Goal: Transaction & Acquisition: Book appointment/travel/reservation

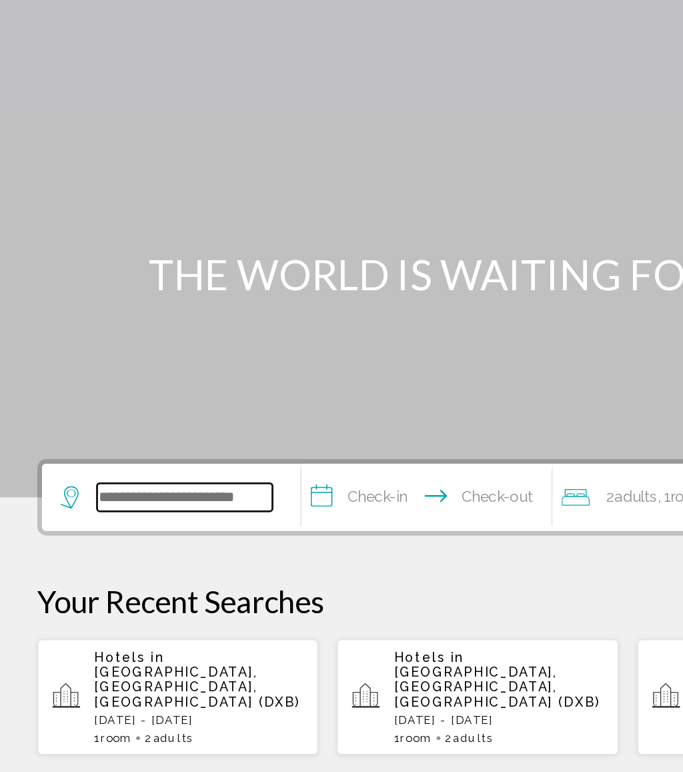
click at [145, 390] on input "Search widget" at bounding box center [131, 400] width 125 height 20
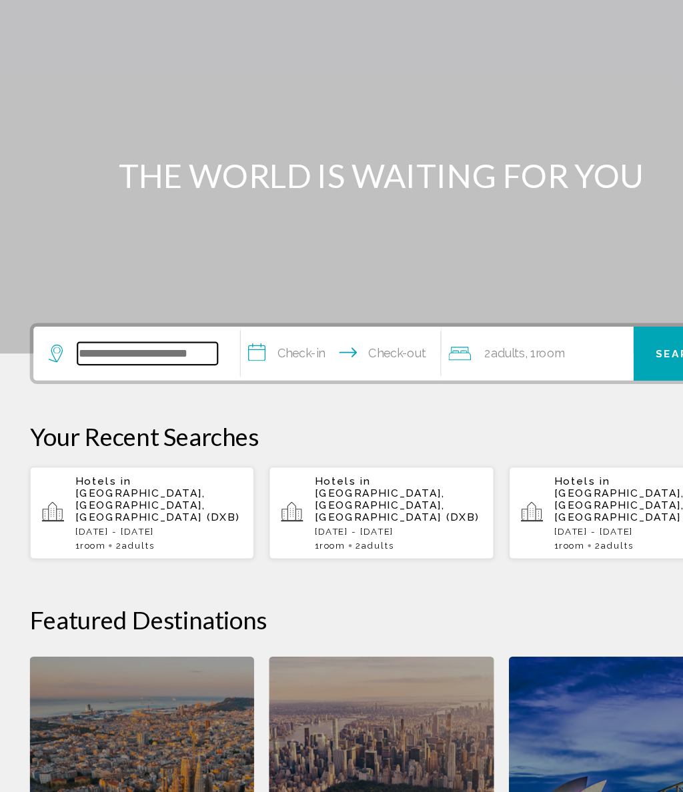
click at [156, 390] on input "Search widget" at bounding box center [131, 400] width 125 height 20
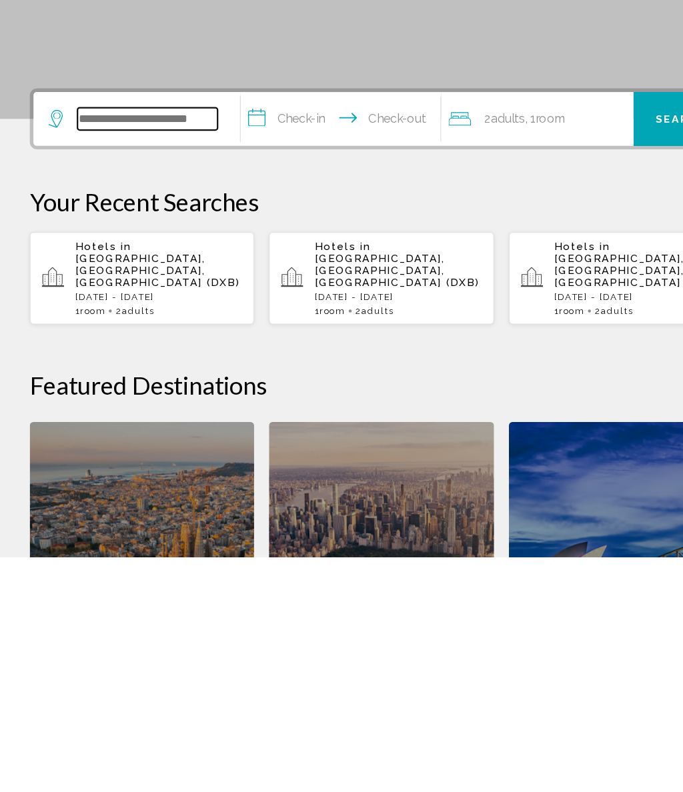
scroll to position [35, 0]
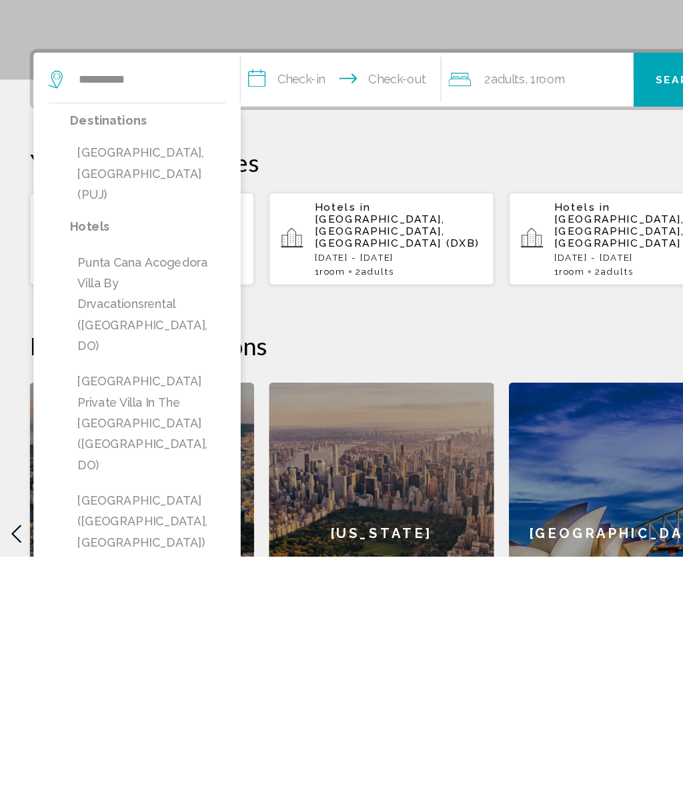
click at [182, 418] on button "Punta Cana, Dominican Republic (PUJ)" at bounding box center [132, 449] width 139 height 63
type input "**********"
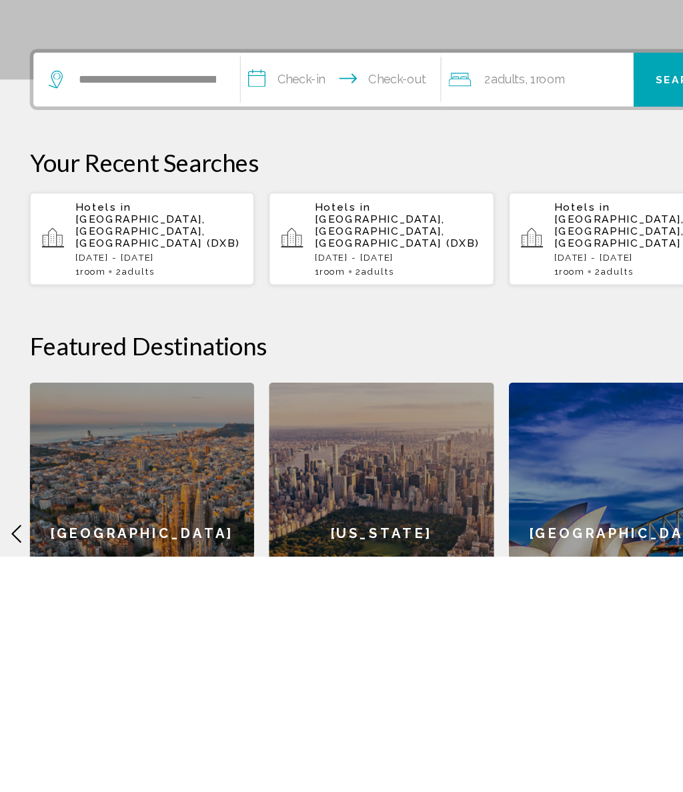
click at [278, 341] on input "**********" at bounding box center [307, 367] width 184 height 52
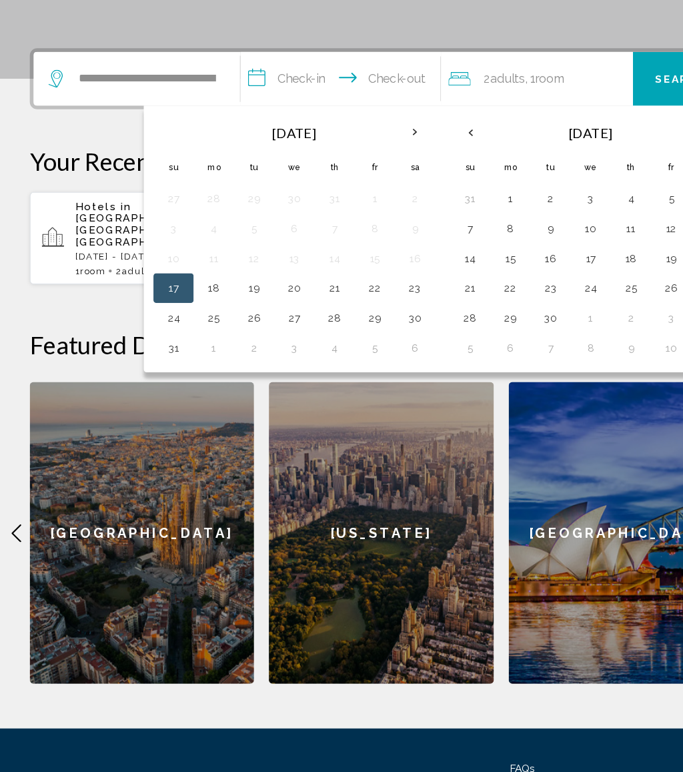
scroll to position [248, 0]
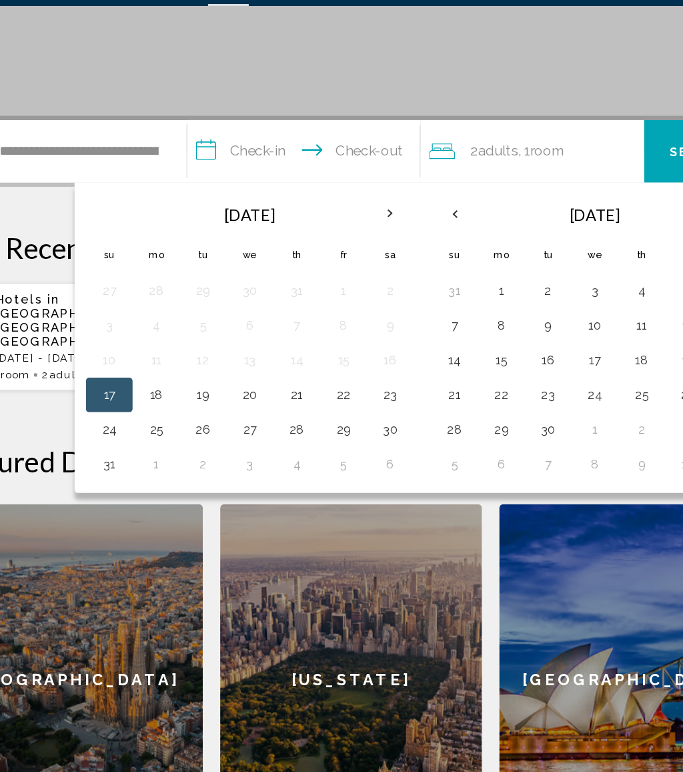
click at [253, 330] on button "20" at bounding box center [263, 339] width 21 height 19
click at [217, 357] on button "26" at bounding box center [227, 366] width 21 height 19
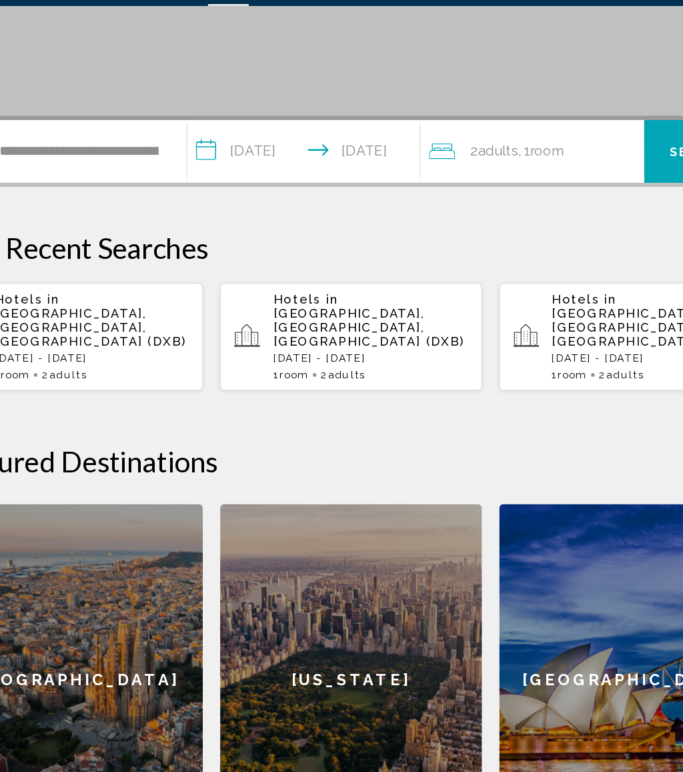
type input "**********"
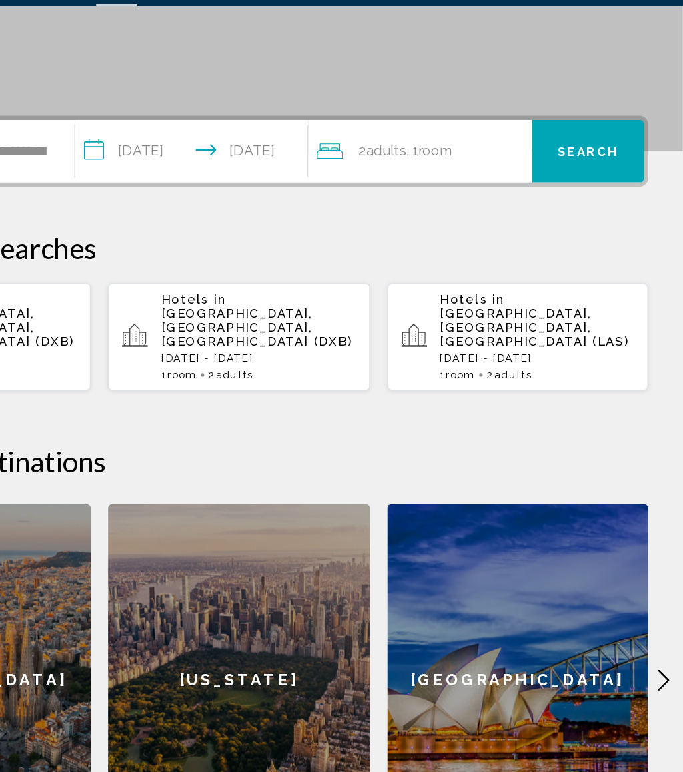
click at [401, 143] on div "2 Adult Adults , 1 Room rooms" at bounding box center [483, 152] width 165 height 19
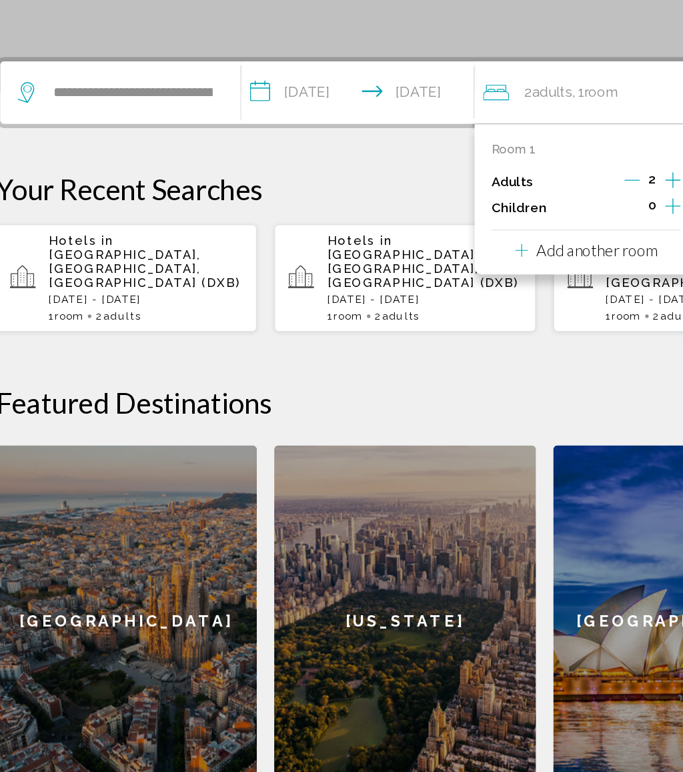
click at [542, 211] on button "Increment adults" at bounding box center [548, 221] width 12 height 20
click at [511, 213] on icon "Decrement adults" at bounding box center [517, 219] width 12 height 12
click at [542, 231] on icon "Increment children" at bounding box center [548, 239] width 12 height 16
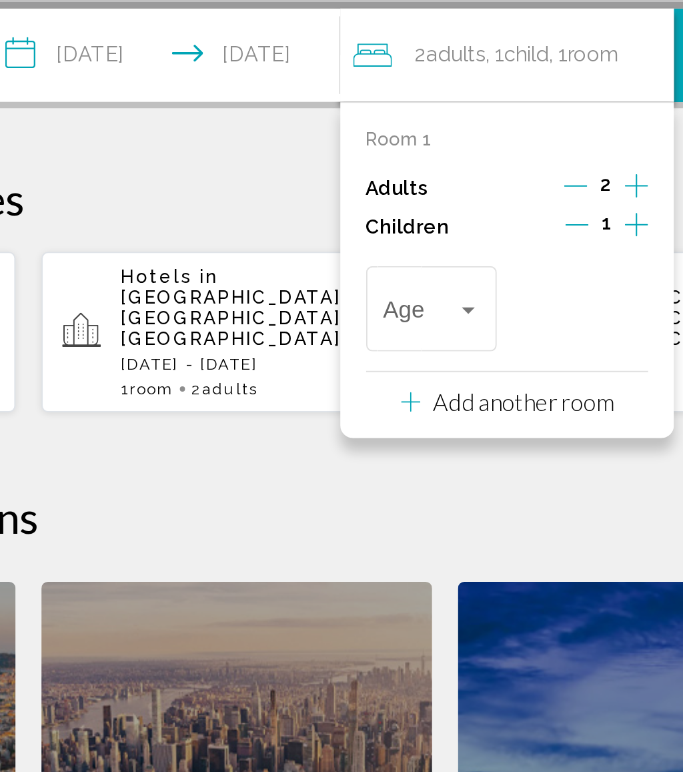
click at [455, 278] on div "Travelers: 2 adults, 1 child" at bounding box center [461, 283] width 12 height 11
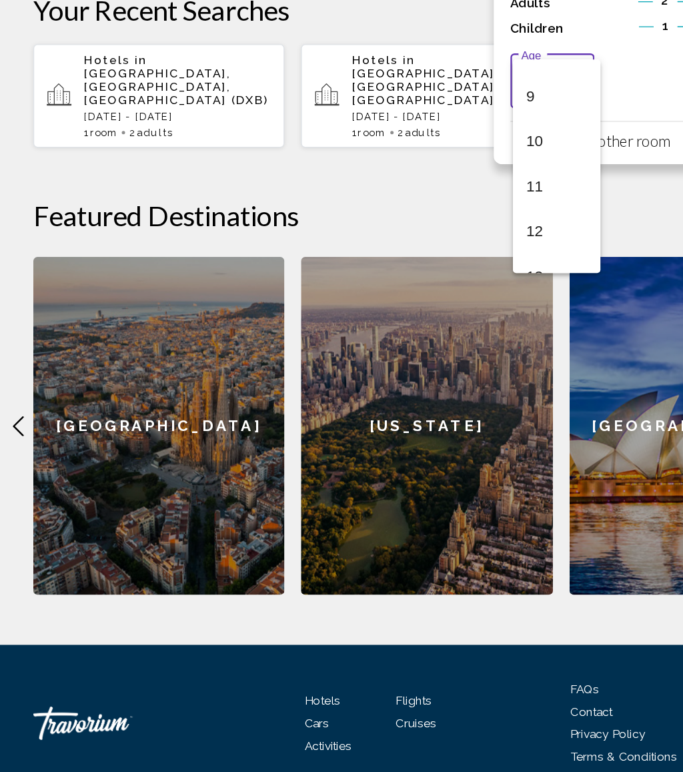
scroll to position [347, 0]
click at [442, 286] on span "12" at bounding box center [445, 304] width 49 height 36
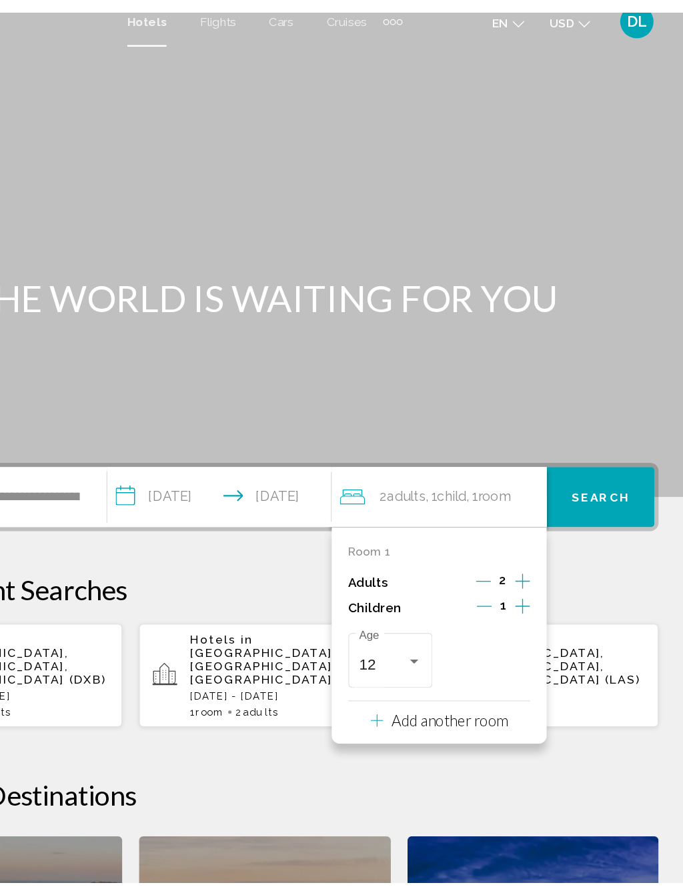
scroll to position [2, 0]
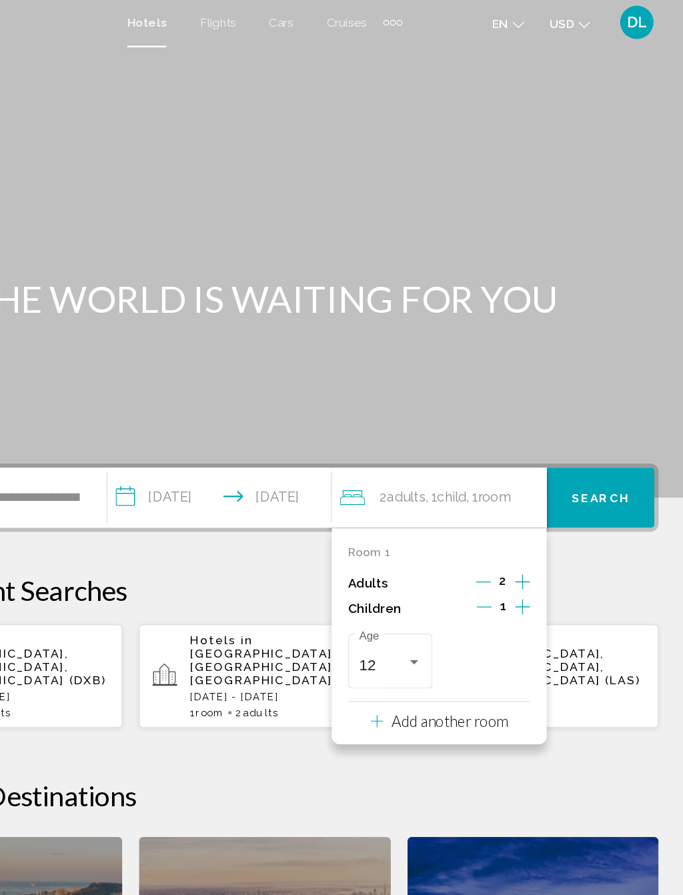
click at [587, 403] on span "Search" at bounding box center [610, 398] width 47 height 11
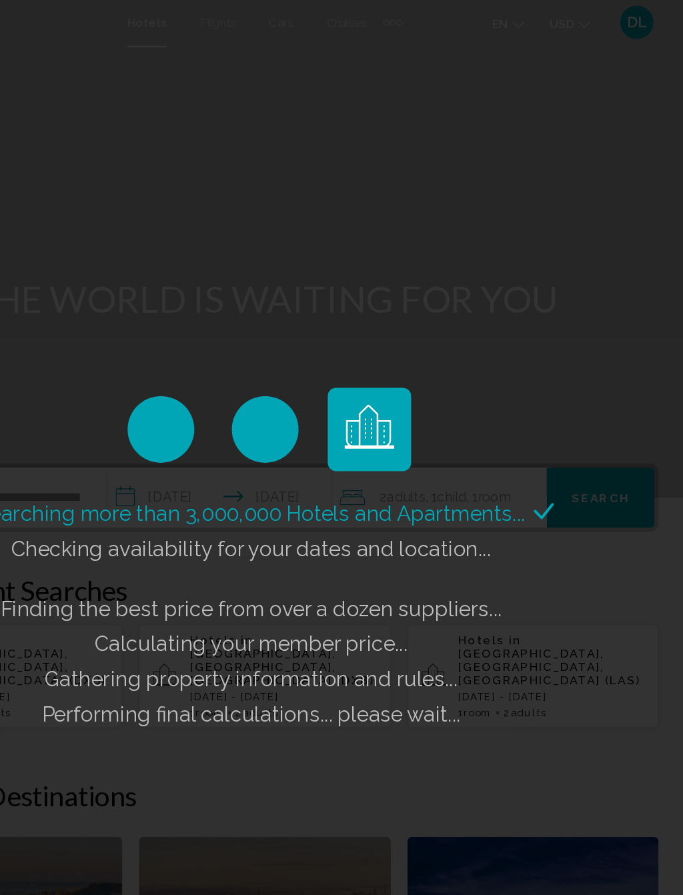
scroll to position [0, 0]
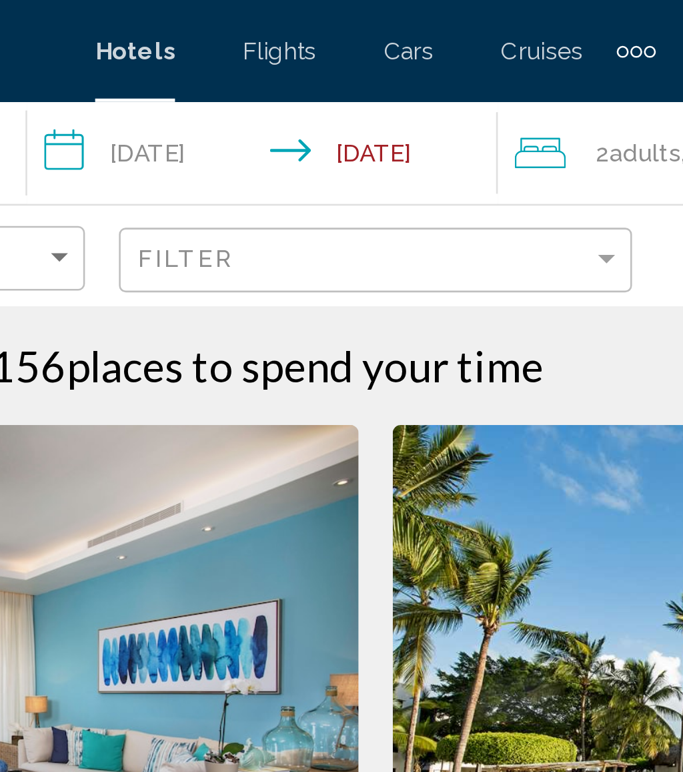
click at [205, 55] on input "**********" at bounding box center [300, 62] width 190 height 44
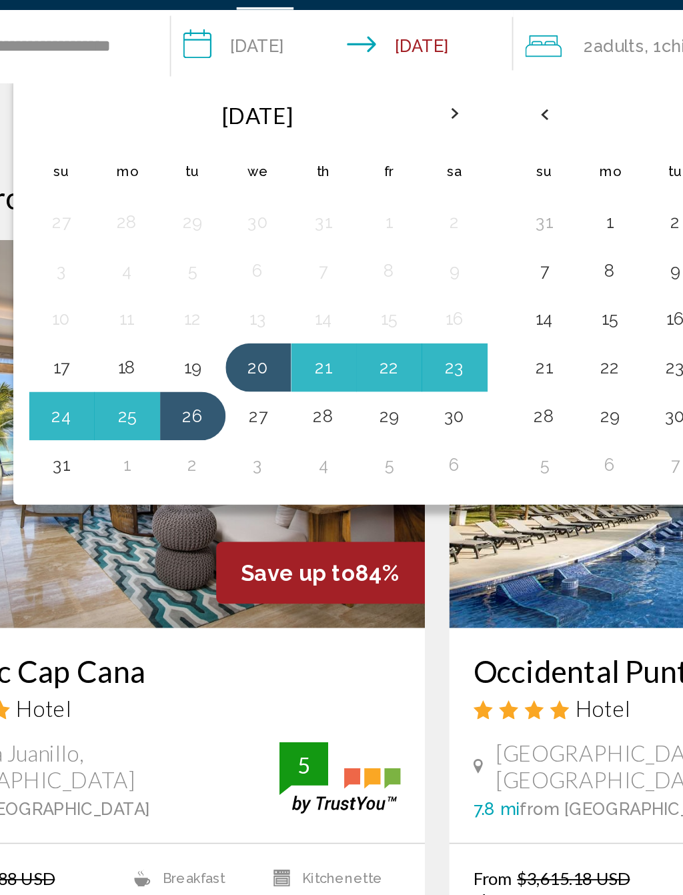
click at [233, 254] on button "27" at bounding box center [243, 263] width 21 height 19
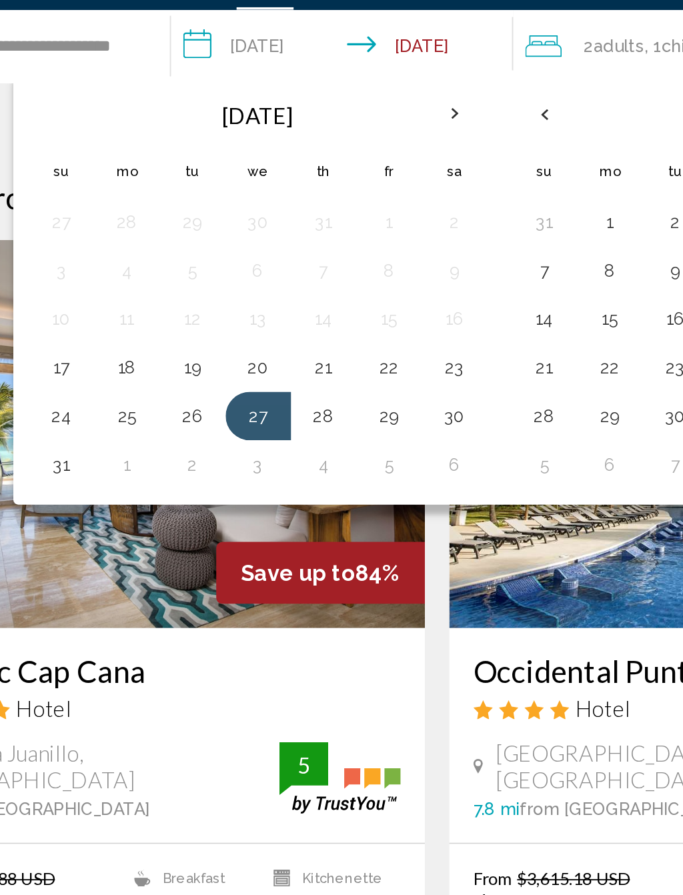
click at [197, 281] on button "2" at bounding box center [207, 290] width 21 height 19
type input "**********"
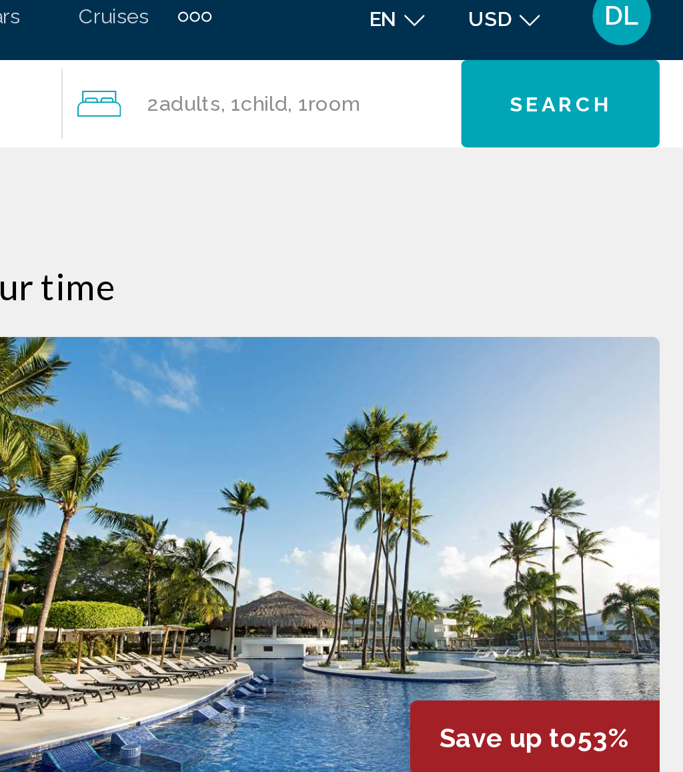
click at [390, 51] on div "2 Adult Adults , 1 Child Children , 1 Room rooms" at bounding box center [477, 60] width 175 height 19
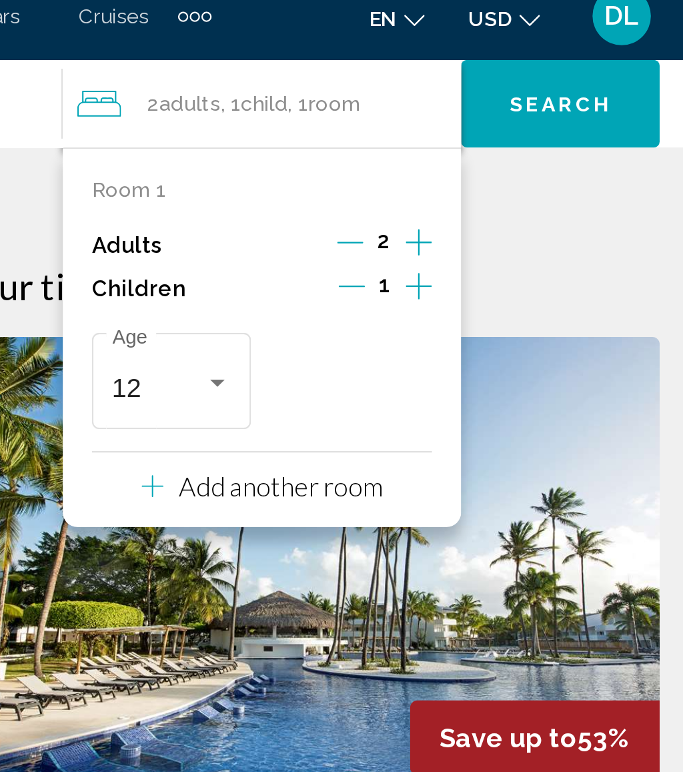
click at [436, 227] on p "Add another room" at bounding box center [482, 234] width 93 height 15
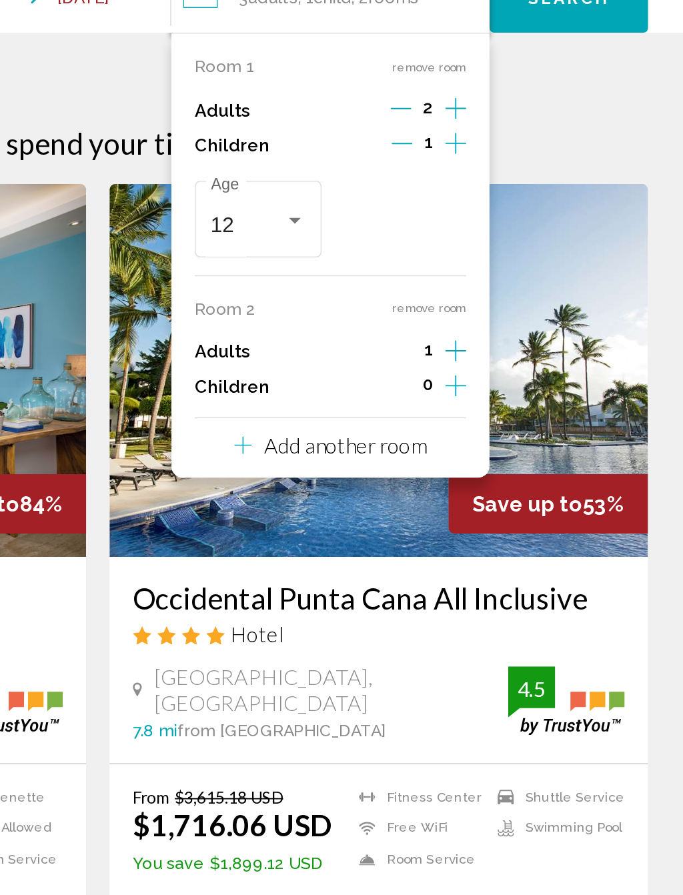
click at [436, 309] on p "Add another room" at bounding box center [482, 316] width 93 height 15
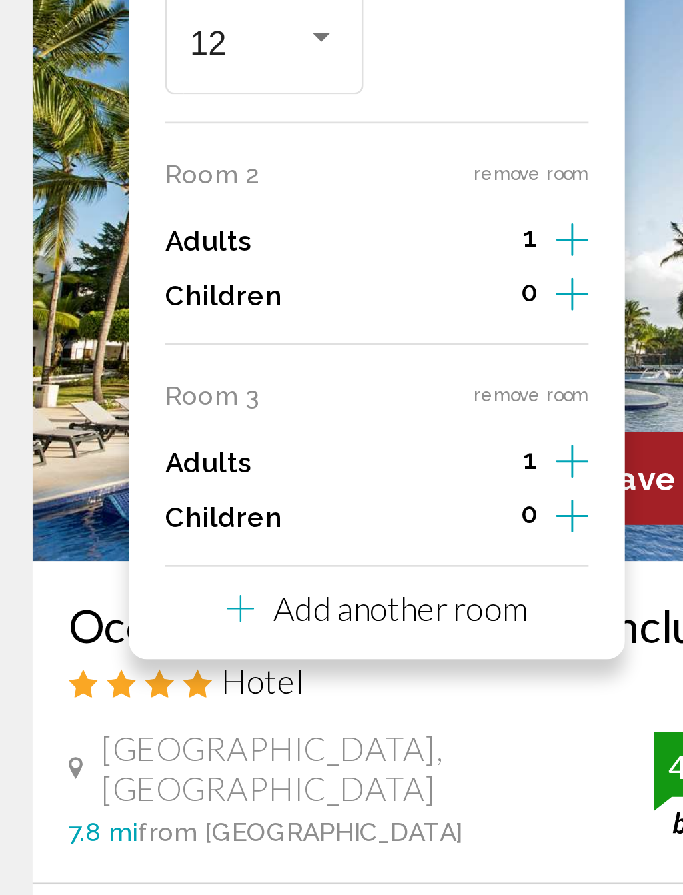
click at [436, 390] on p "Add another room" at bounding box center [482, 397] width 93 height 15
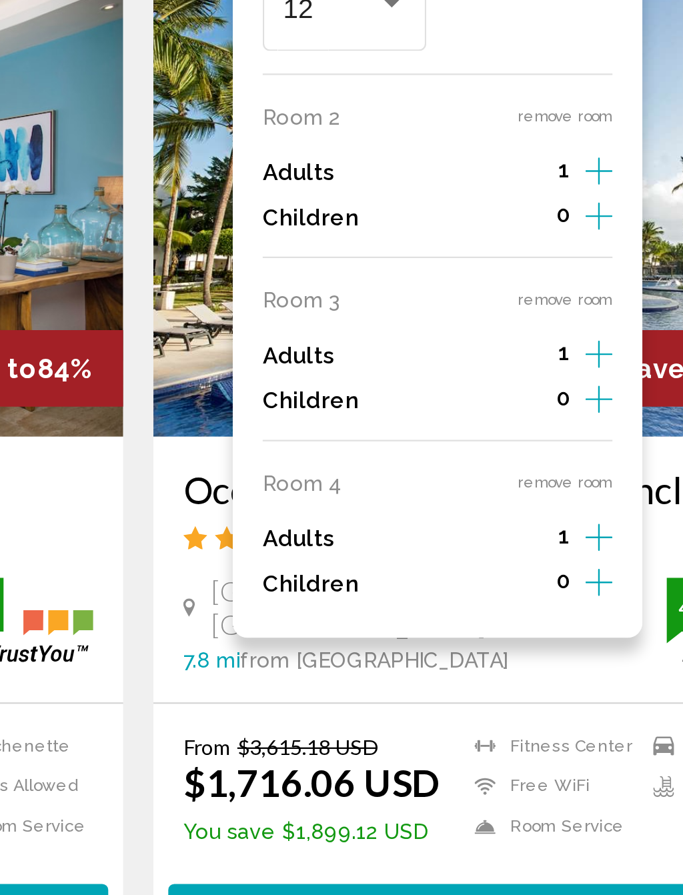
click at [510, 396] on button "remove room" at bounding box center [531, 400] width 42 height 9
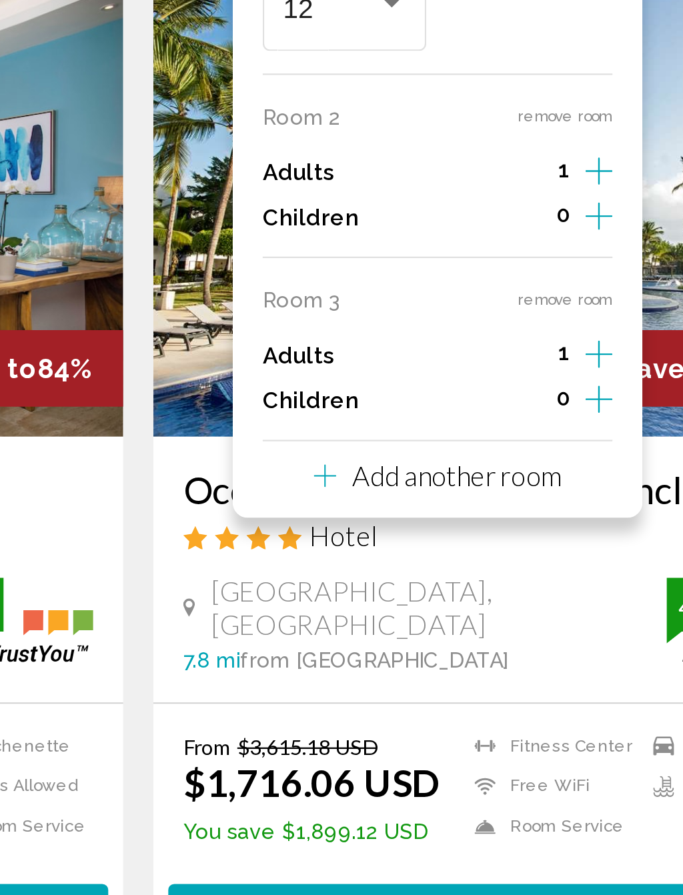
click at [510, 315] on button "remove room" at bounding box center [531, 319] width 42 height 9
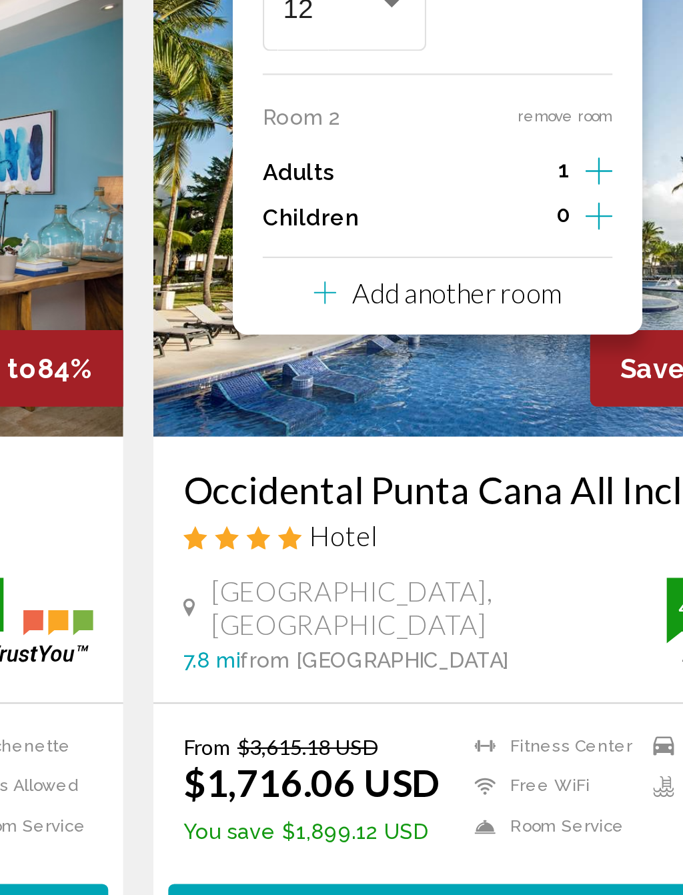
click at [510, 233] on button "remove room" at bounding box center [531, 237] width 42 height 9
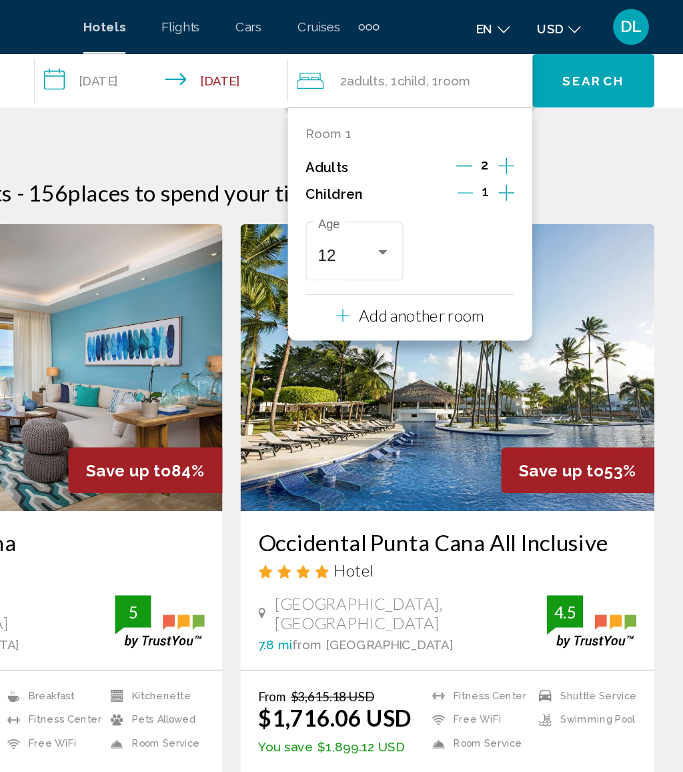
click at [588, 63] on span "Search" at bounding box center [611, 60] width 47 height 11
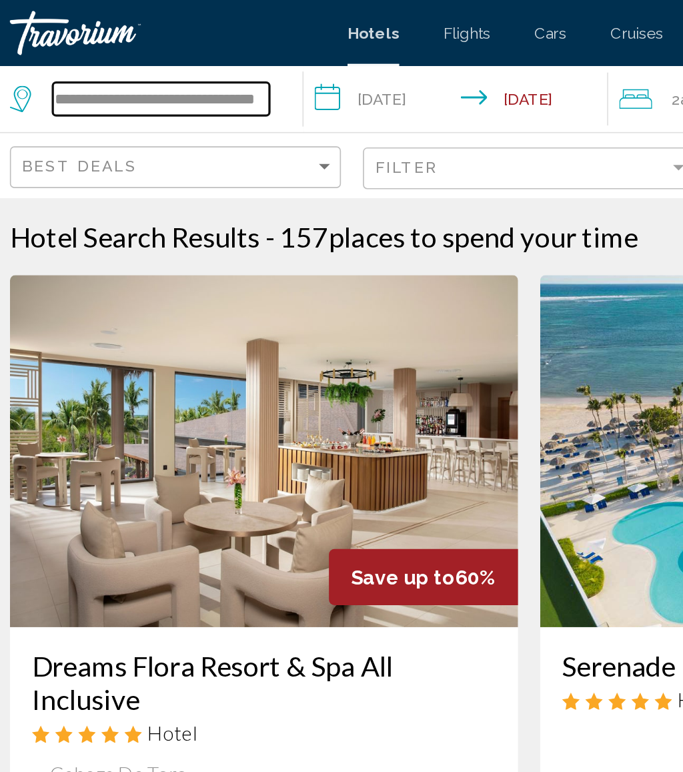
click at [157, 51] on input "**********" at bounding box center [118, 60] width 131 height 20
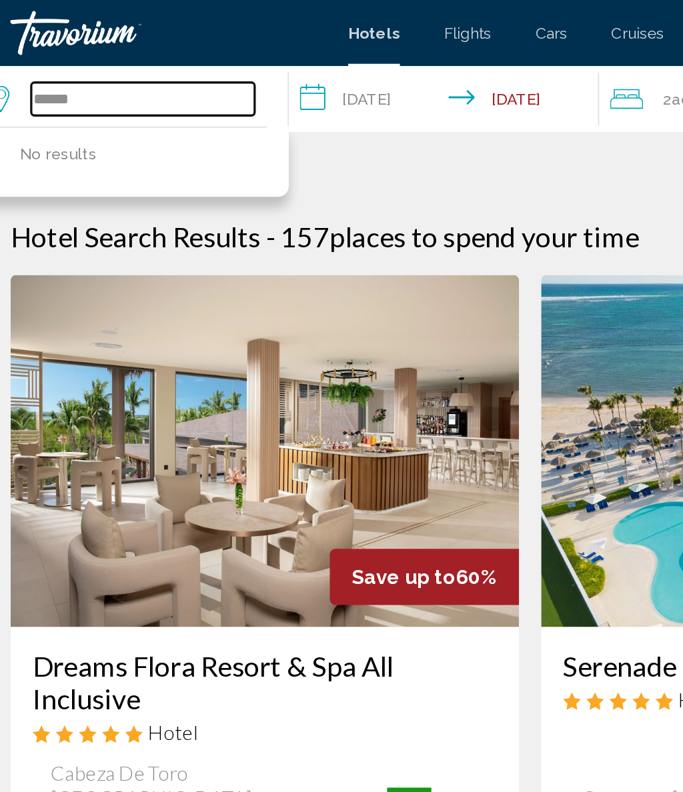
click at [89, 62] on input "*****" at bounding box center [106, 60] width 135 height 20
type input "*"
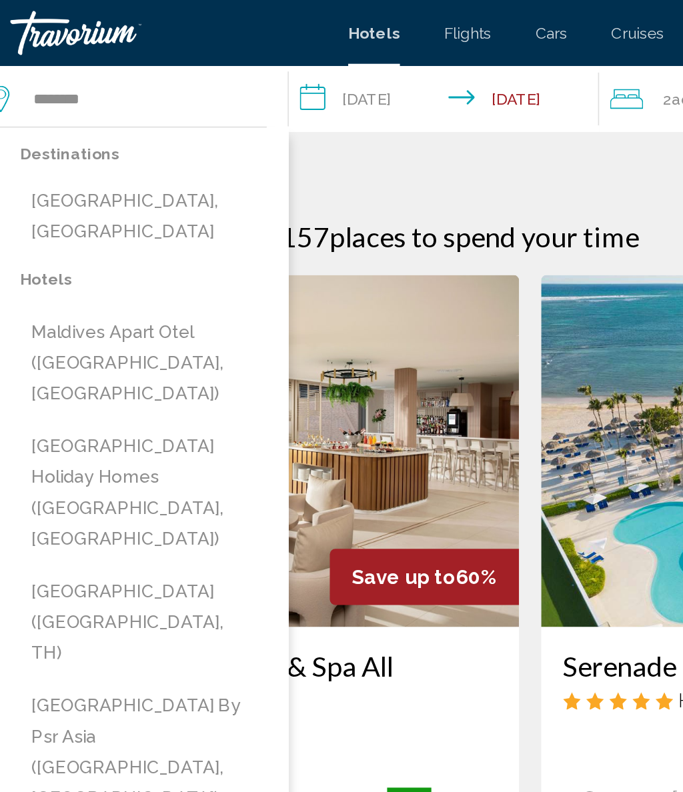
click at [105, 121] on button "Maldives, Maldives" at bounding box center [107, 131] width 149 height 44
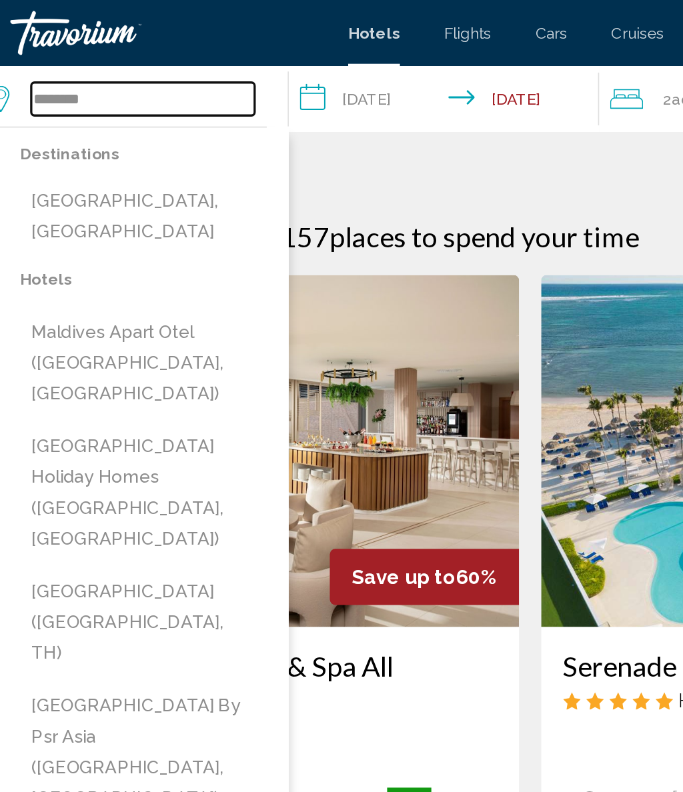
type input "**********"
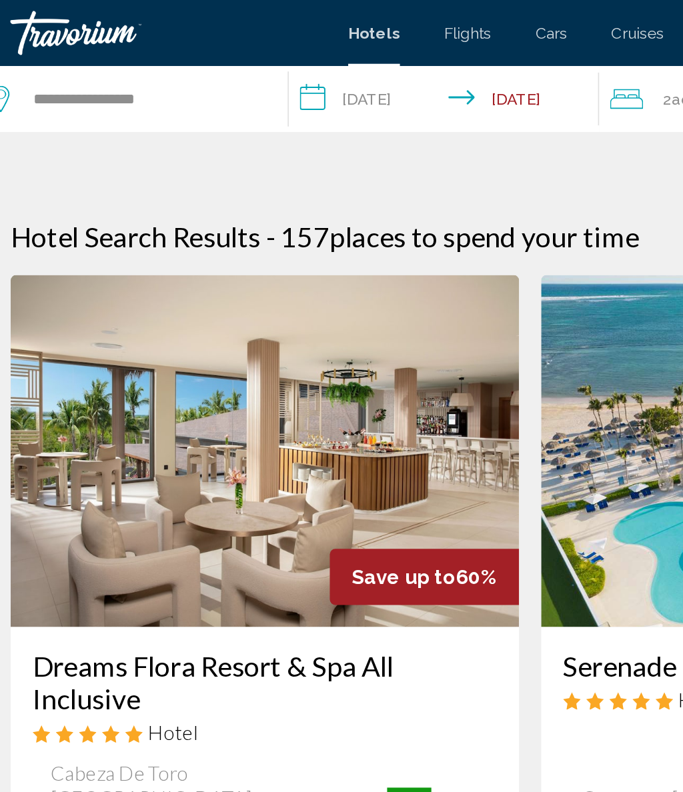
click at [243, 55] on input "**********" at bounding box center [292, 62] width 194 height 44
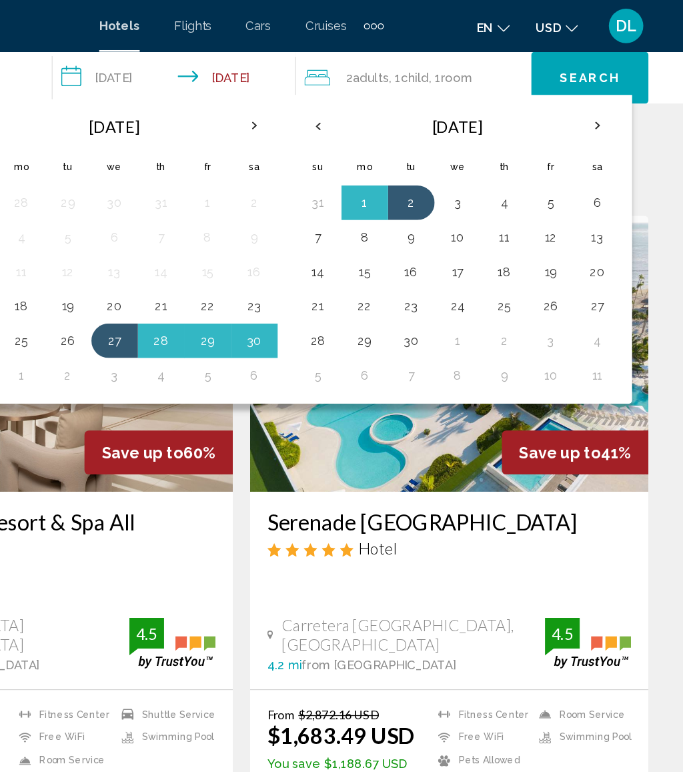
click at [599, 94] on th "Next month" at bounding box center [617, 97] width 36 height 29
click at [383, 99] on th "Previous month" at bounding box center [401, 97] width 36 height 29
click at [426, 235] on button "22" at bounding box center [436, 236] width 21 height 19
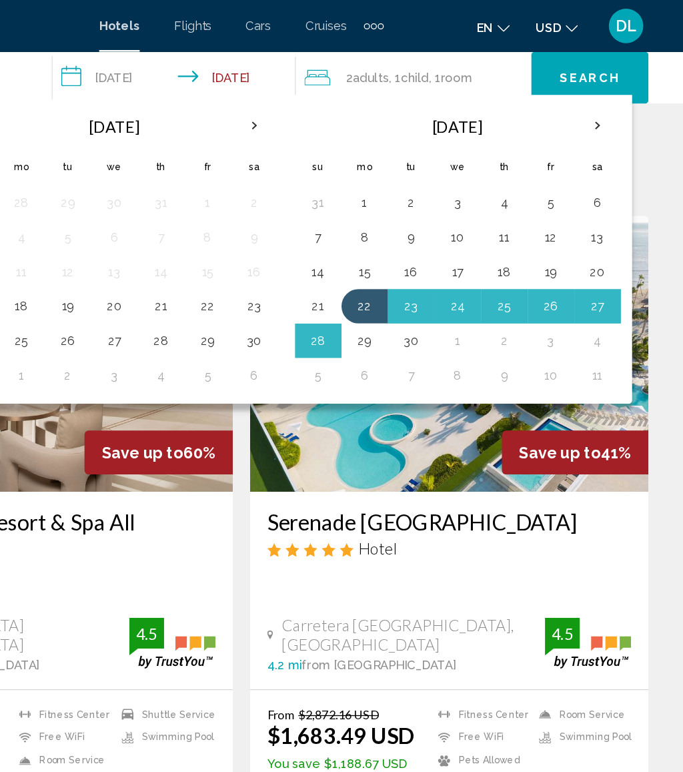
click at [426, 263] on button "29" at bounding box center [436, 263] width 21 height 19
type input "**********"
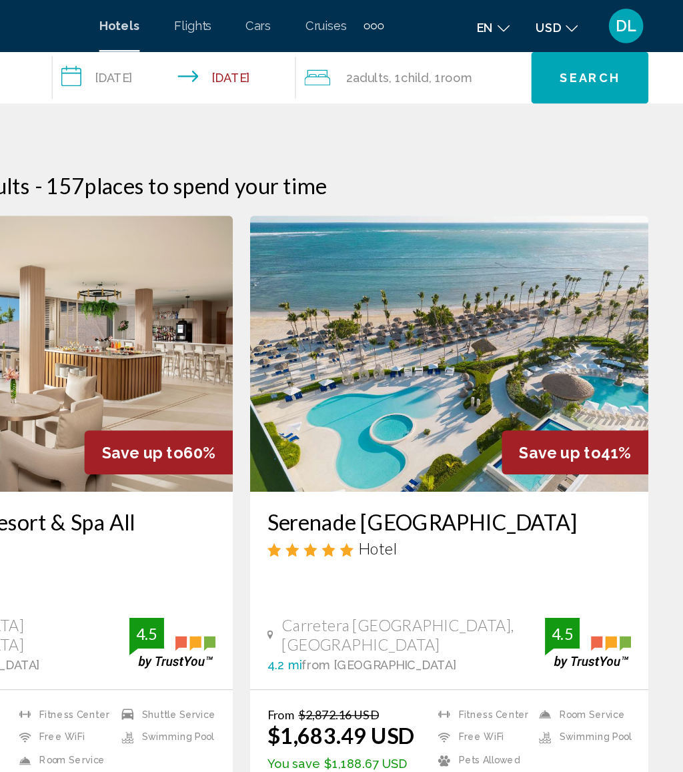
click at [390, 63] on div "2 Adult Adults , 1 Child Children , 1 Room rooms" at bounding box center [477, 60] width 175 height 19
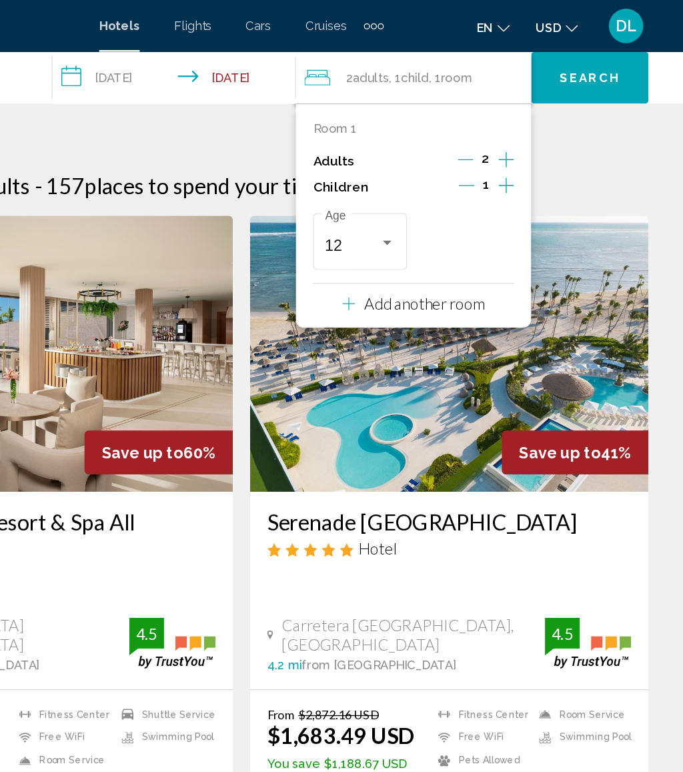
click at [510, 139] on icon "Decrement children" at bounding box center [516, 143] width 12 height 12
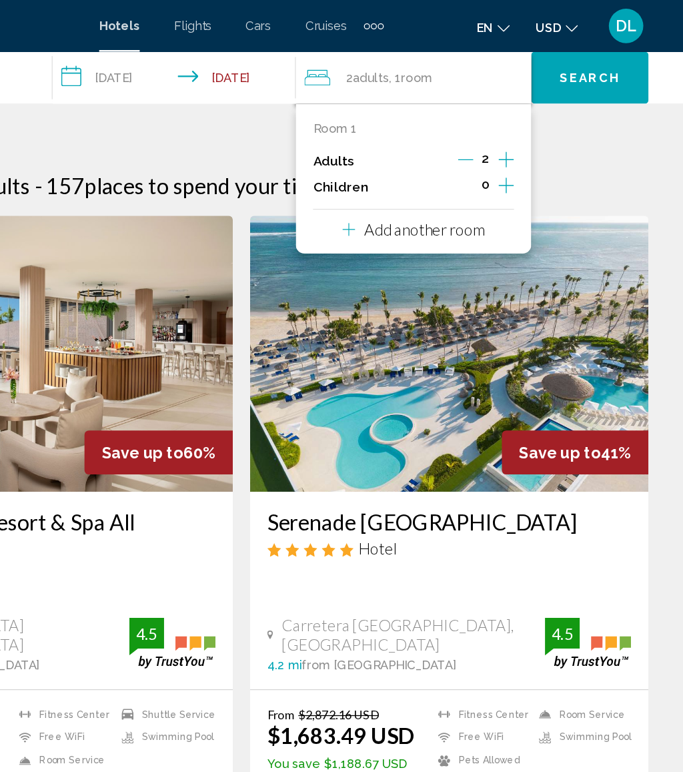
click at [566, 45] on button "Search" at bounding box center [611, 60] width 91 height 40
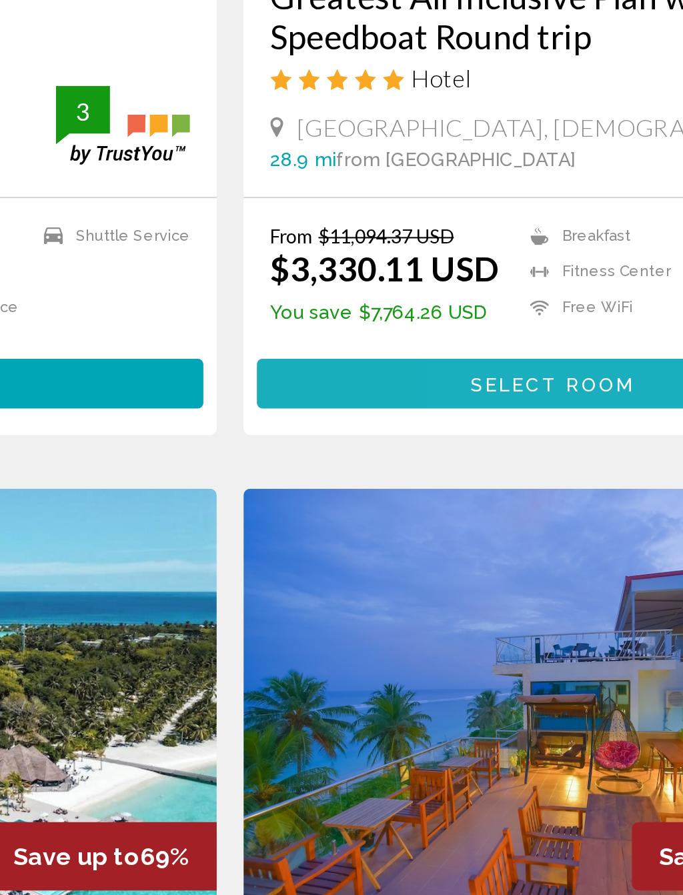
click at [461, 612] on span "Select Room" at bounding box center [502, 617] width 82 height 11
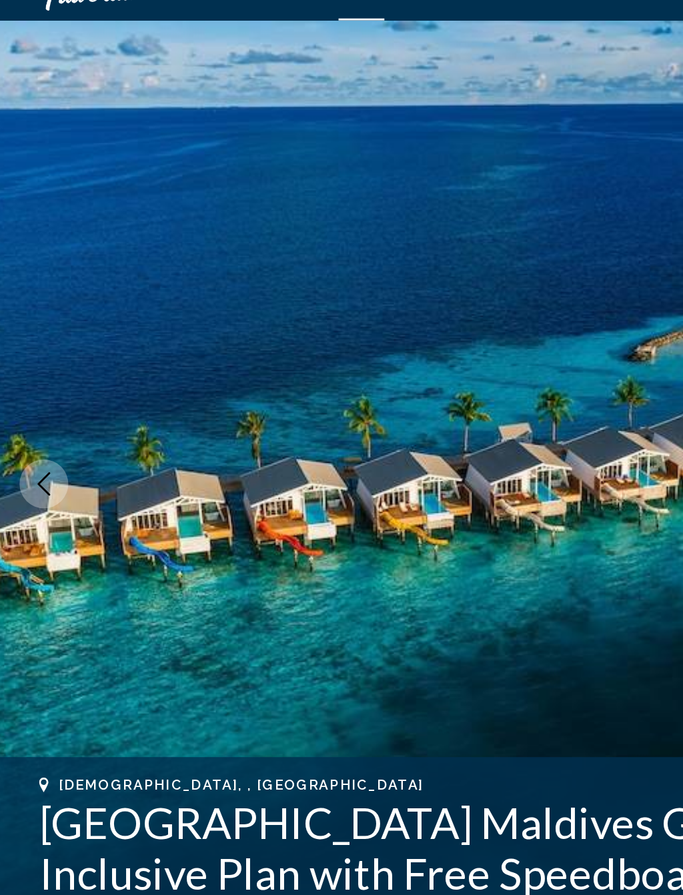
scroll to position [1, 0]
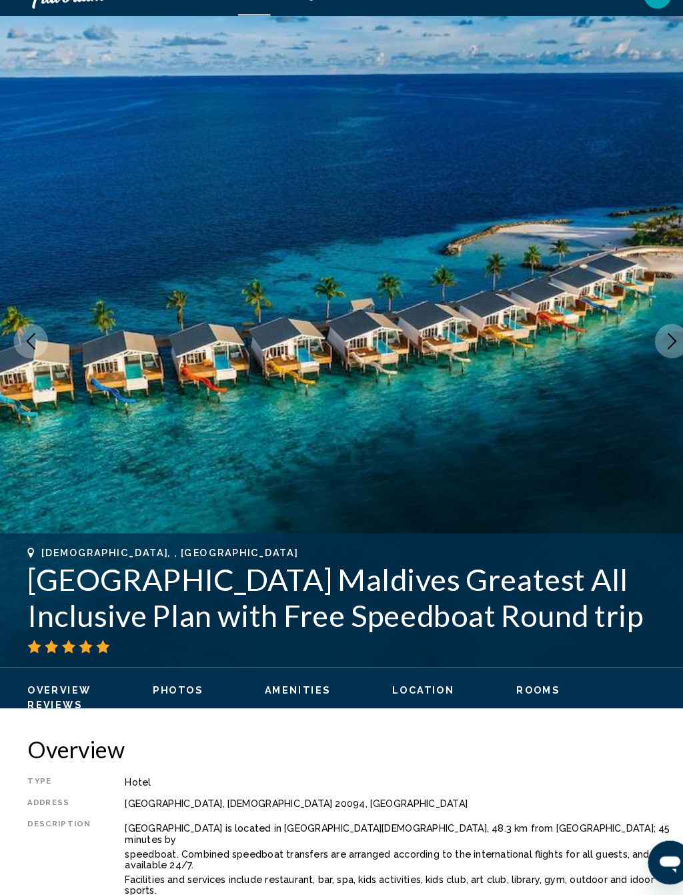
click at [648, 348] on icon "Next image" at bounding box center [653, 356] width 16 height 16
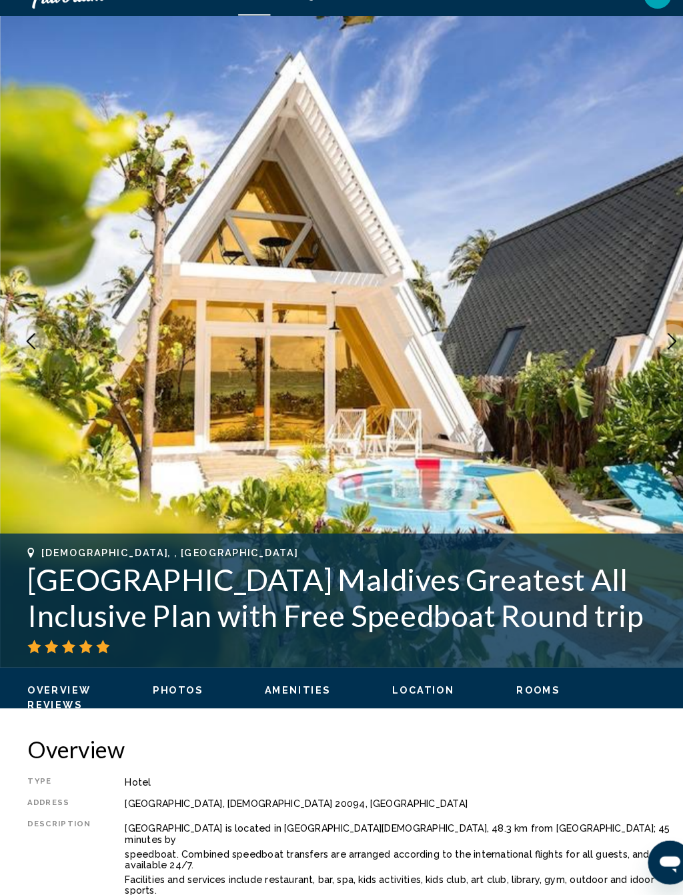
click at [648, 348] on icon "Next image" at bounding box center [653, 356] width 16 height 16
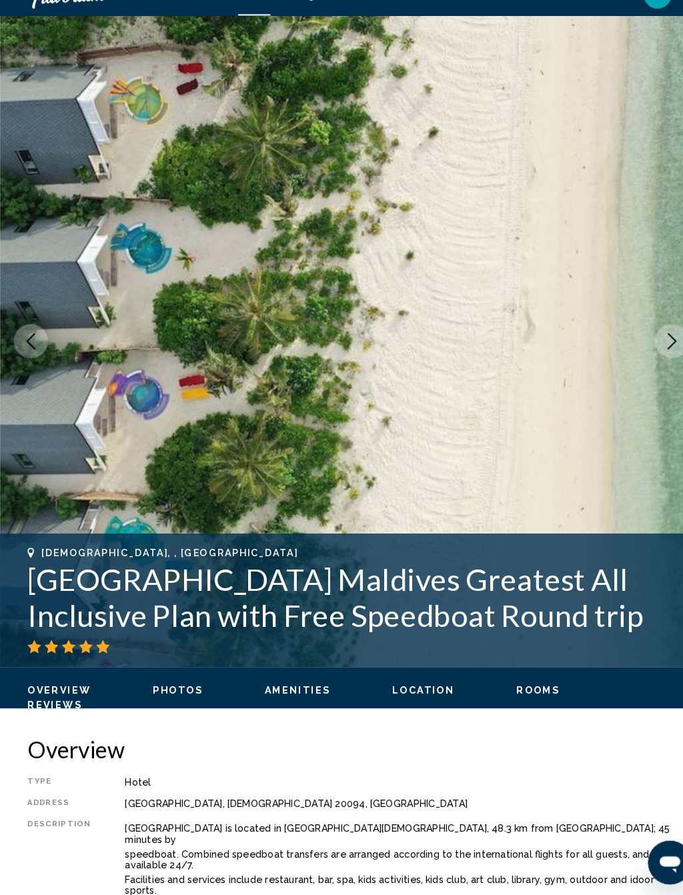
click at [654, 339] on button "Next image" at bounding box center [652, 355] width 33 height 33
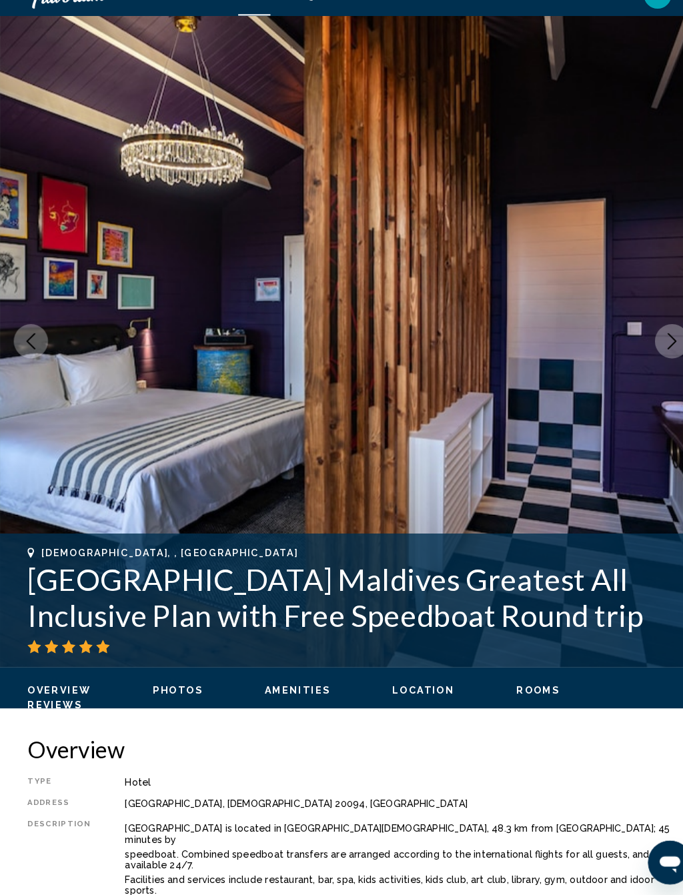
click at [656, 348] on icon "Next image" at bounding box center [653, 356] width 16 height 16
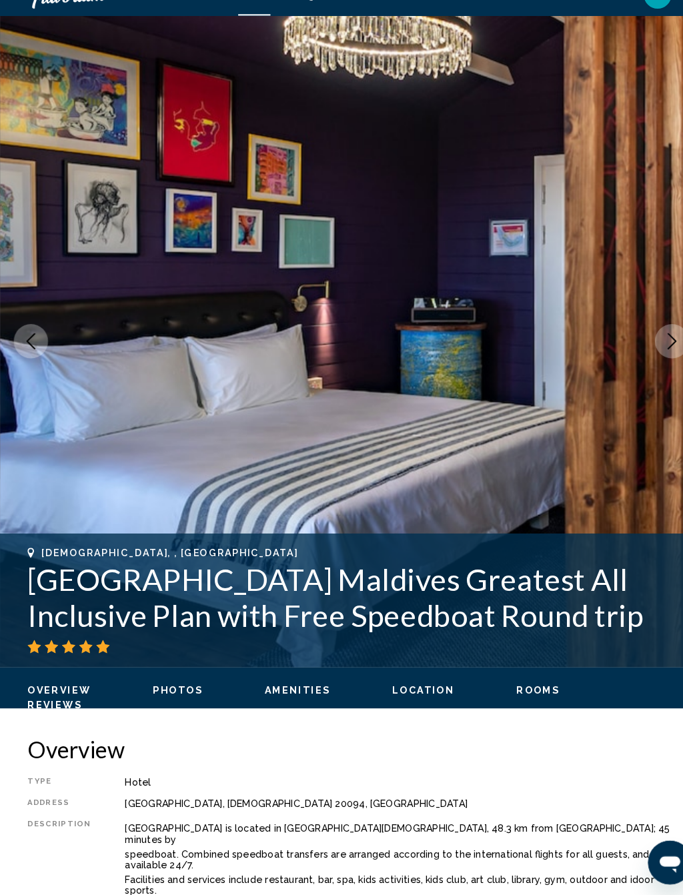
click at [643, 339] on button "Next image" at bounding box center [652, 355] width 33 height 33
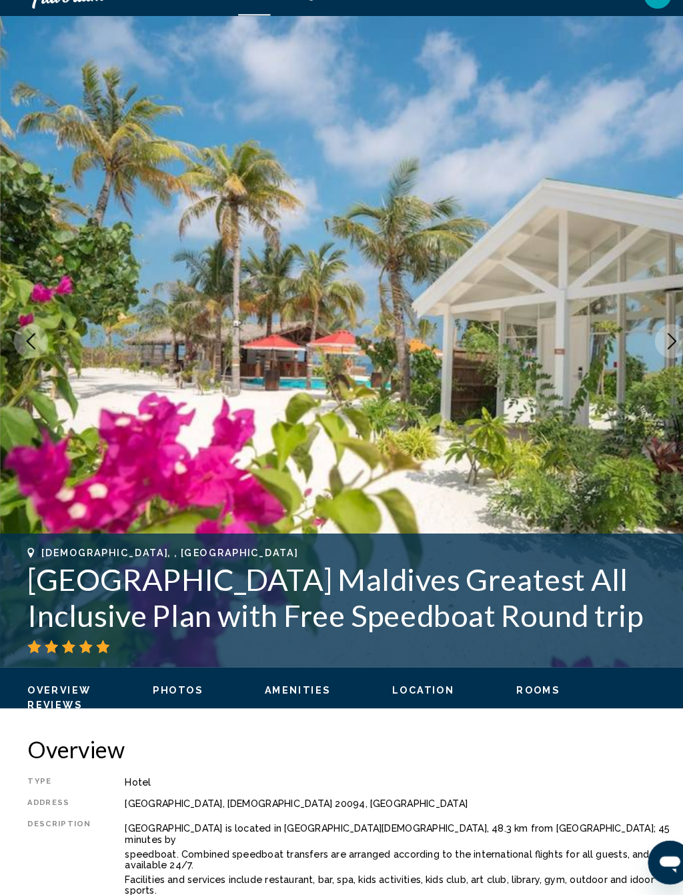
click at [647, 348] on icon "Next image" at bounding box center [653, 356] width 16 height 16
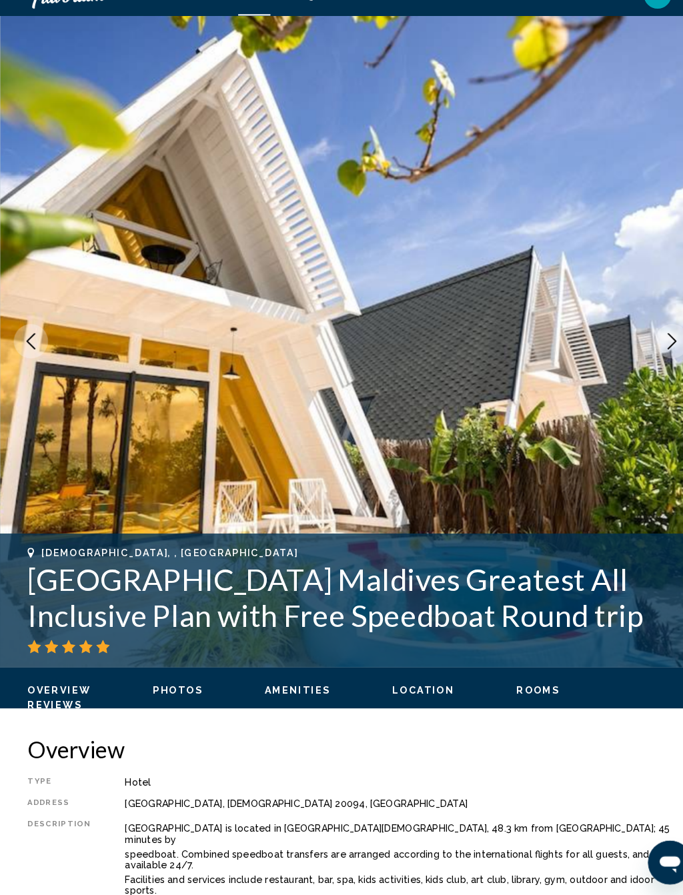
click at [656, 348] on icon "Next image" at bounding box center [653, 356] width 16 height 16
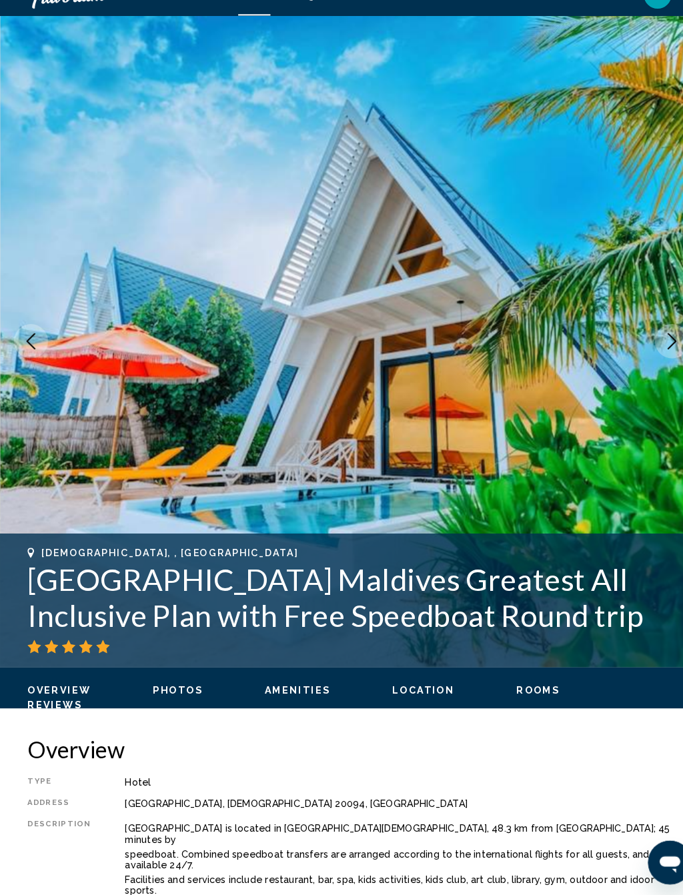
click at [654, 348] on icon "Next image" at bounding box center [653, 356] width 16 height 16
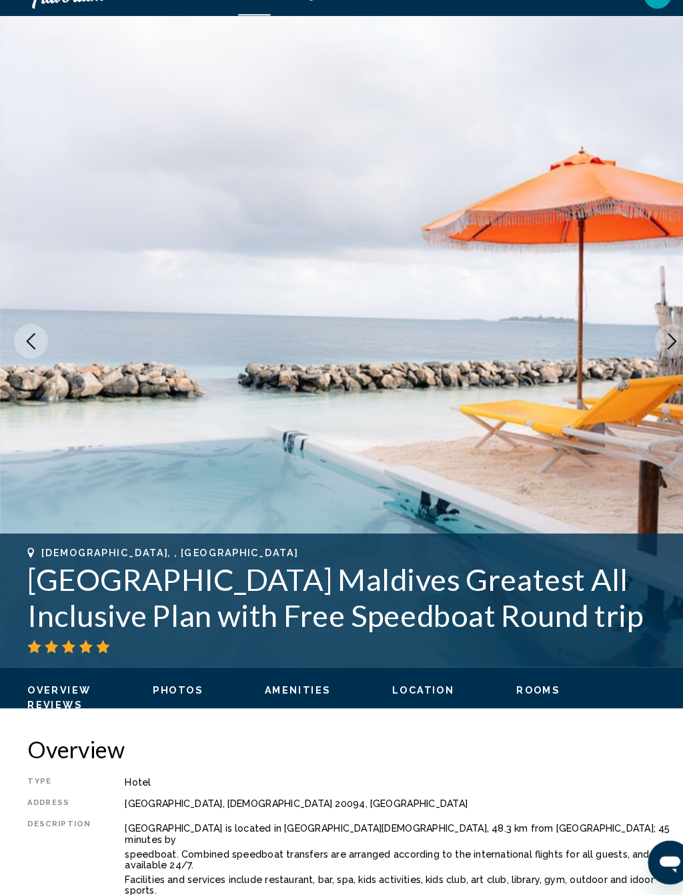
click at [644, 339] on button "Next image" at bounding box center [652, 355] width 33 height 33
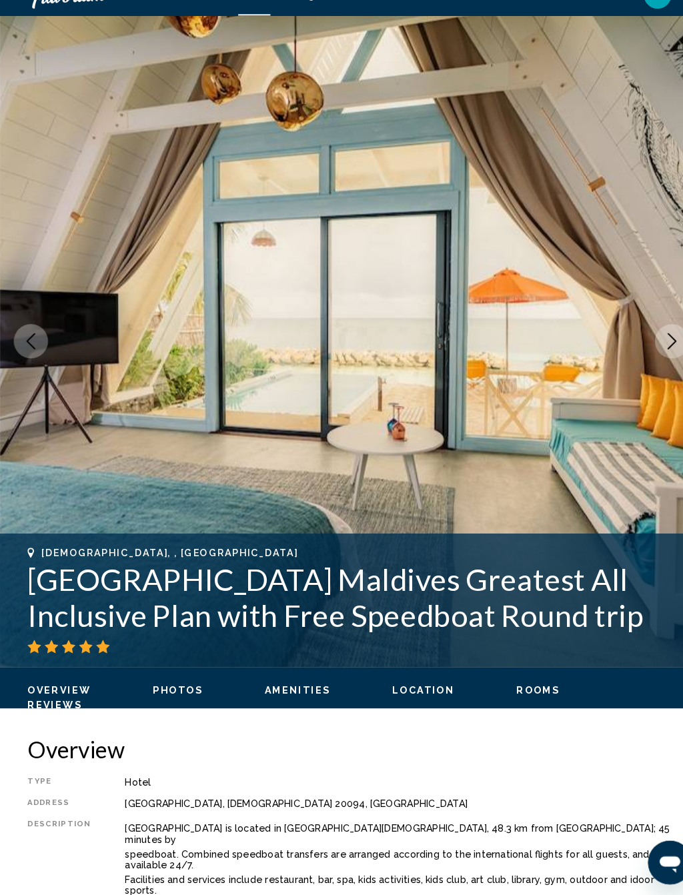
click at [658, 348] on icon "Next image" at bounding box center [653, 356] width 16 height 16
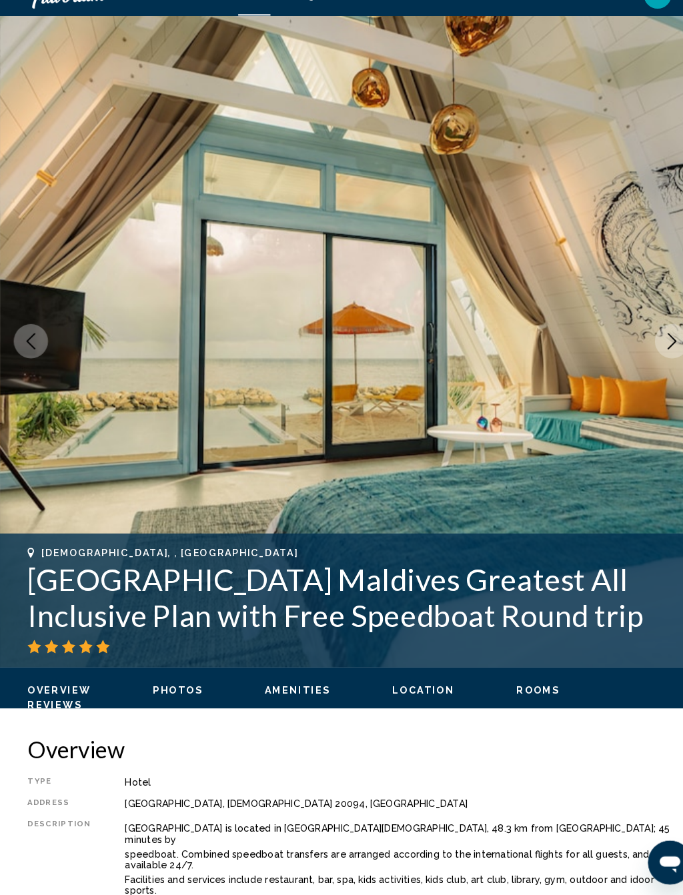
click at [658, 348] on icon "Next image" at bounding box center [653, 356] width 16 height 16
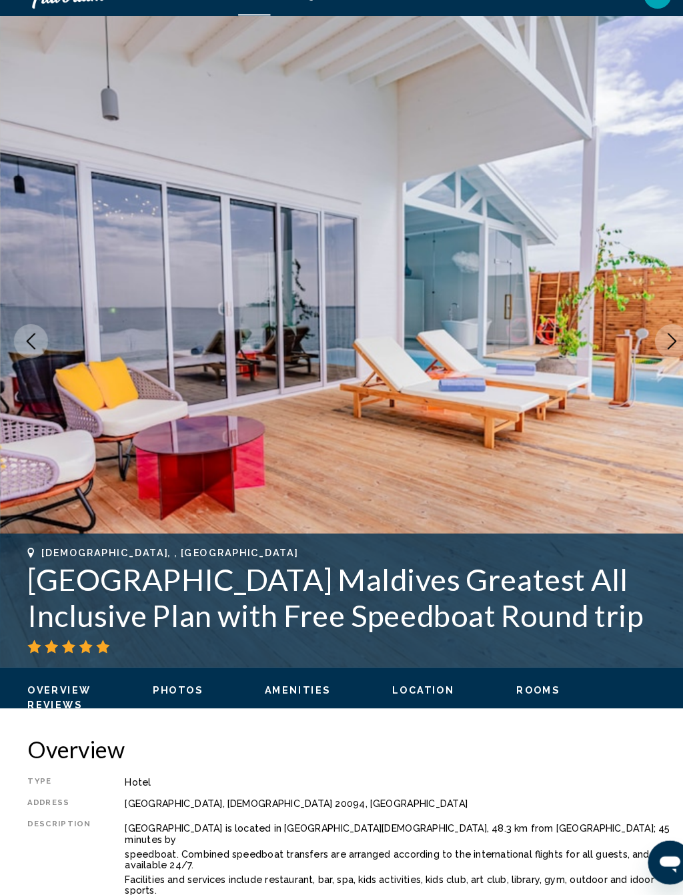
click at [648, 348] on icon "Next image" at bounding box center [653, 356] width 16 height 16
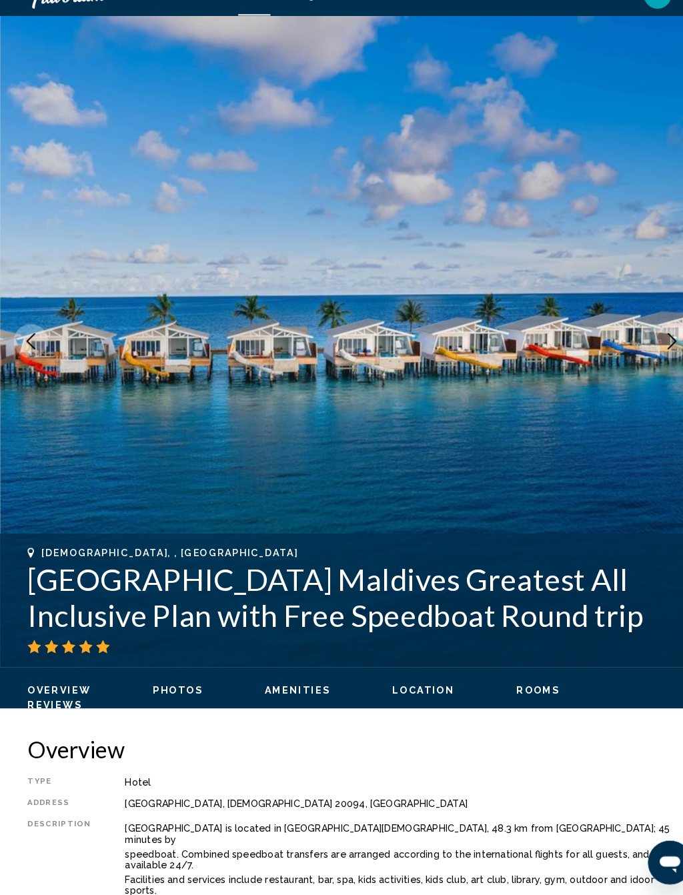
click at [655, 348] on icon "Next image" at bounding box center [653, 356] width 9 height 16
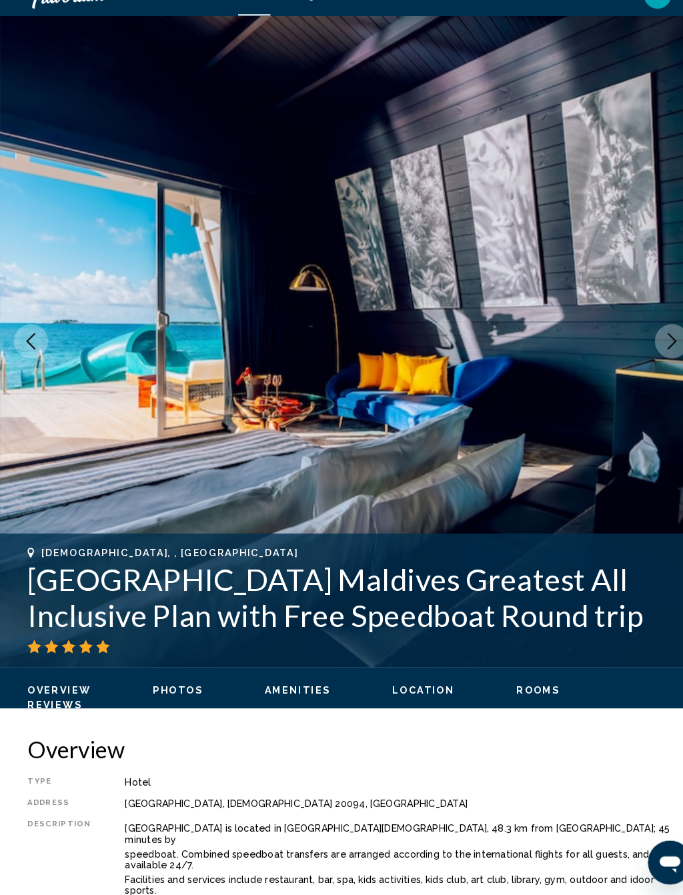
click at [636, 324] on img "Main content" at bounding box center [341, 356] width 683 height 634
click at [658, 348] on icon "Next image" at bounding box center [653, 356] width 16 height 16
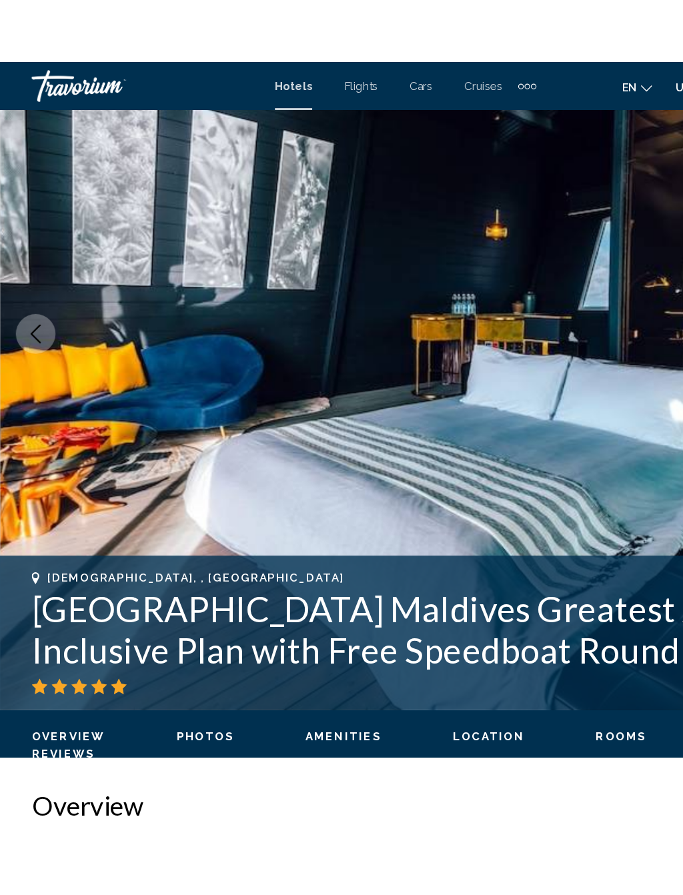
scroll to position [0, 0]
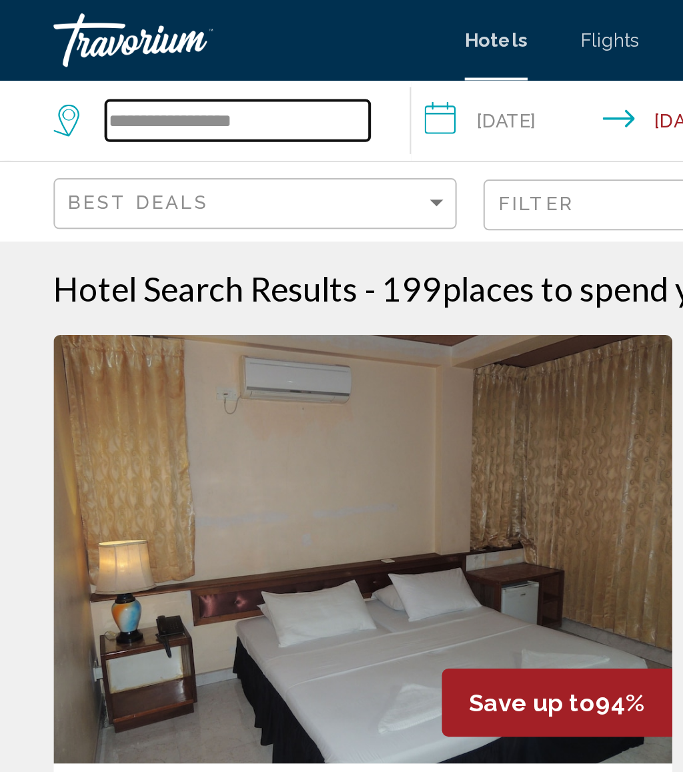
click at [163, 62] on input "**********" at bounding box center [118, 60] width 131 height 20
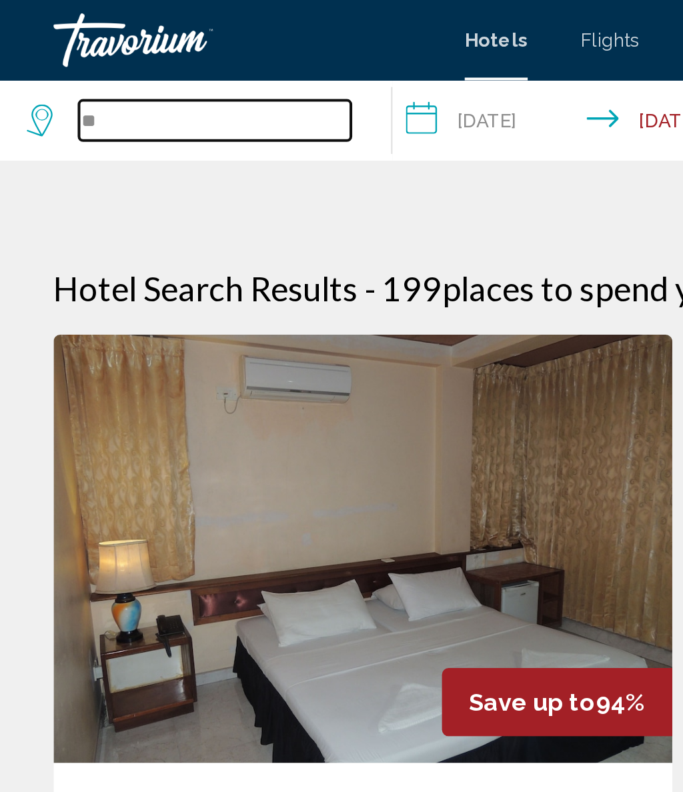
type input "*"
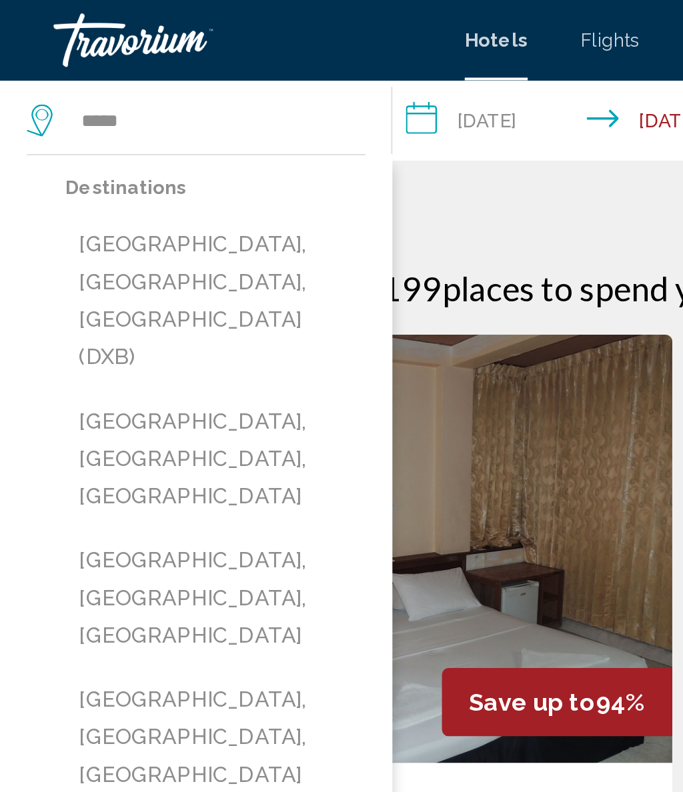
click at [130, 132] on button "Dubai, Dubai Emirate, United Arab Emirates (DXB)" at bounding box center [107, 149] width 149 height 81
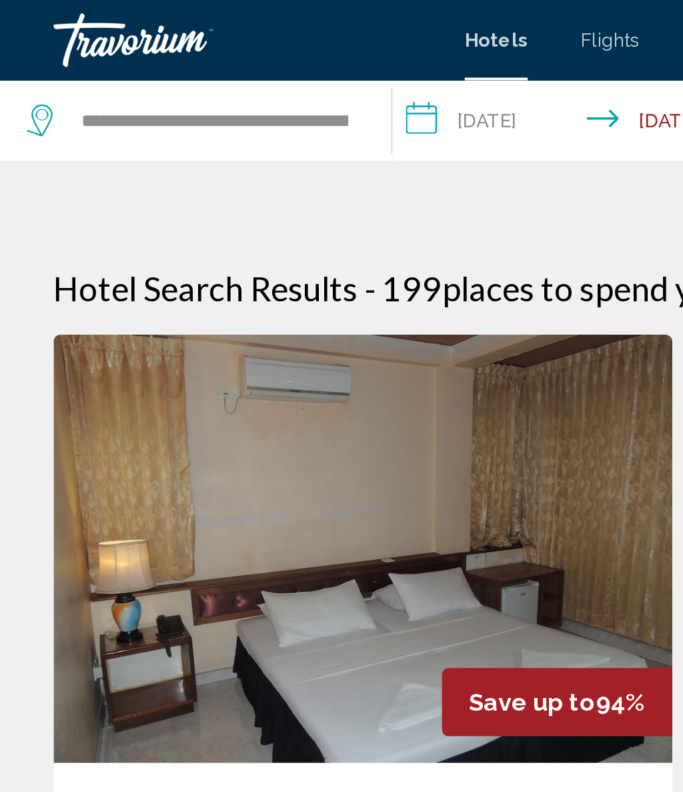
click at [244, 60] on input "**********" at bounding box center [292, 62] width 194 height 44
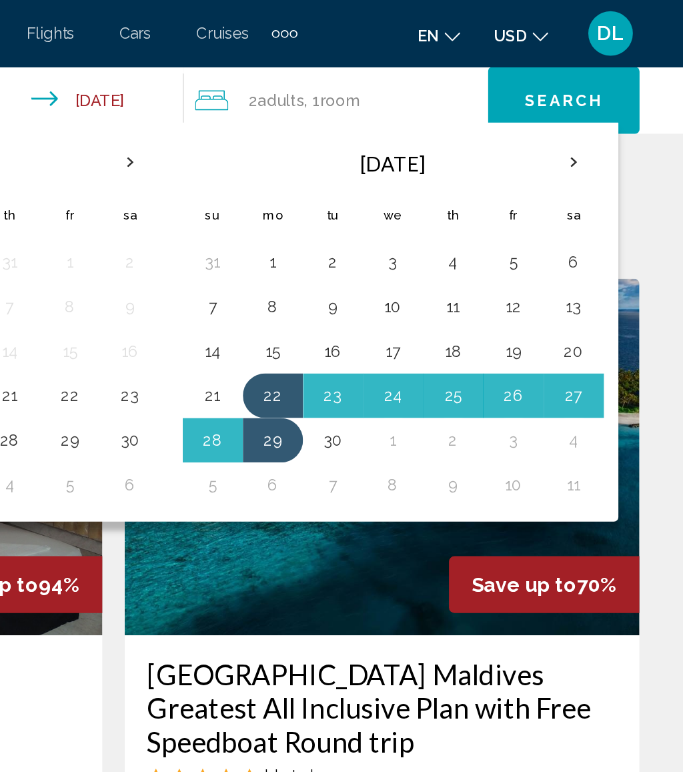
click at [566, 47] on button "Search" at bounding box center [611, 60] width 91 height 40
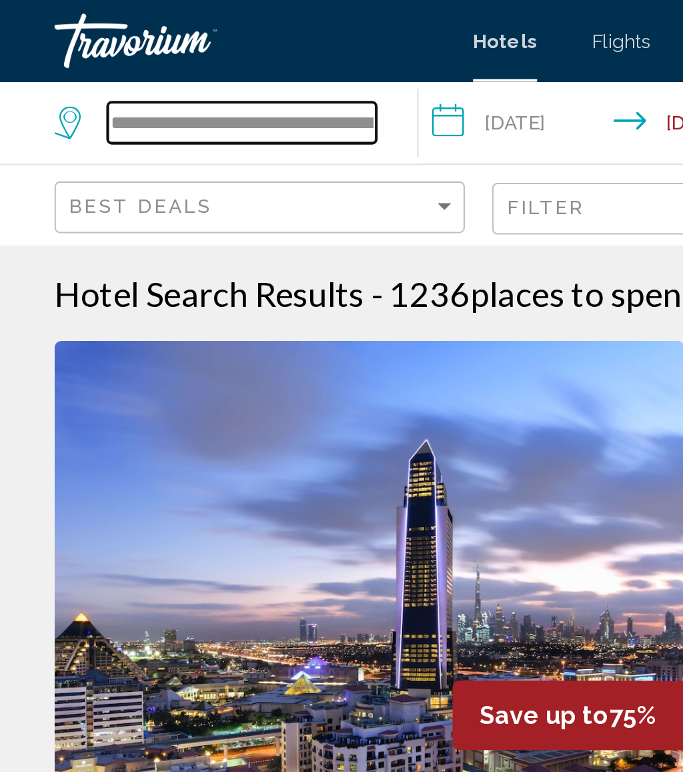
click at [181, 61] on input "**********" at bounding box center [118, 60] width 131 height 20
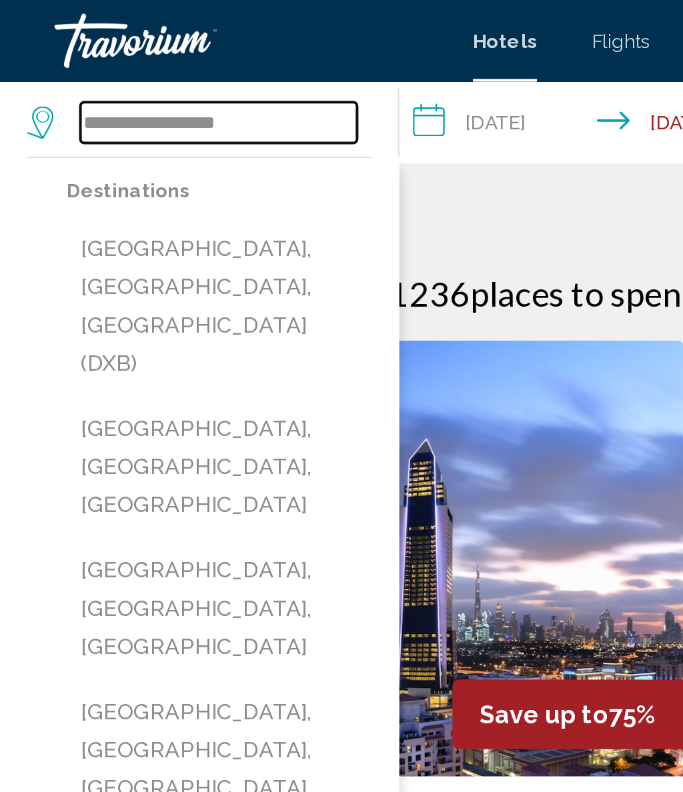
click at [149, 60] on input "**********" at bounding box center [106, 60] width 135 height 20
type input "*"
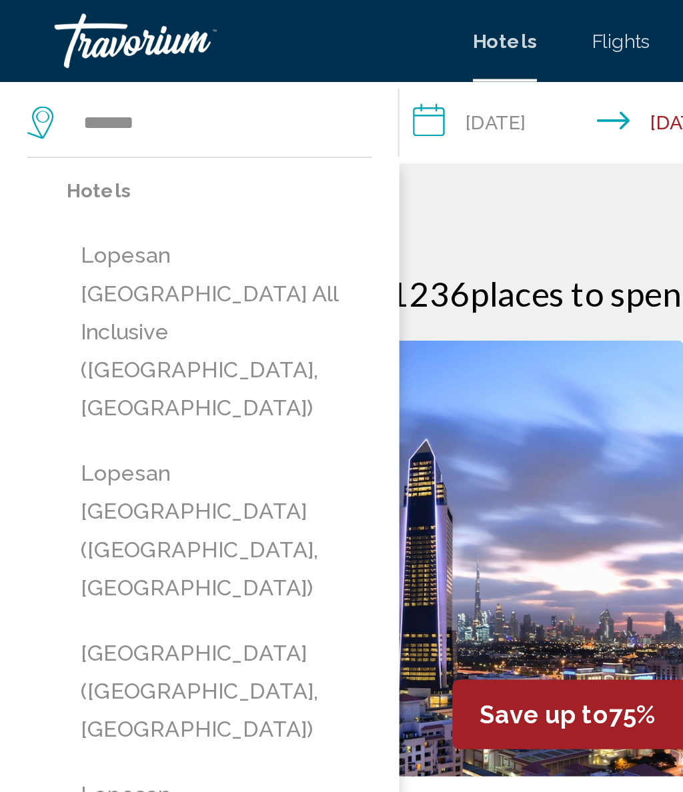
click at [147, 153] on button "Lopesan Costa Bávaro Resort Spa & Casino All Inclusive (Punta Cana, DO)" at bounding box center [107, 163] width 149 height 100
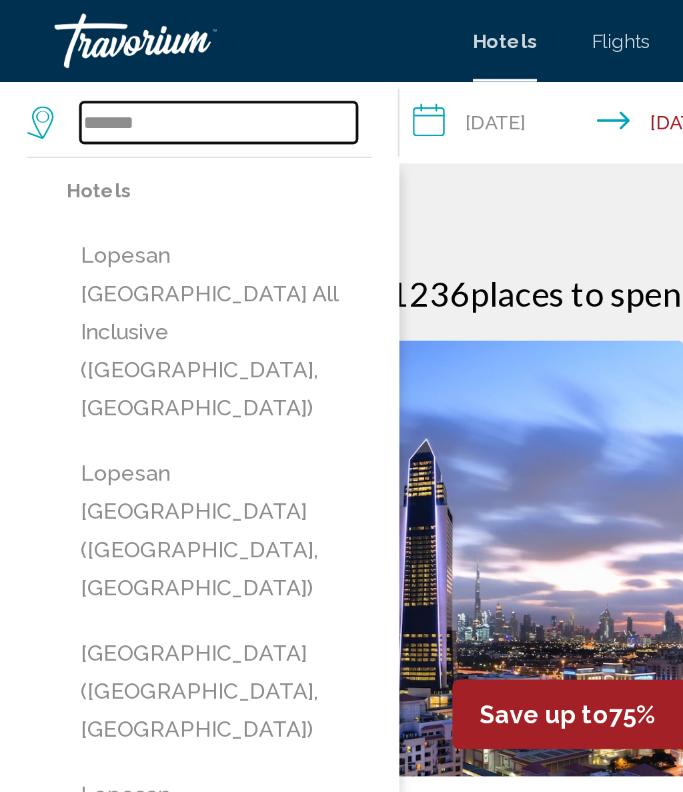
type input "**********"
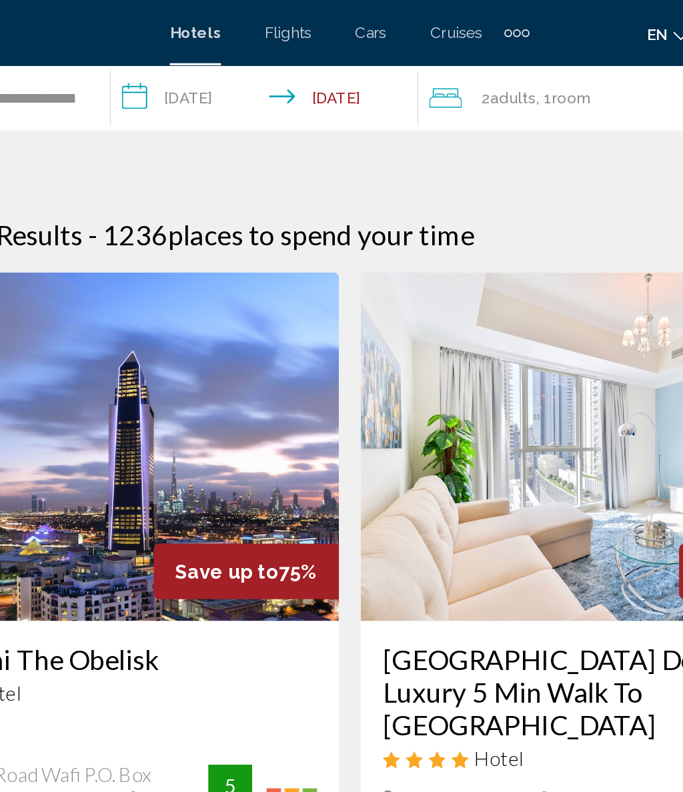
click at [195, 59] on input "**********" at bounding box center [292, 62] width 194 height 44
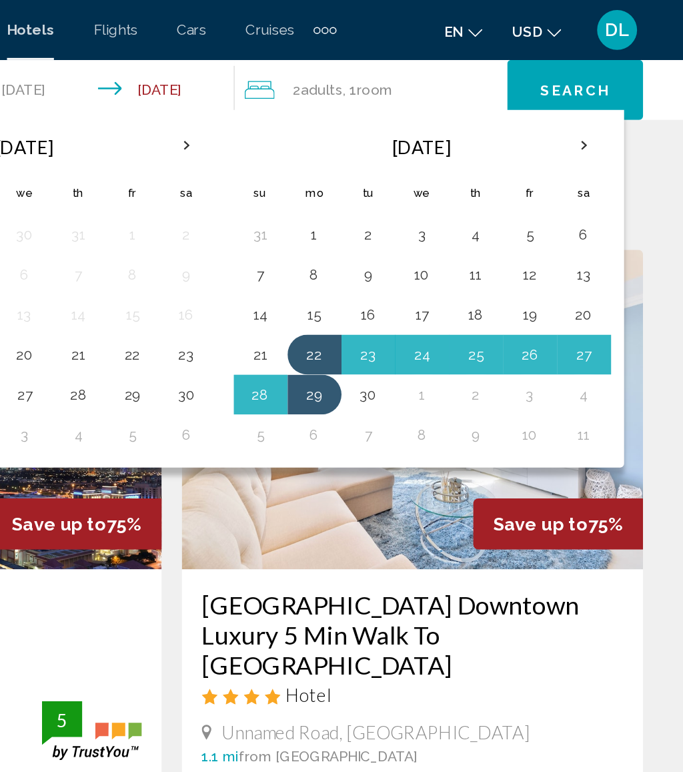
click at [498, 159] on button "3" at bounding box center [508, 156] width 21 height 19
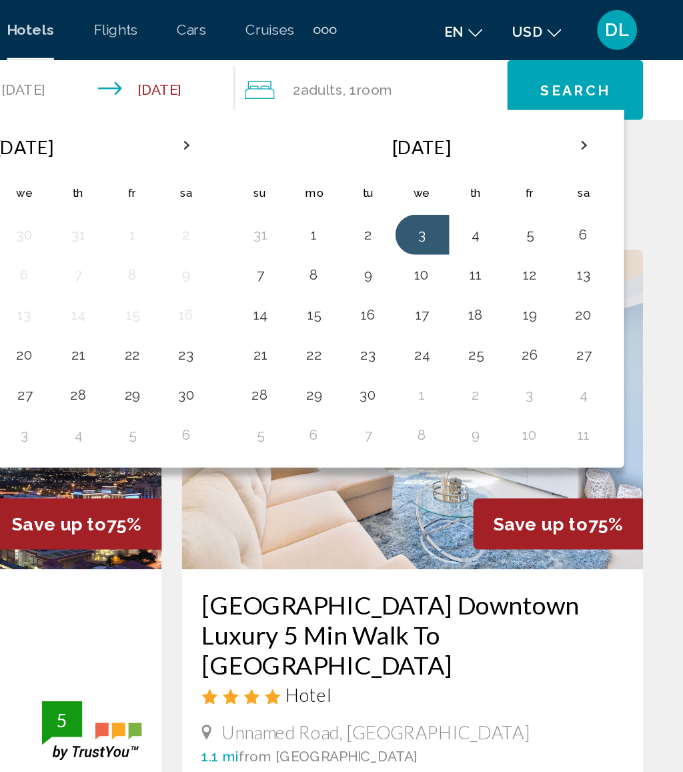
click at [426, 185] on button "8" at bounding box center [436, 183] width 21 height 19
type input "**********"
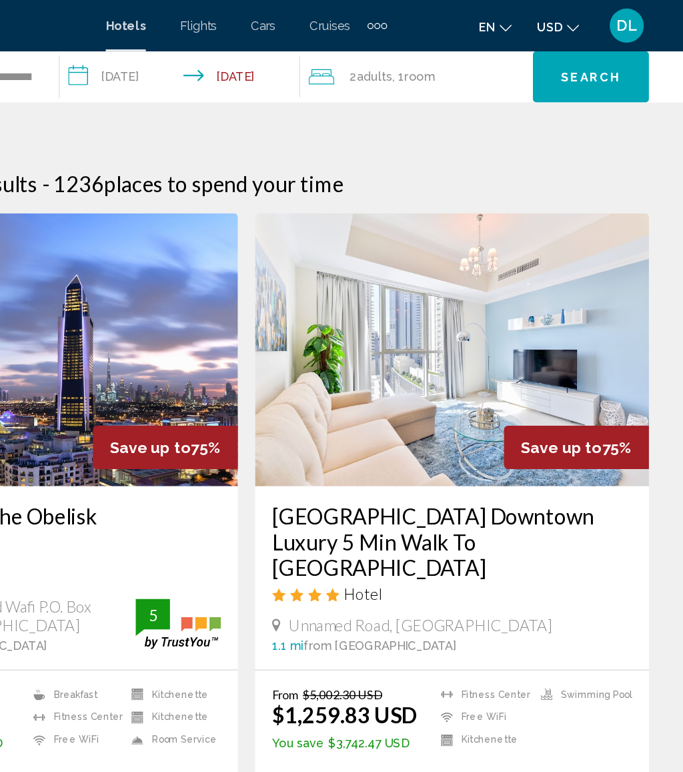
click at [566, 43] on button "Search" at bounding box center [611, 60] width 91 height 40
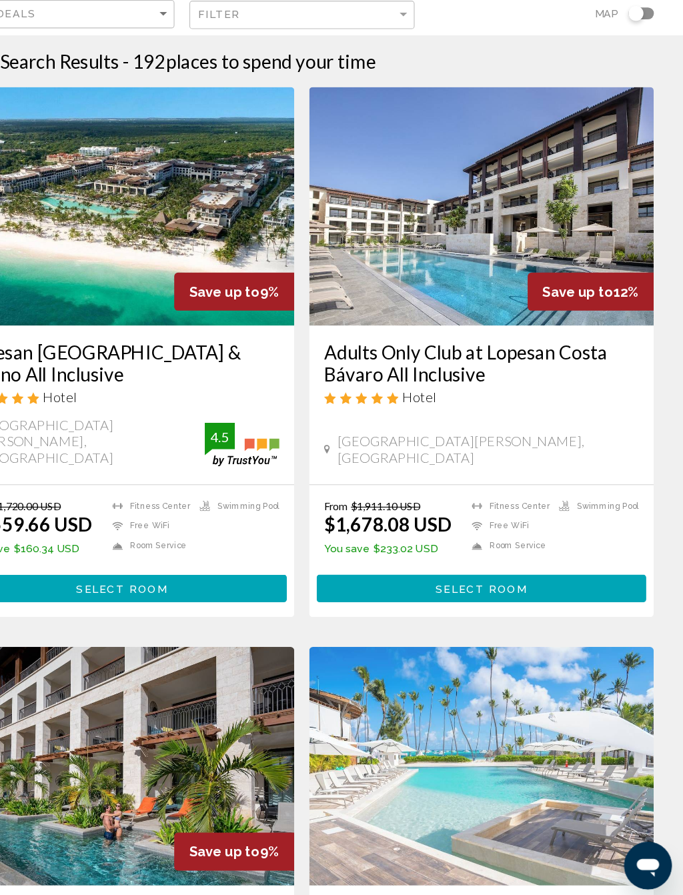
scroll to position [1, 0]
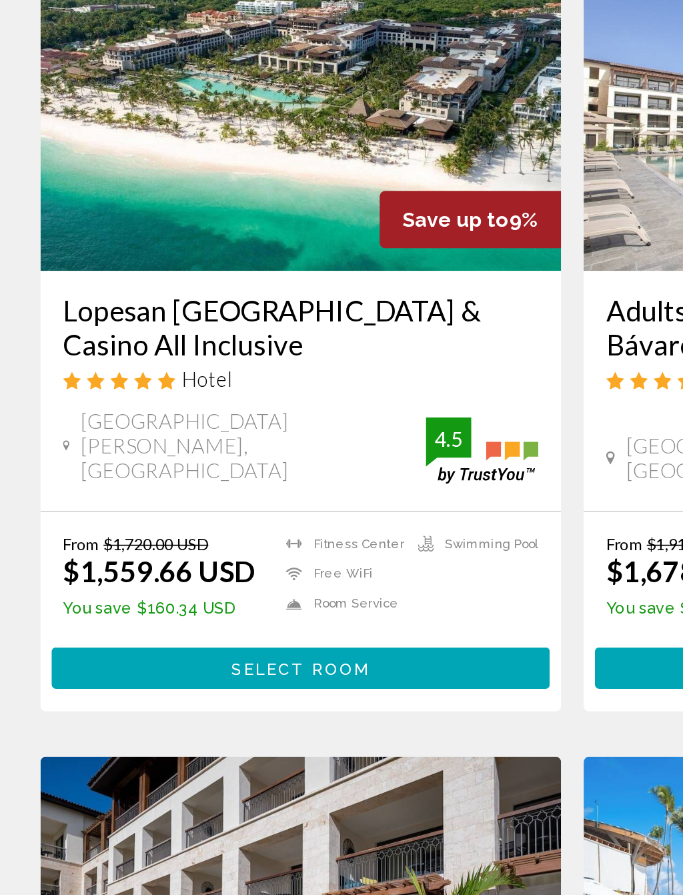
click at [249, 602] on button "Select Room" at bounding box center [180, 614] width 295 height 25
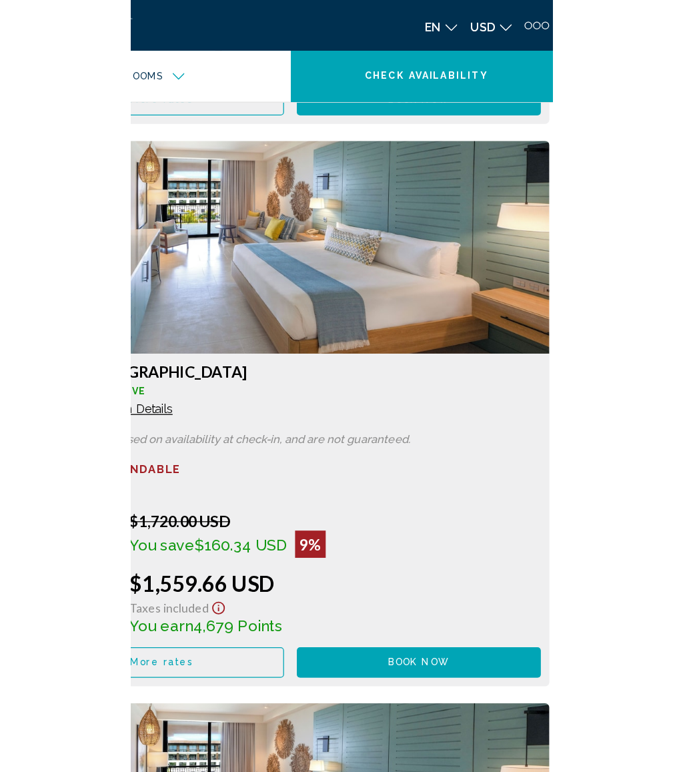
scroll to position [1896, 0]
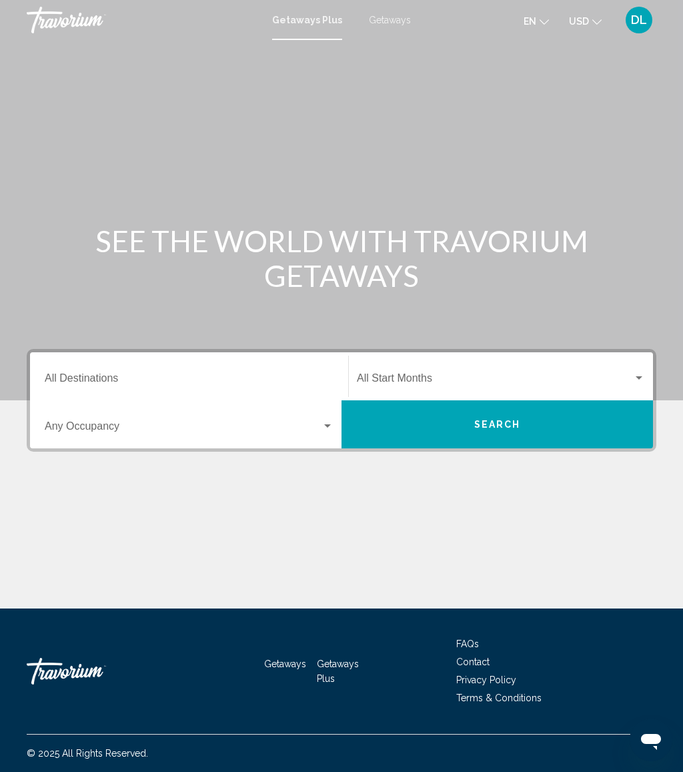
click at [396, 25] on span "Getaways" at bounding box center [390, 20] width 42 height 11
click at [261, 386] on input "Destination All Destinations" at bounding box center [189, 381] width 289 height 12
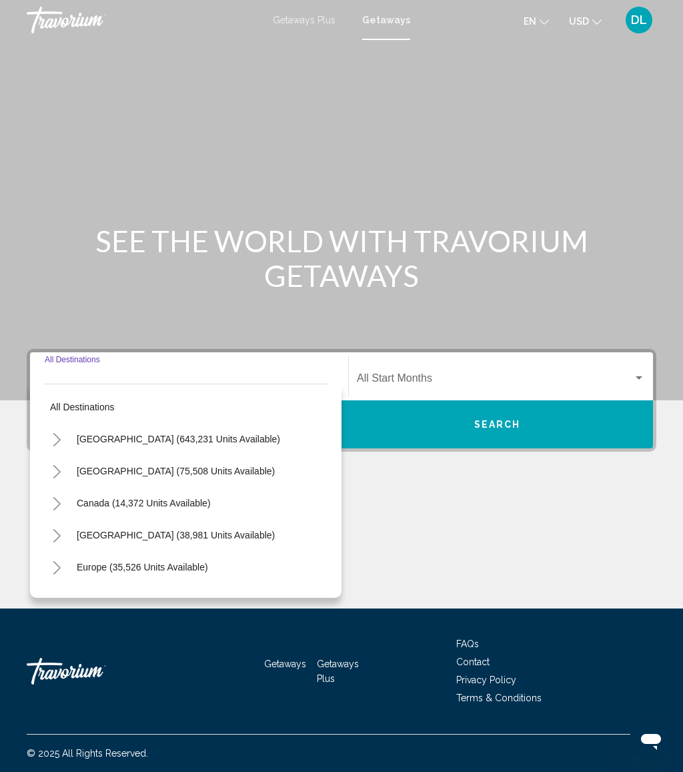
click at [236, 449] on button "[GEOGRAPHIC_DATA] (643,231 units available)" at bounding box center [178, 438] width 217 height 31
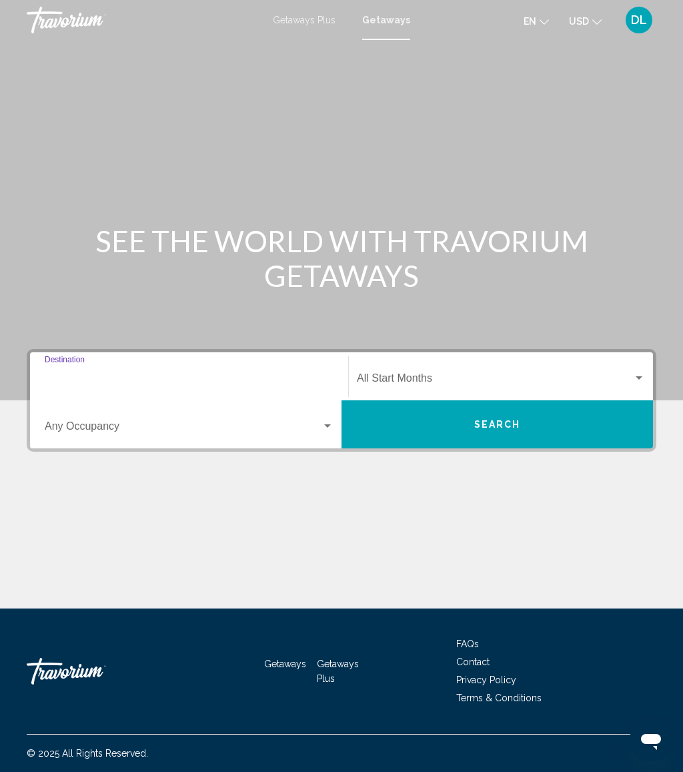
type input "**********"
click at [228, 425] on span "Search widget" at bounding box center [183, 429] width 277 height 12
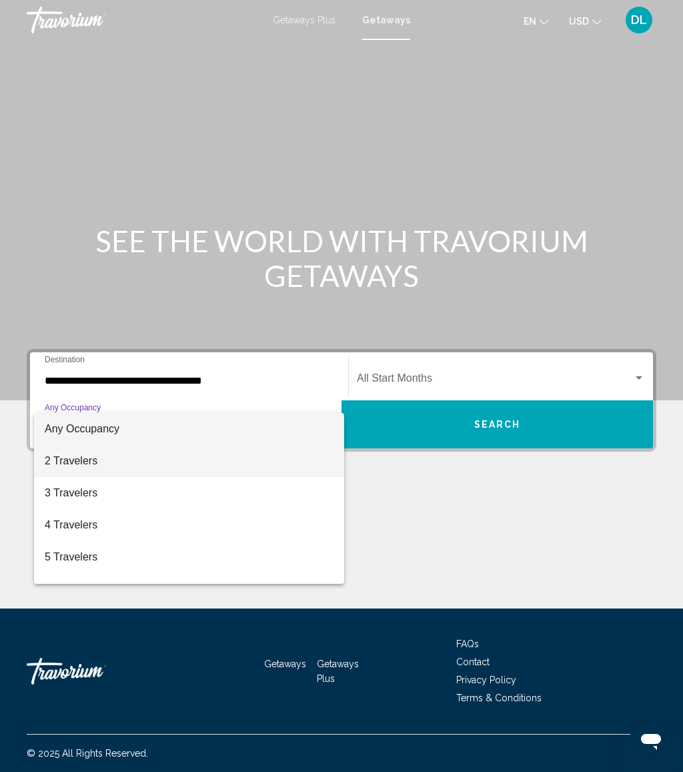
click at [147, 464] on span "2 Travelers" at bounding box center [189, 461] width 289 height 32
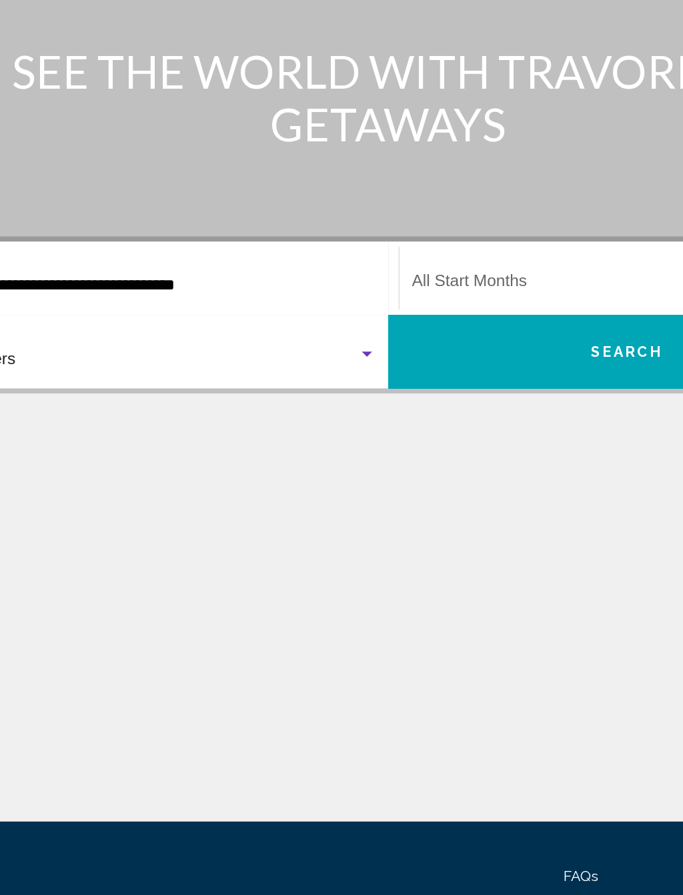
click at [357, 375] on span "Search widget" at bounding box center [495, 381] width 276 height 12
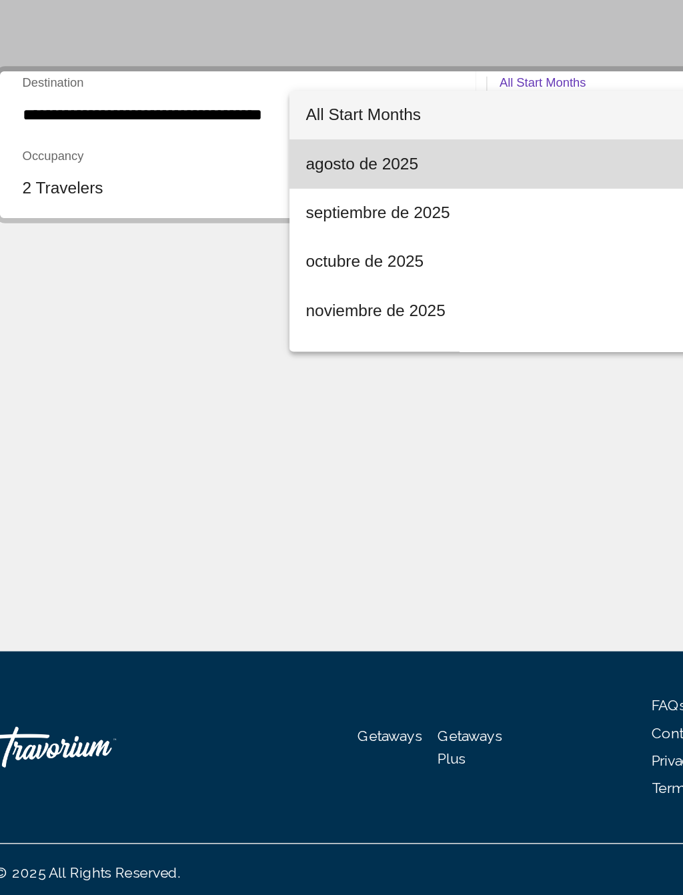
click at [266, 397] on span "agosto de 2025" at bounding box center [374, 413] width 288 height 32
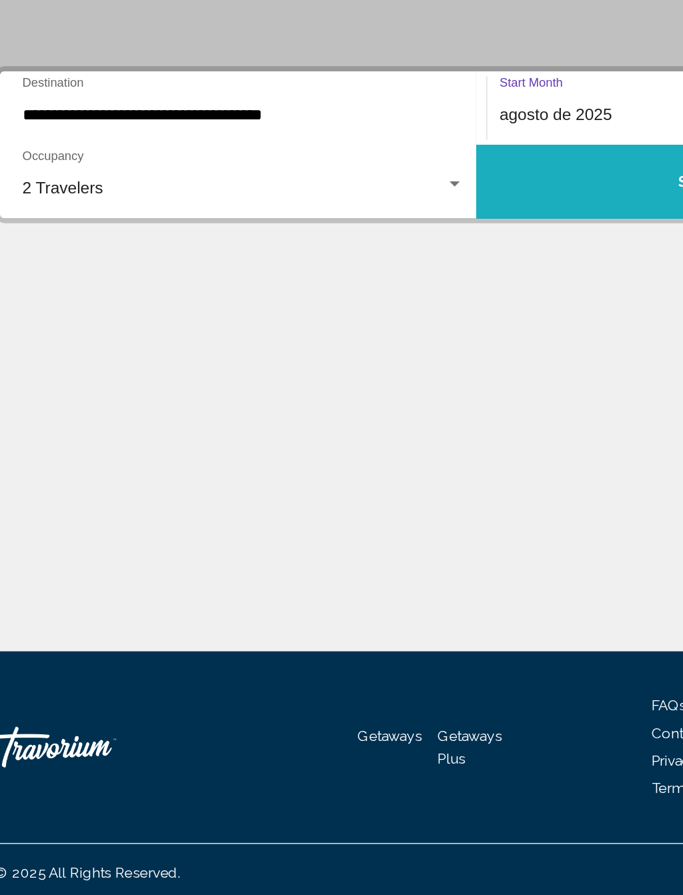
click at [369, 400] on button "Search" at bounding box center [496, 424] width 311 height 48
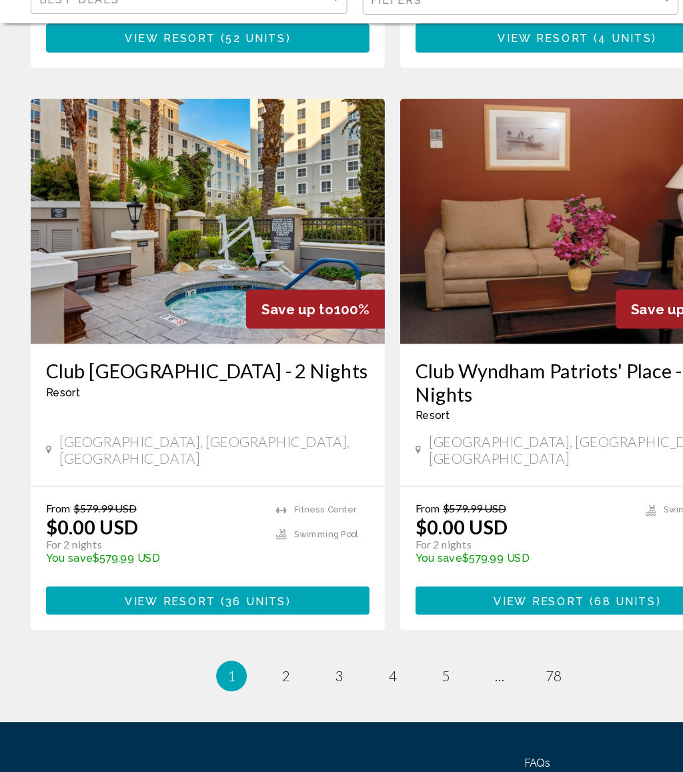
scroll to position [2453, 0]
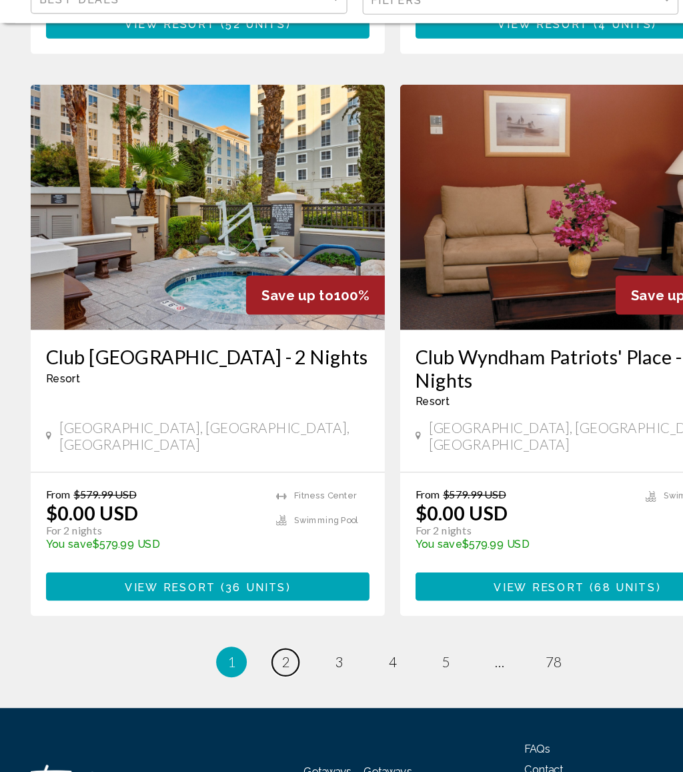
click at [246, 668] on span "2" at bounding box center [248, 675] width 7 height 15
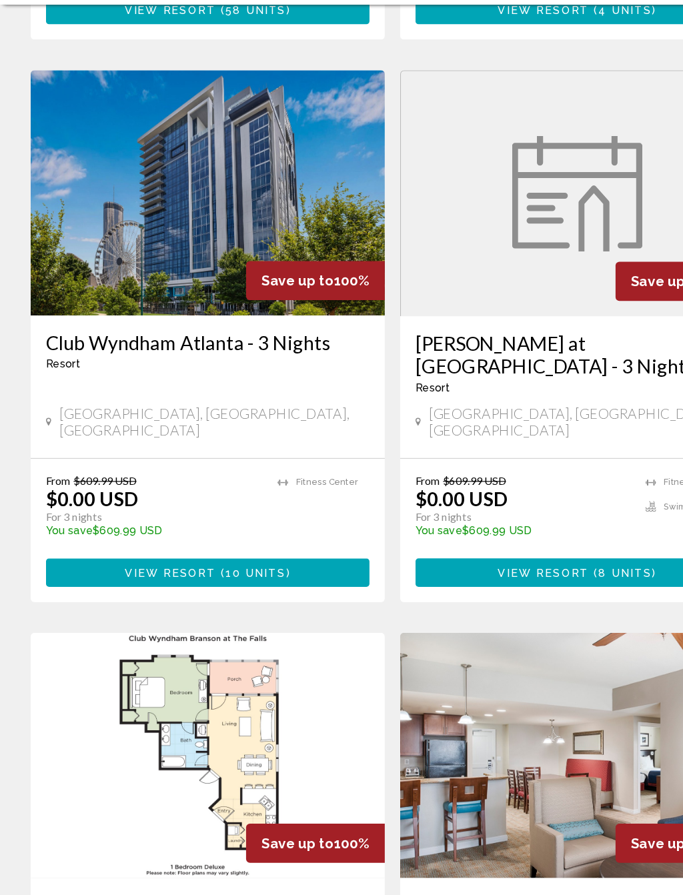
scroll to position [980, 0]
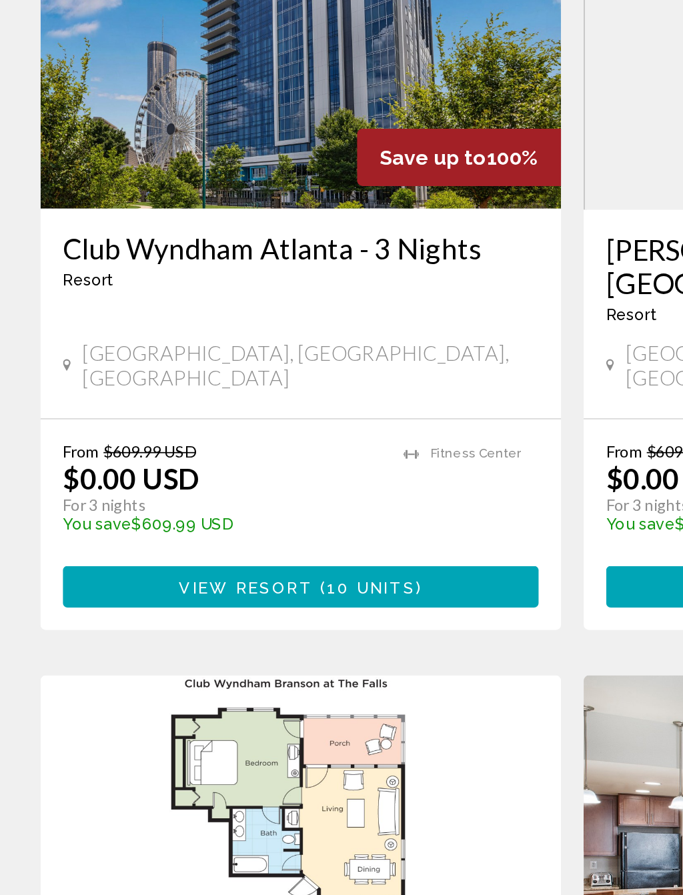
click at [196, 610] on span "10 units" at bounding box center [222, 615] width 53 height 11
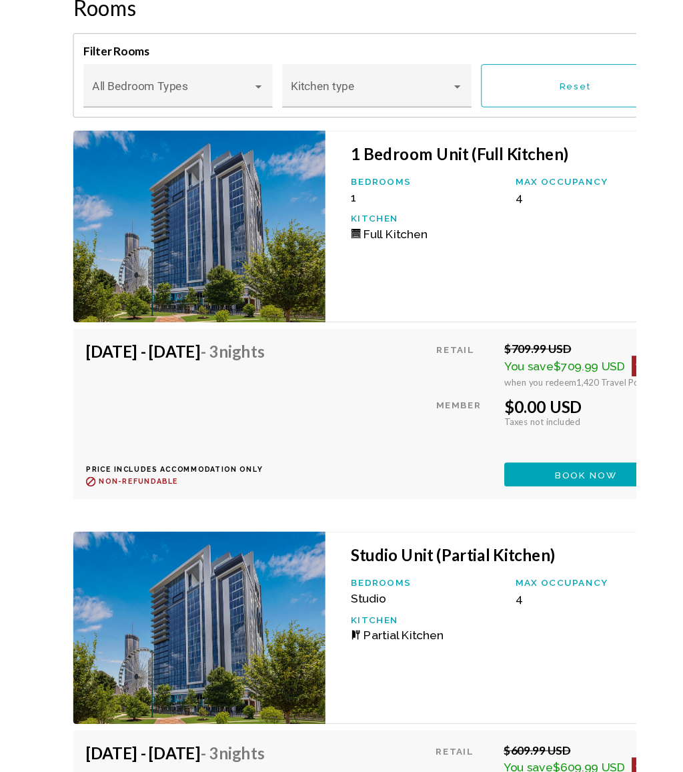
scroll to position [2753, 0]
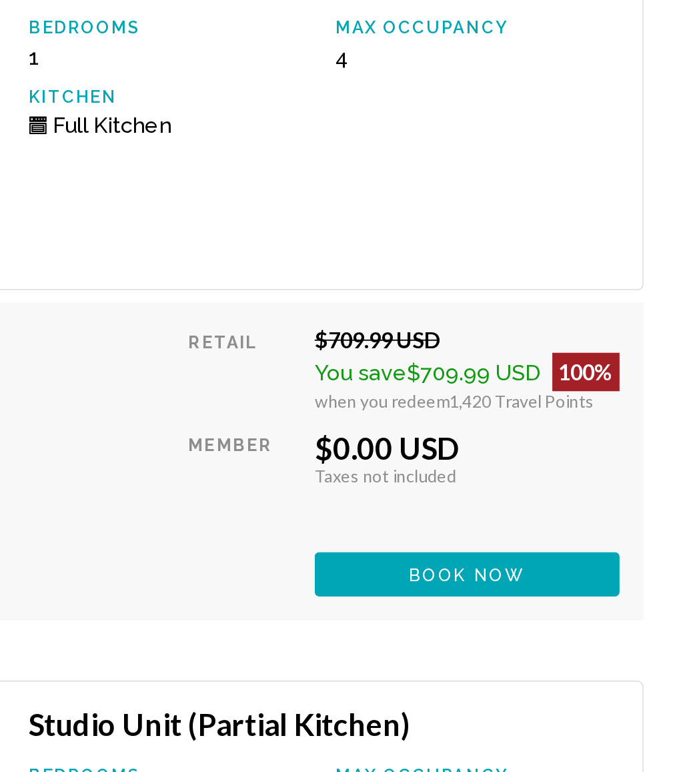
click at [526, 568] on span "Book now" at bounding box center [558, 573] width 65 height 11
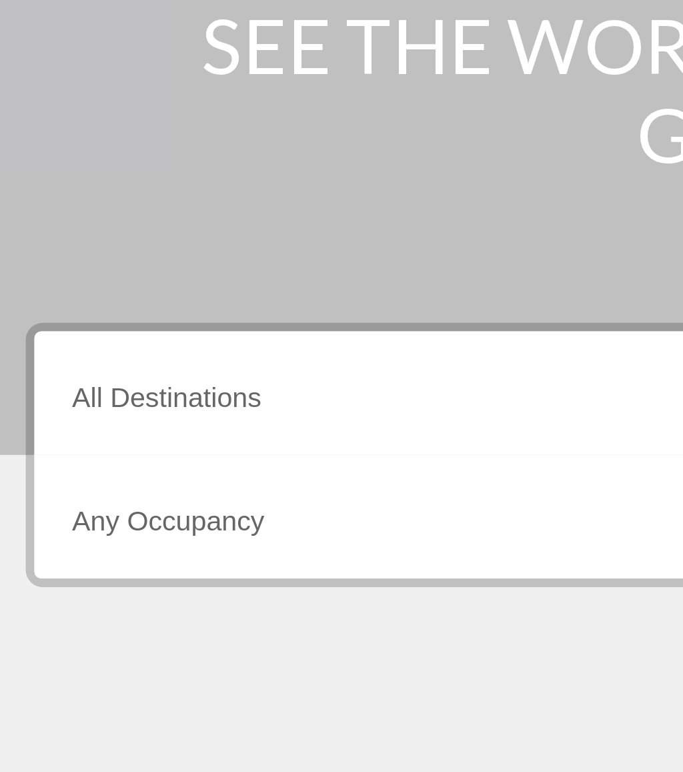
click at [104, 355] on div "Destination All Destinations" at bounding box center [189, 376] width 289 height 42
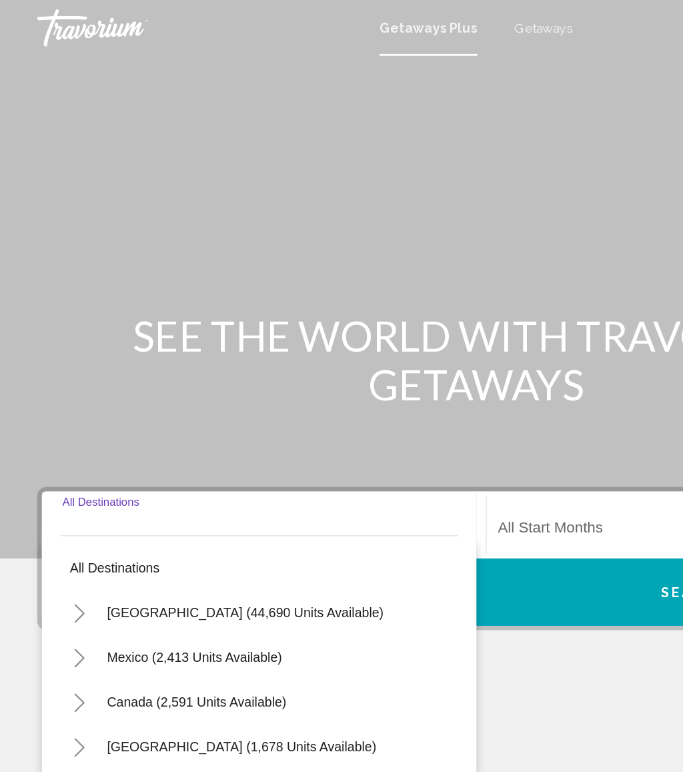
click at [390, 23] on span "Getaways" at bounding box center [390, 20] width 42 height 11
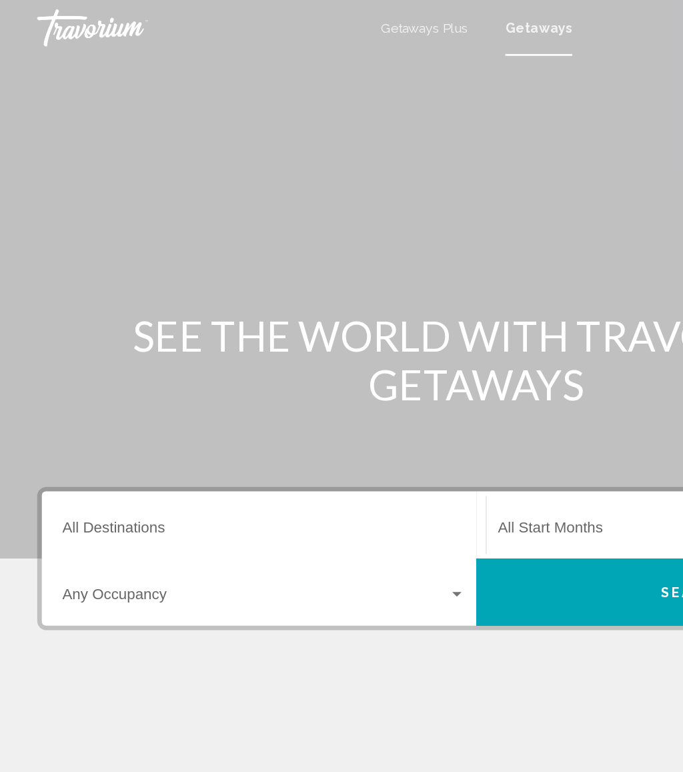
click at [157, 375] on input "Destination All Destinations" at bounding box center [189, 381] width 289 height 12
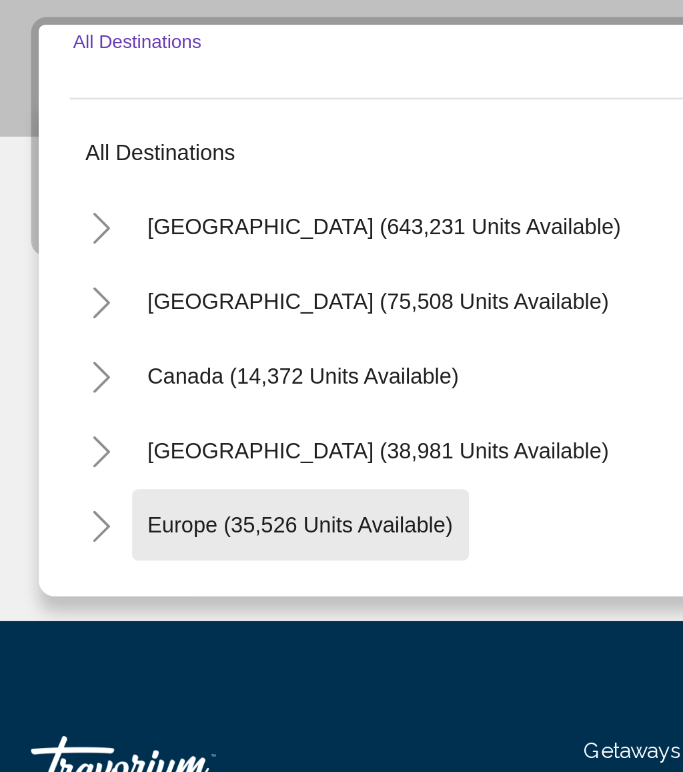
click at [153, 562] on span "Europe (35,526 units available)" at bounding box center [142, 567] width 131 height 11
type input "**********"
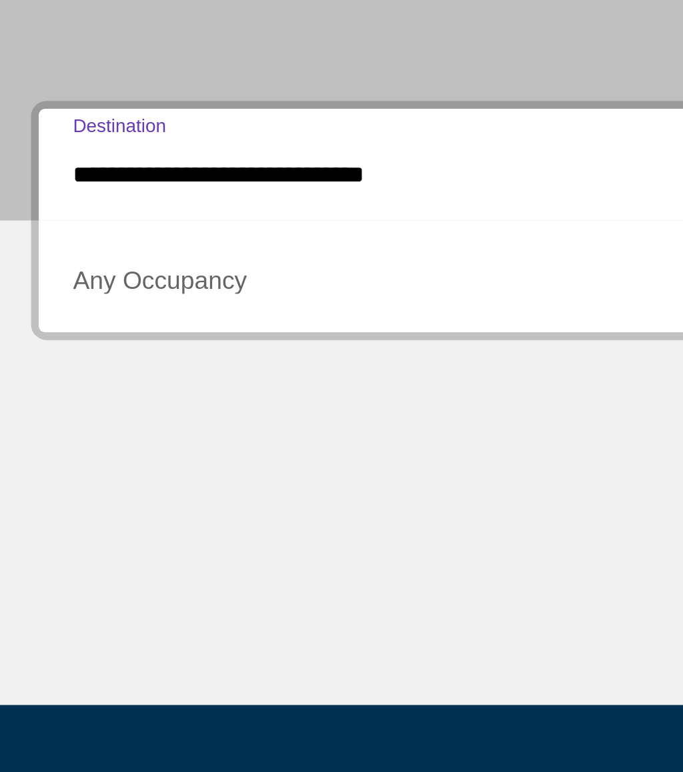
click at [147, 423] on span "Search widget" at bounding box center [183, 429] width 277 height 12
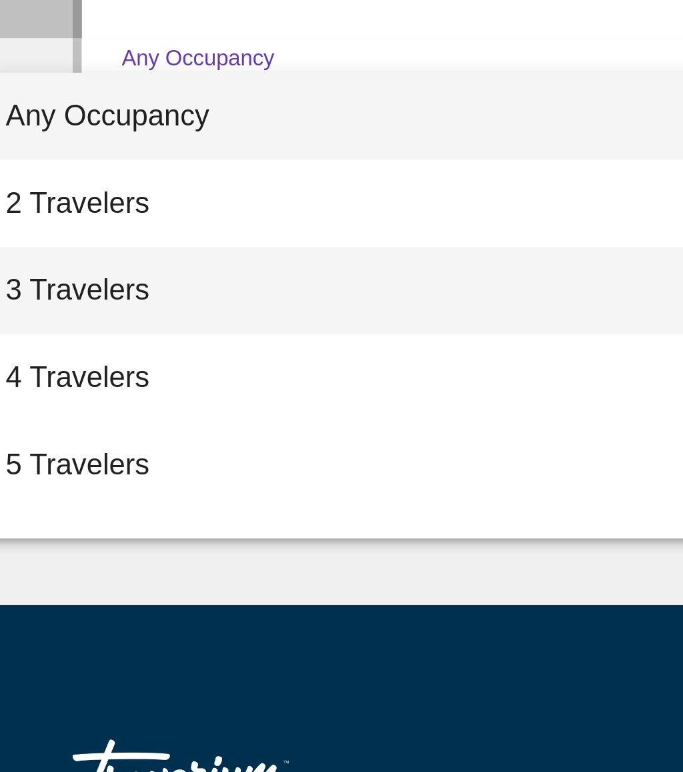
click at [74, 477] on span "3 Travelers" at bounding box center [146, 493] width 289 height 32
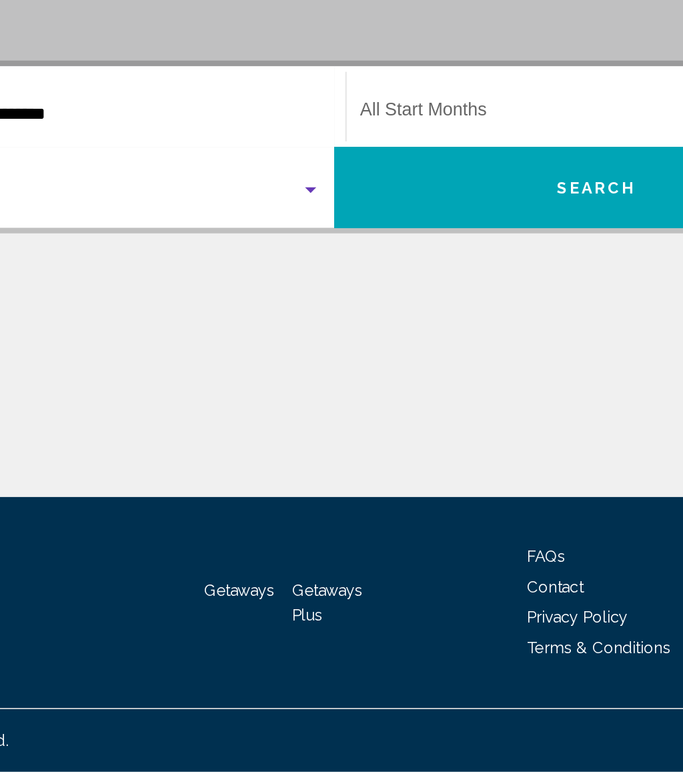
click at [474, 419] on span "Search" at bounding box center [497, 424] width 47 height 11
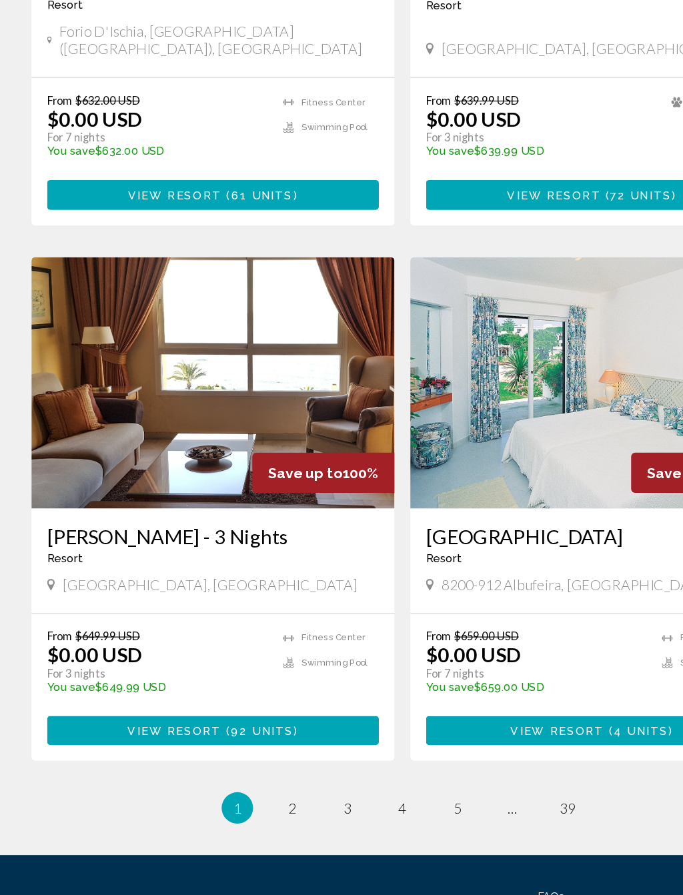
scroll to position [2168, 0]
click at [257, 771] on link "page 2" at bounding box center [248, 821] width 23 height 23
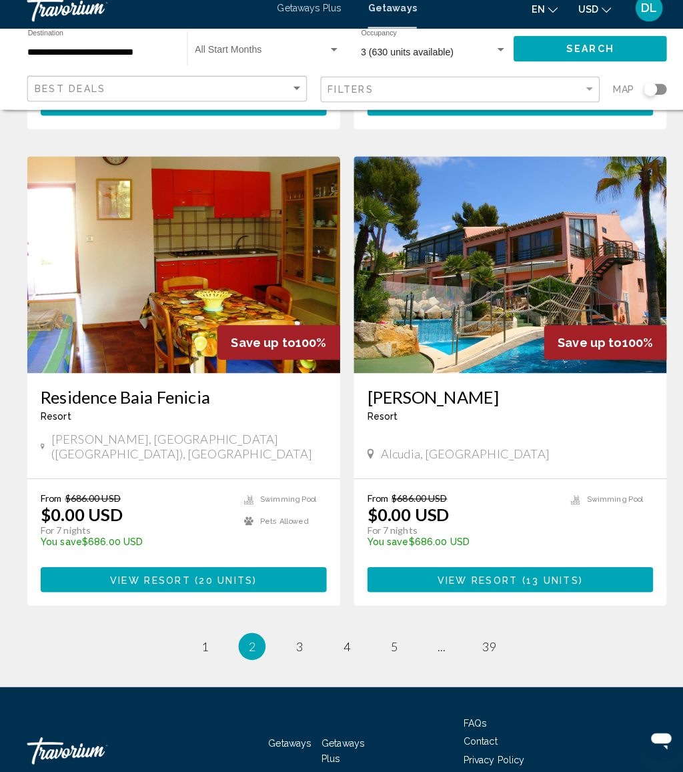
scroll to position [2372, 0]
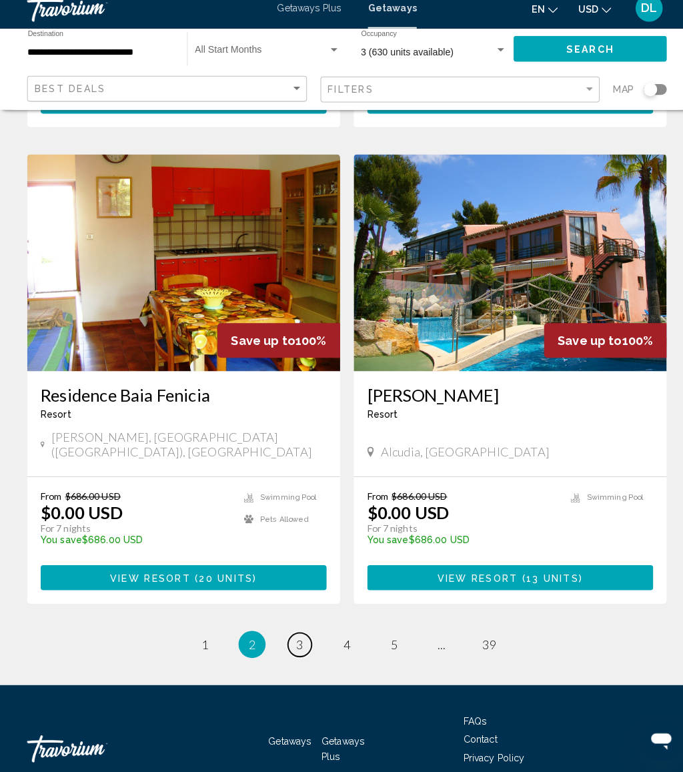
click at [299, 635] on link "page 3" at bounding box center [294, 646] width 23 height 23
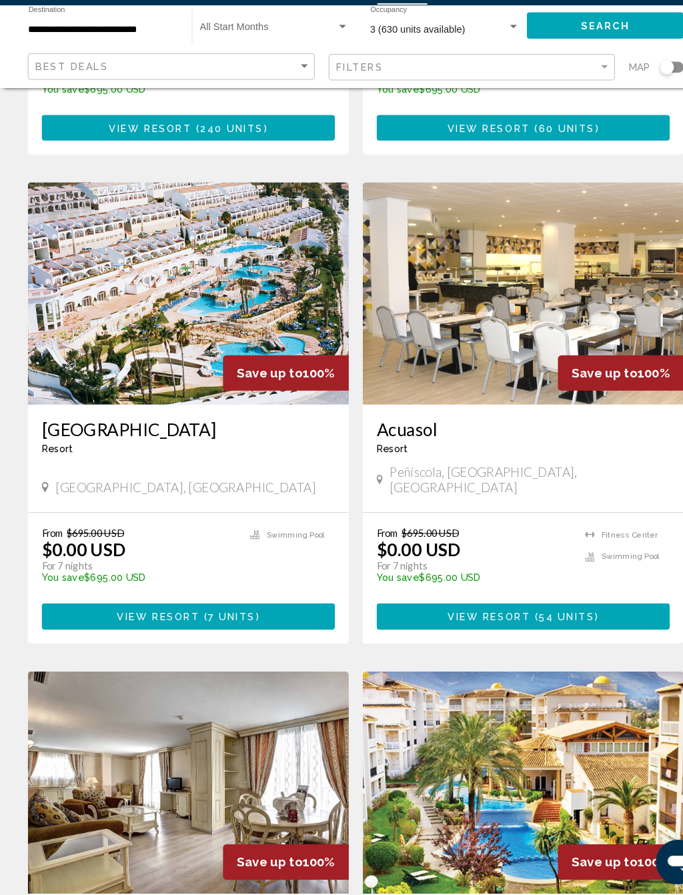
scroll to position [1843, 0]
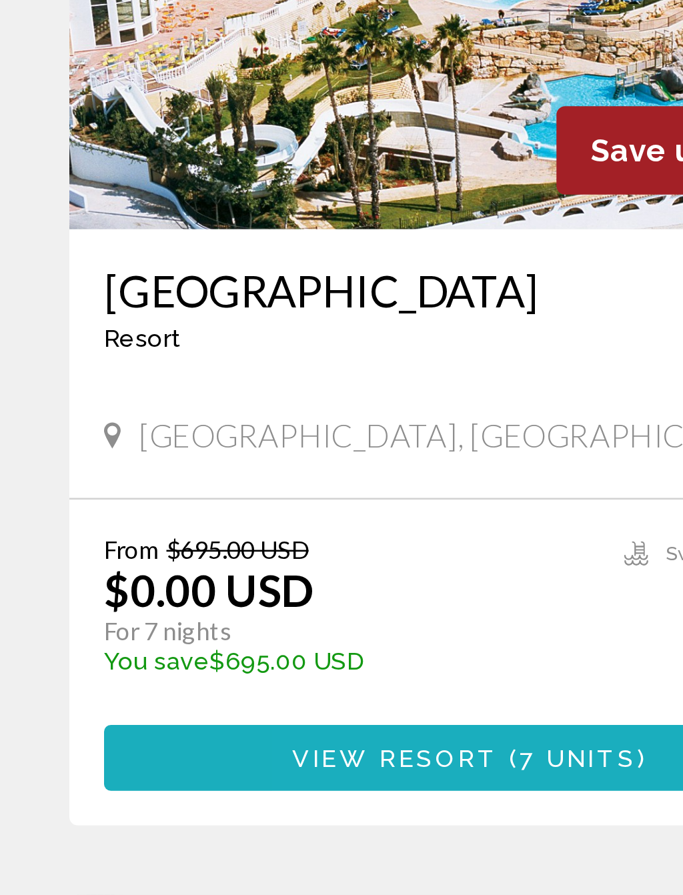
click at [185, 622] on span "View Resort" at bounding box center [151, 627] width 79 height 11
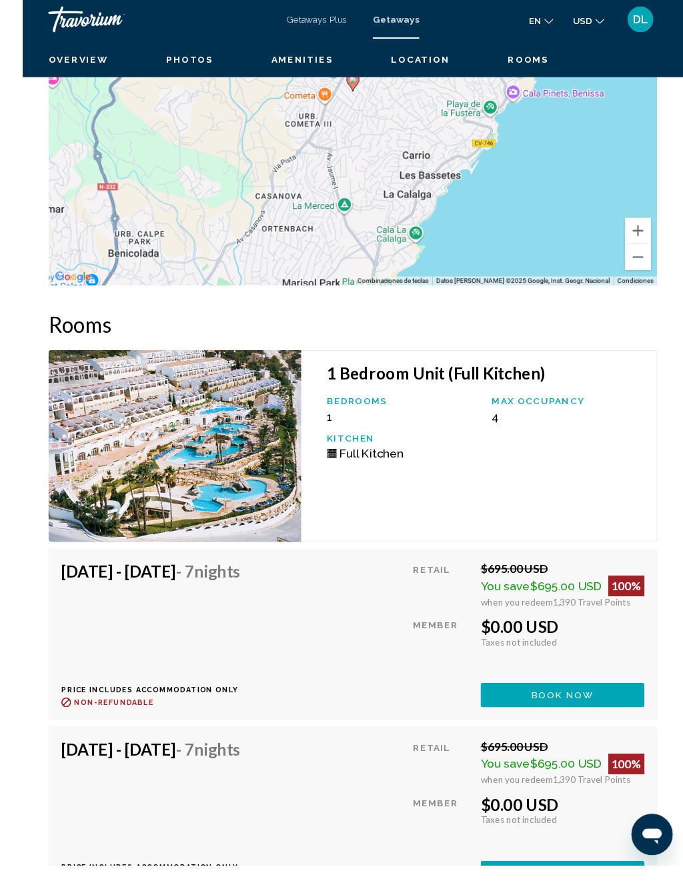
scroll to position [2469, 0]
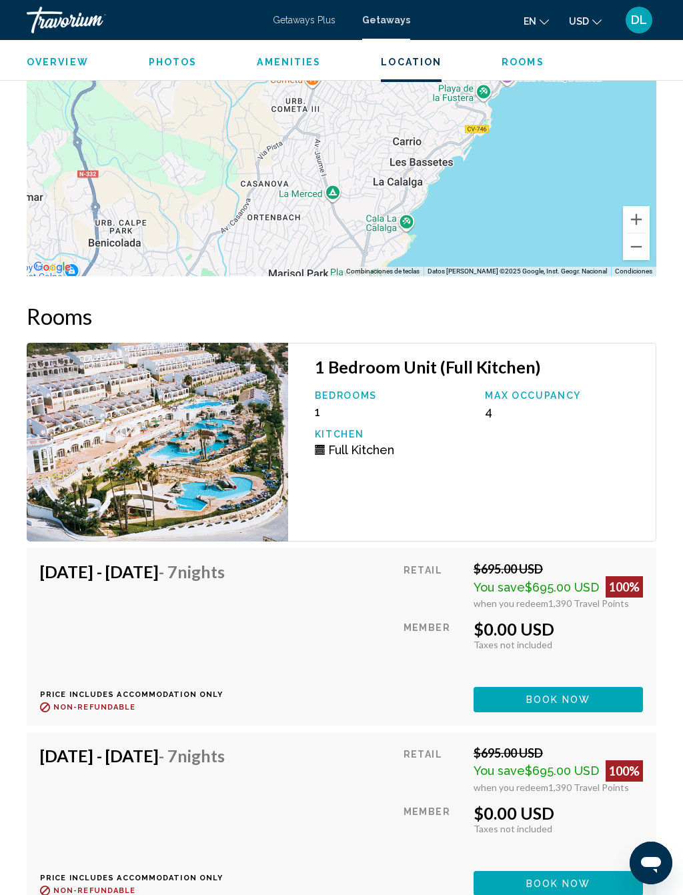
click at [573, 687] on button "Book now" at bounding box center [558, 699] width 169 height 25
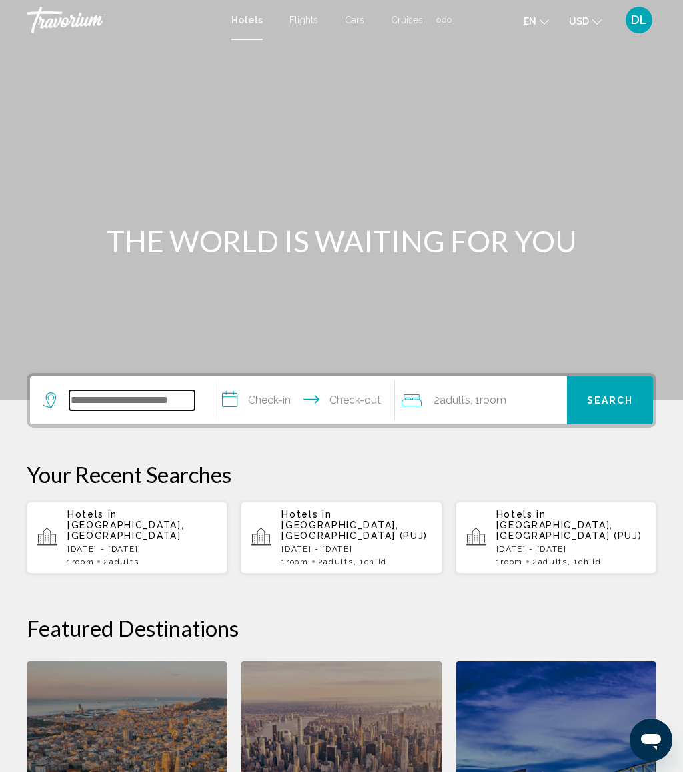
click at [158, 401] on input "Search widget" at bounding box center [131, 400] width 125 height 20
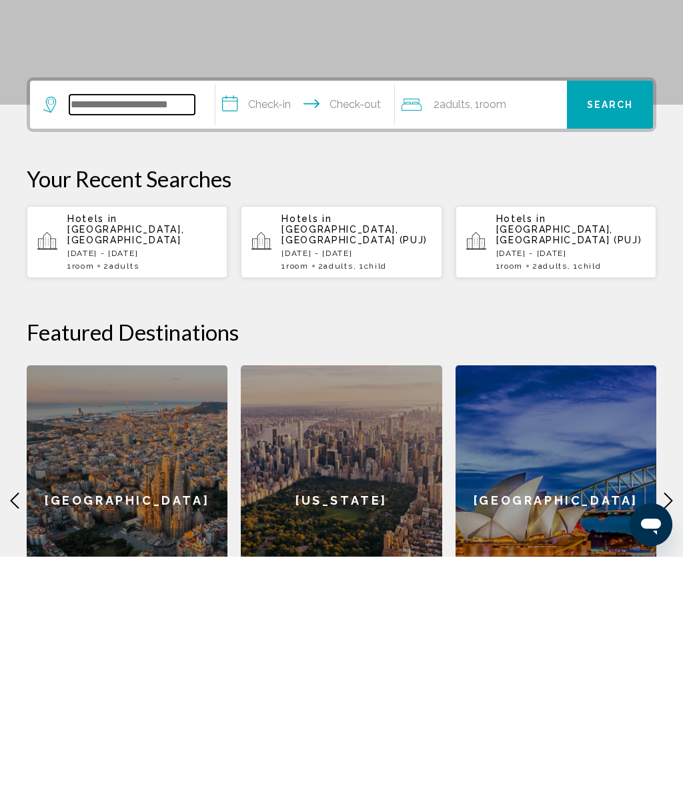
scroll to position [94, 0]
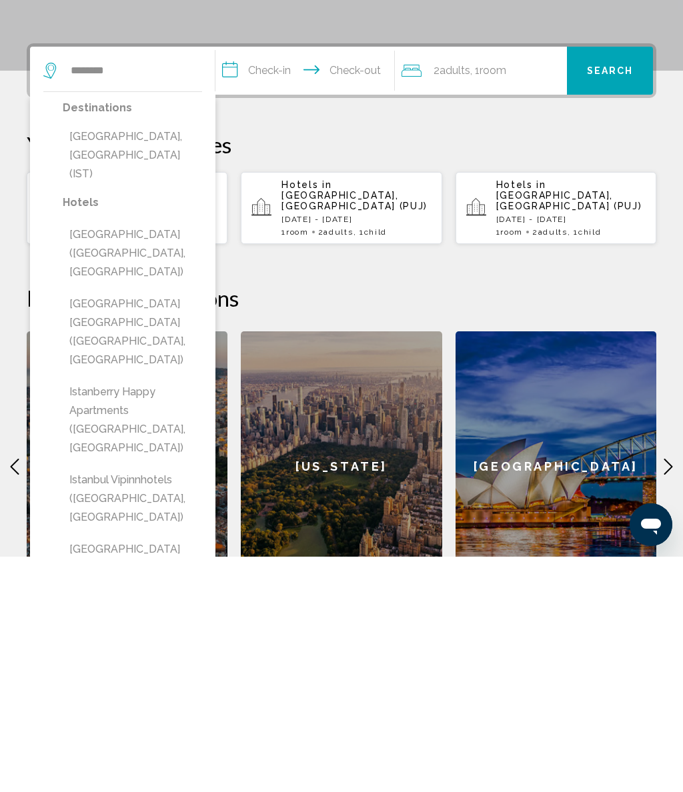
click at [156, 359] on button "Istanbul, Turkey (IST)" at bounding box center [132, 390] width 139 height 63
type input "**********"
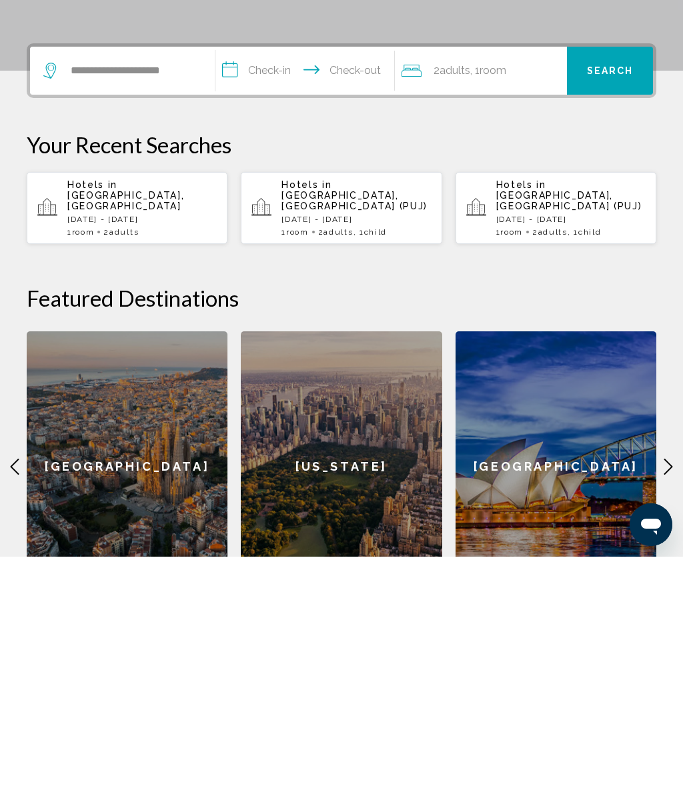
click at [277, 282] on input "**********" at bounding box center [307, 308] width 184 height 52
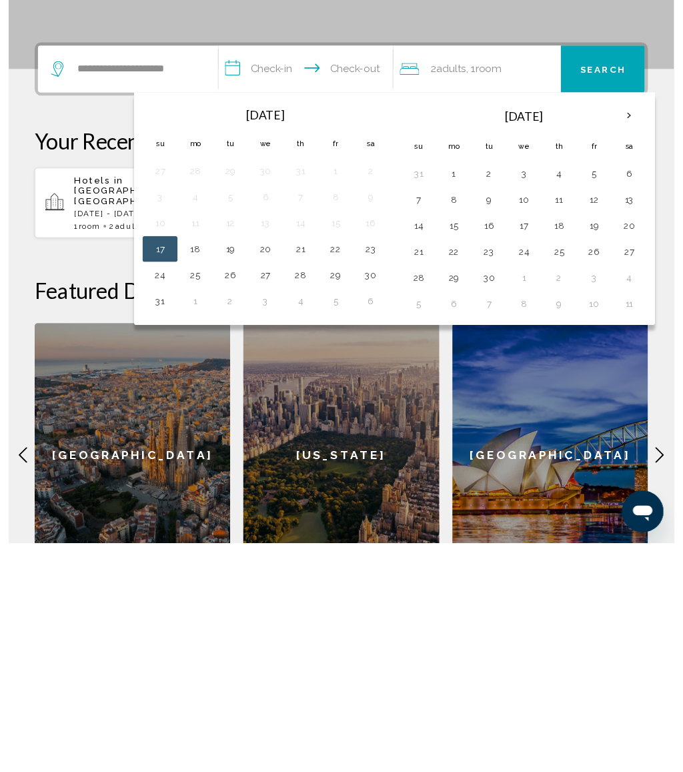
scroll to position [329, 0]
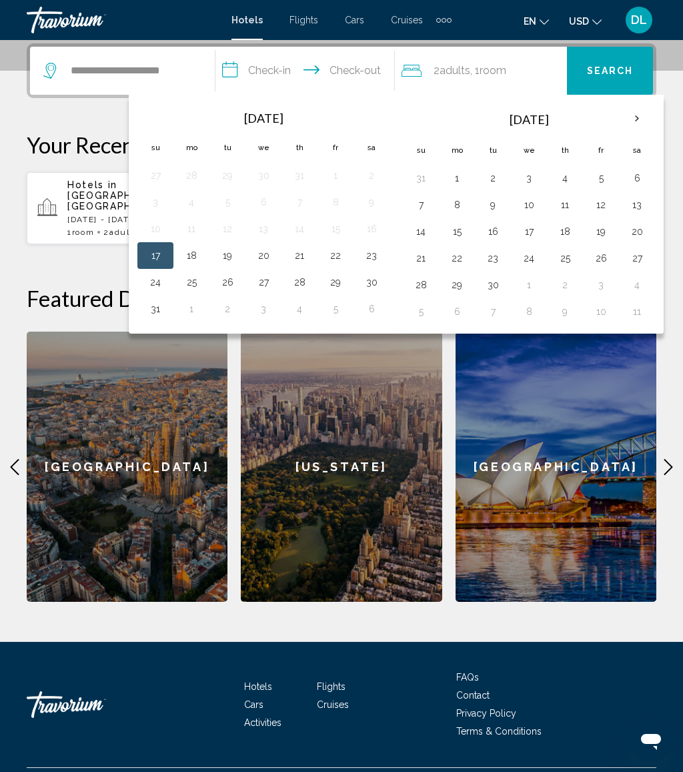
click at [534, 230] on button "17" at bounding box center [528, 231] width 21 height 19
click at [497, 260] on button "23" at bounding box center [492, 258] width 21 height 19
type input "**********"
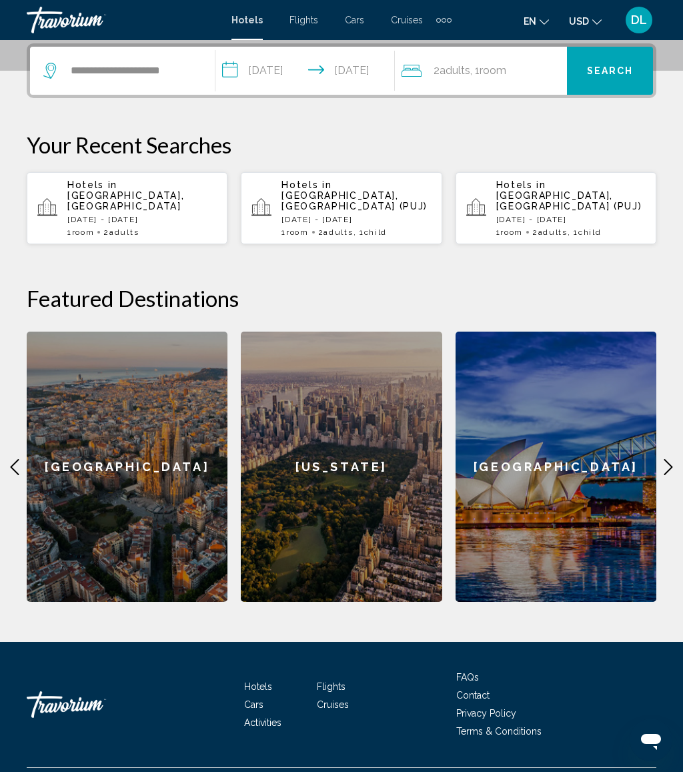
click at [642, 63] on button "Search" at bounding box center [610, 71] width 86 height 48
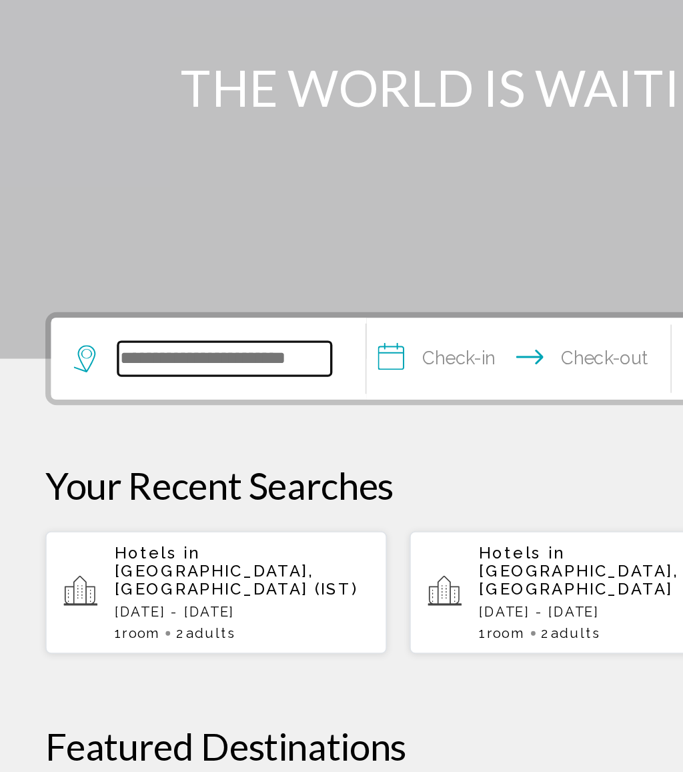
click at [134, 390] on input "Search widget" at bounding box center [131, 400] width 125 height 20
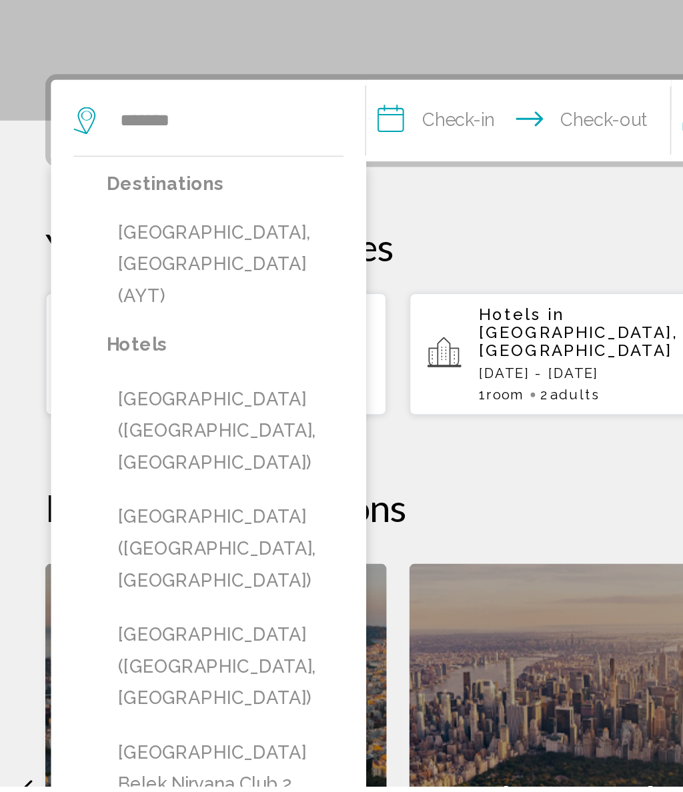
click at [165, 453] on button "Antalya, Turkey (AYT)" at bounding box center [132, 484] width 139 height 63
type input "**********"
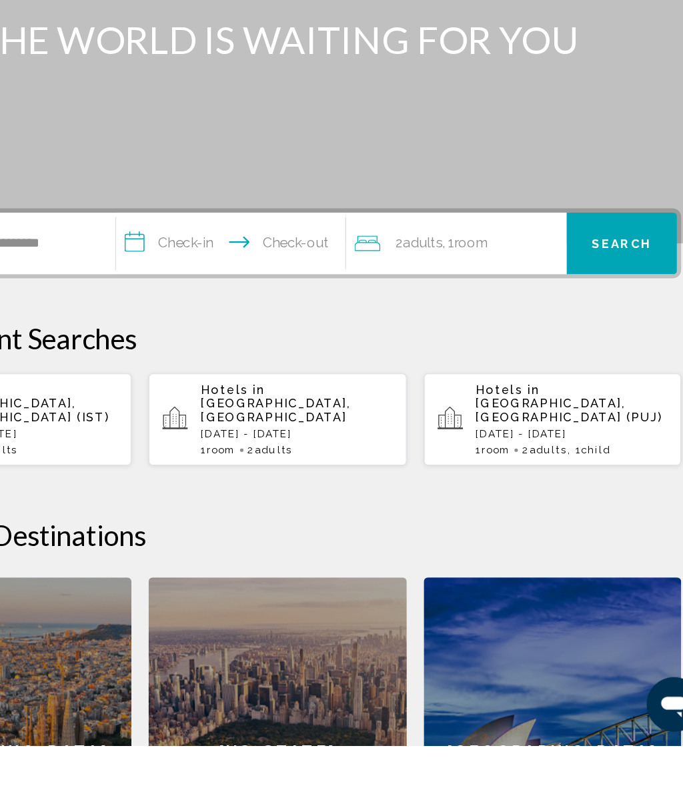
click at [215, 376] on input "**********" at bounding box center [307, 402] width 184 height 52
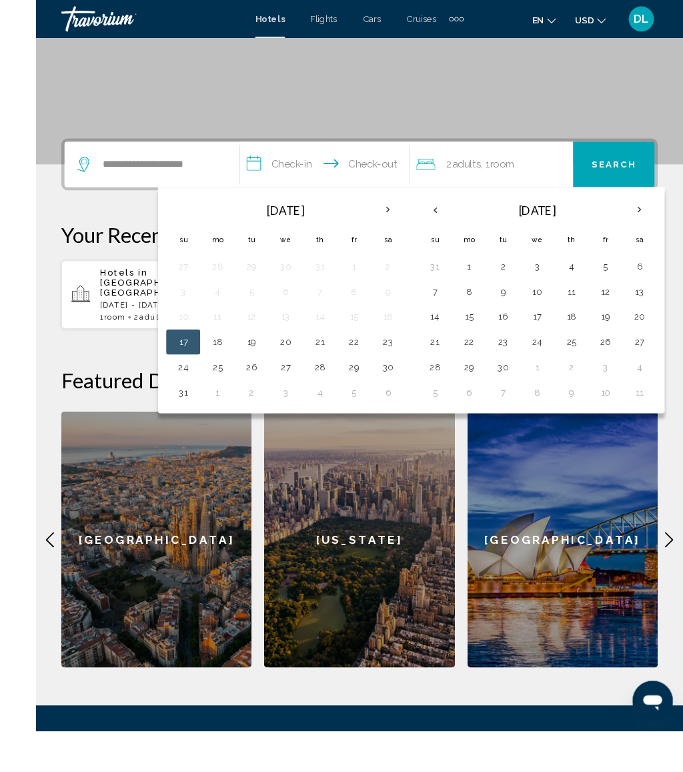
scroll to position [247, 0]
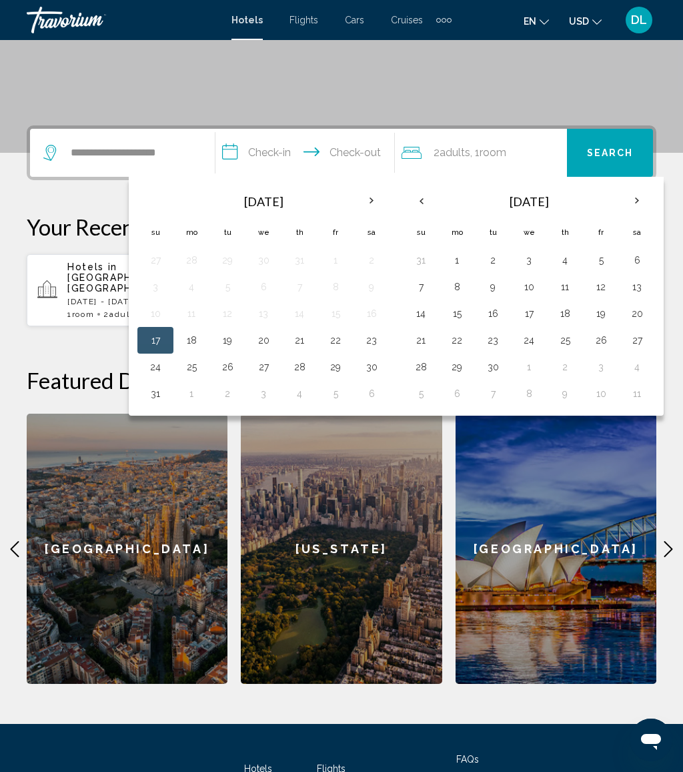
click at [564, 316] on button "18" at bounding box center [564, 313] width 21 height 19
click at [576, 339] on button "25" at bounding box center [564, 340] width 21 height 19
type input "**********"
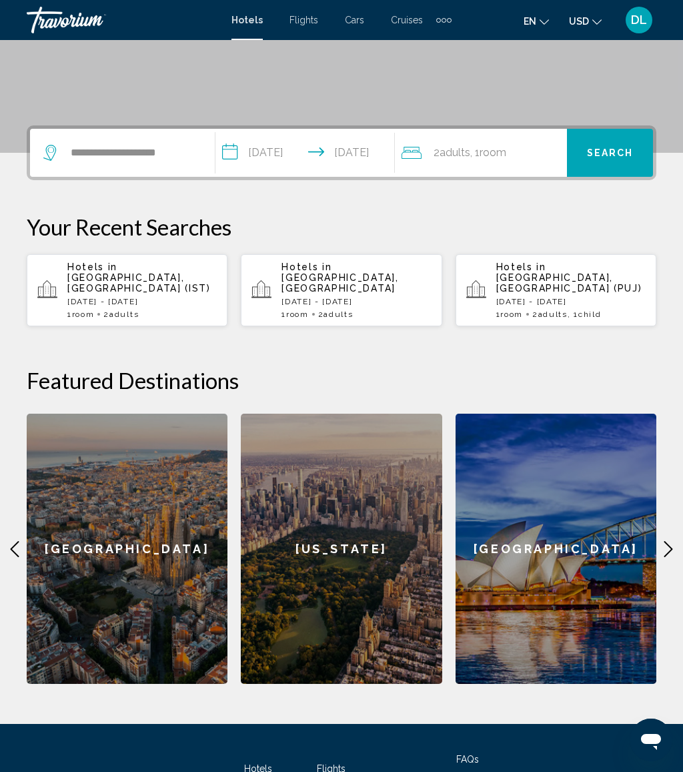
click at [614, 152] on span "Search" at bounding box center [610, 153] width 47 height 11
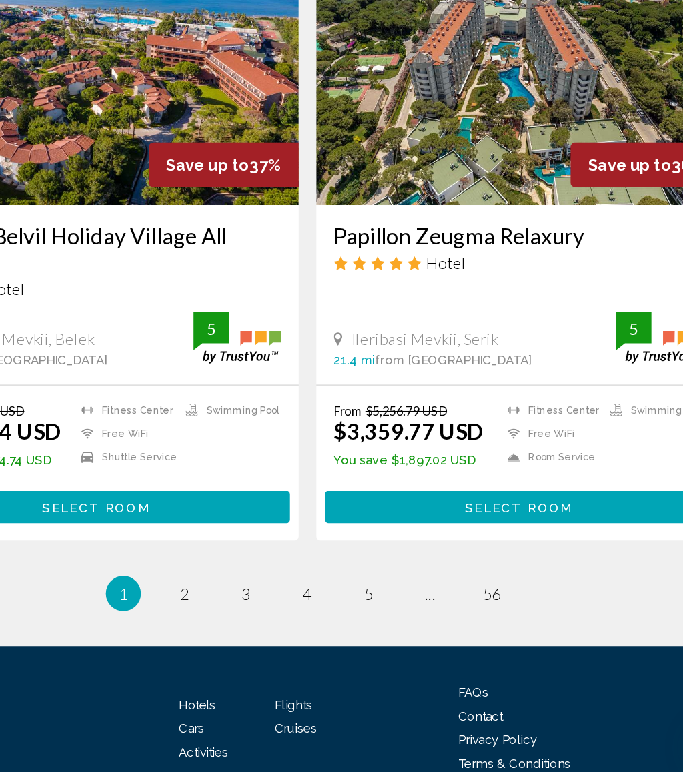
scroll to position [2522, 0]
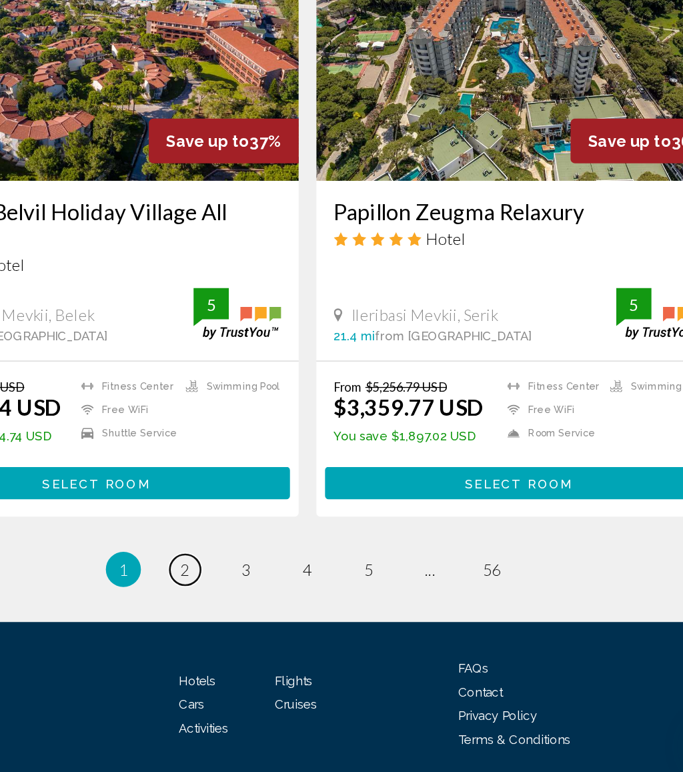
click at [237, 606] on link "page 2" at bounding box center [248, 617] width 23 height 23
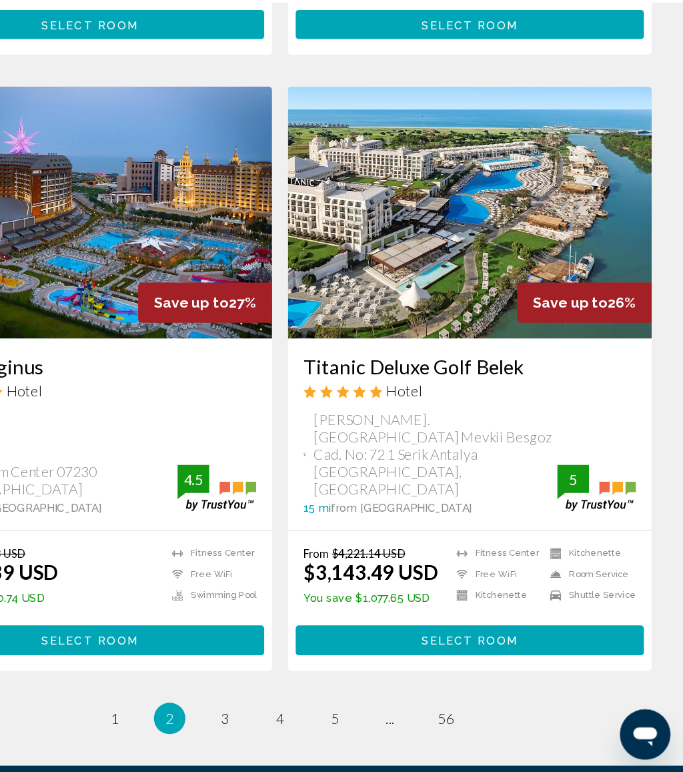
scroll to position [2506, 0]
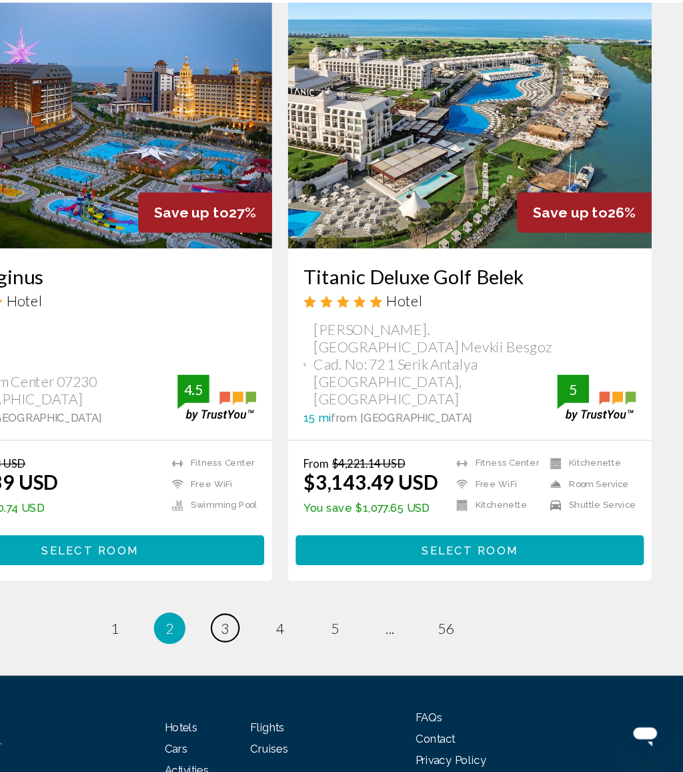
click at [291, 642] on span "3" at bounding box center [294, 649] width 7 height 15
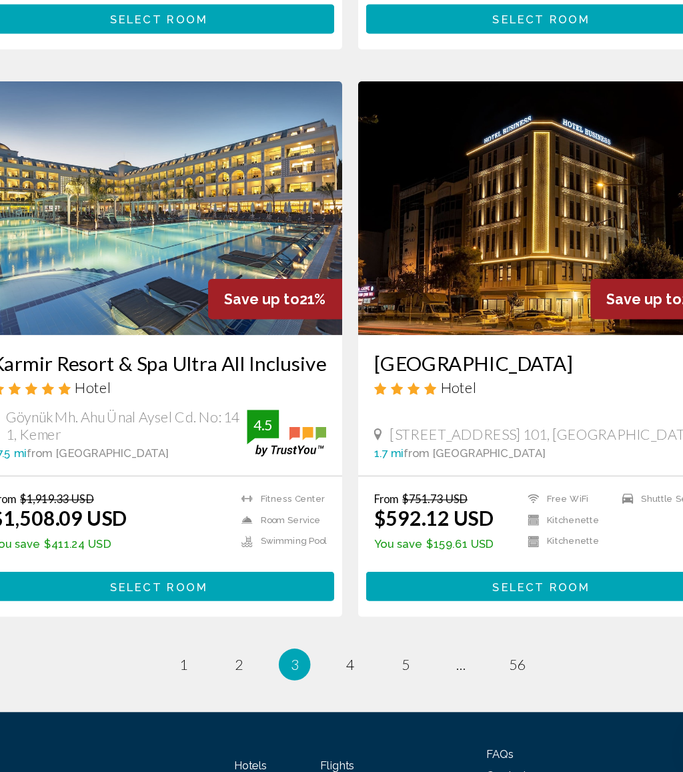
scroll to position [2491, 0]
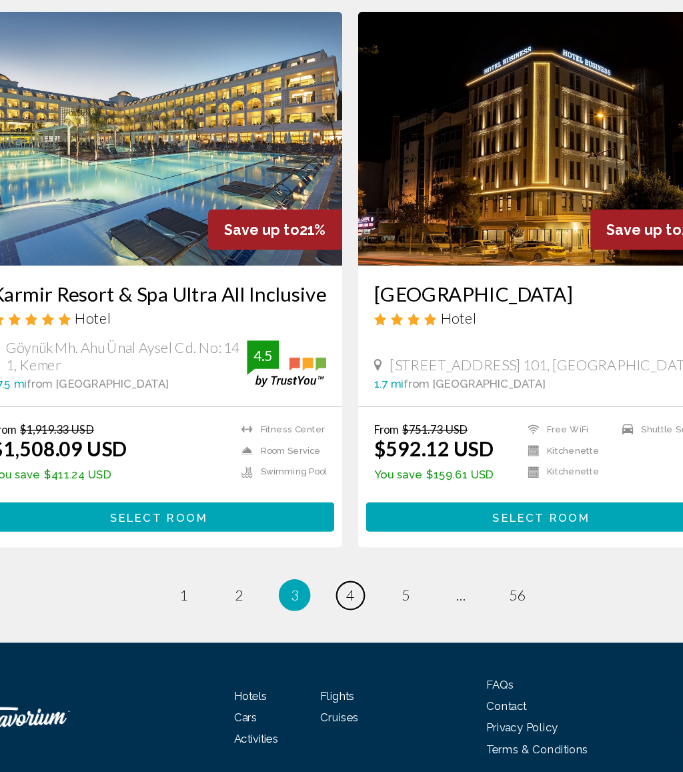
click at [338, 616] on span "4" at bounding box center [341, 623] width 7 height 15
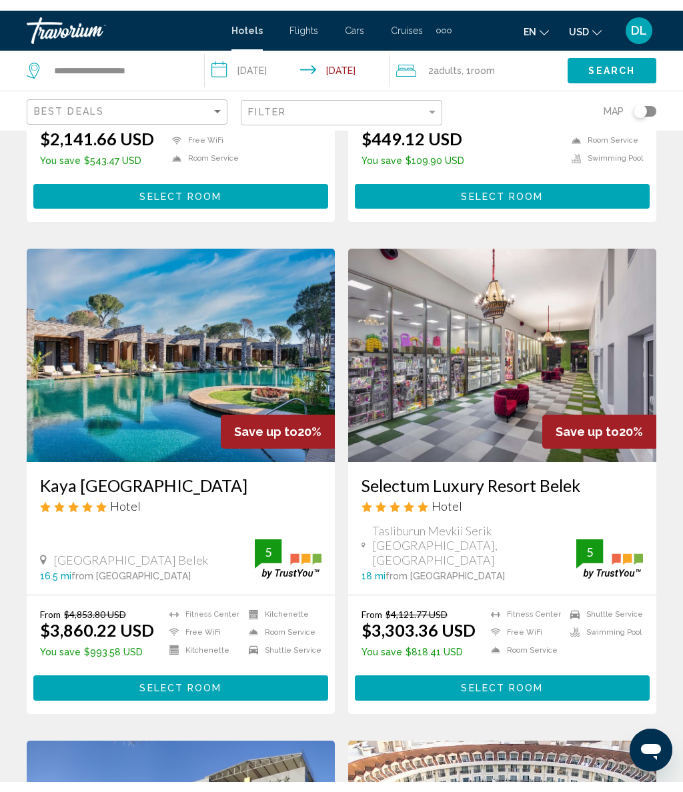
scroll to position [320, 0]
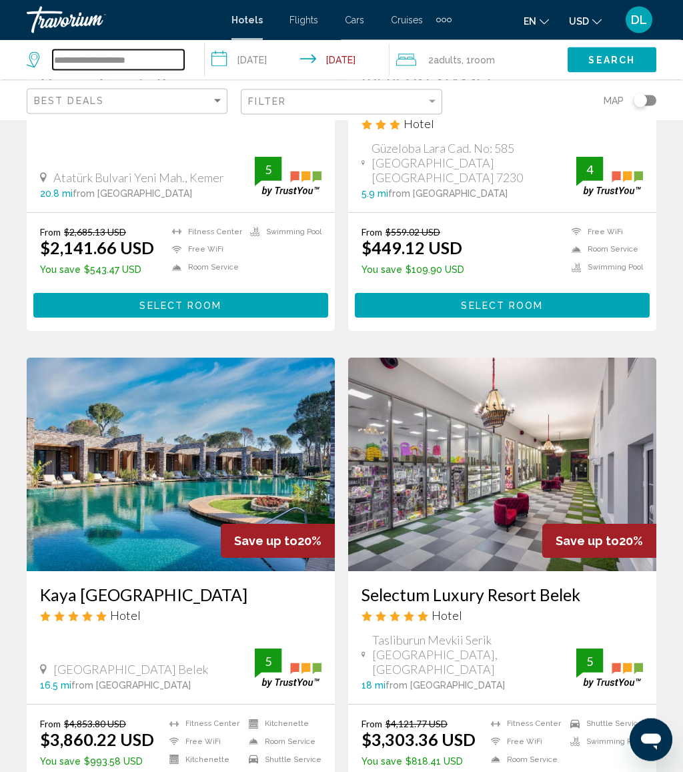
click at [173, 63] on input "**********" at bounding box center [118, 60] width 131 height 20
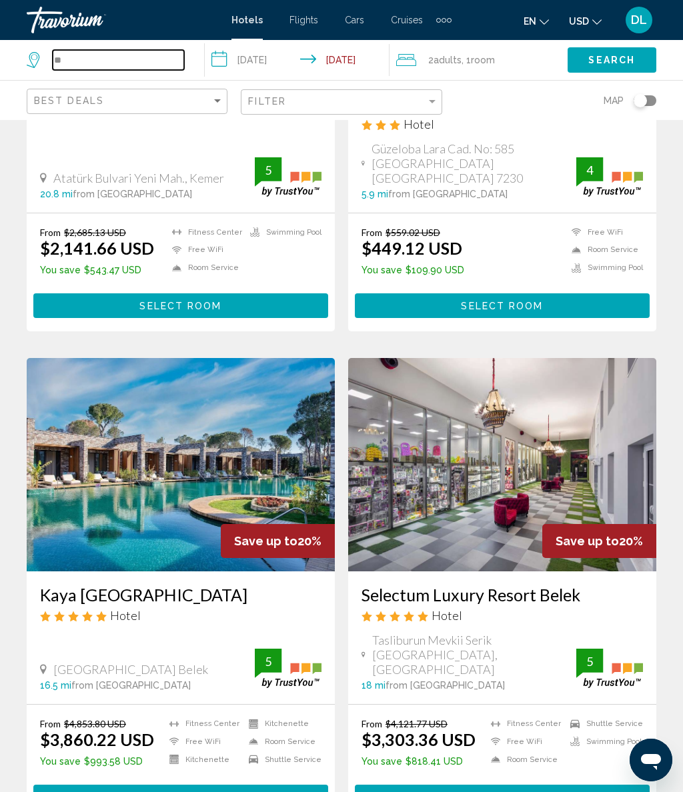
type input "*"
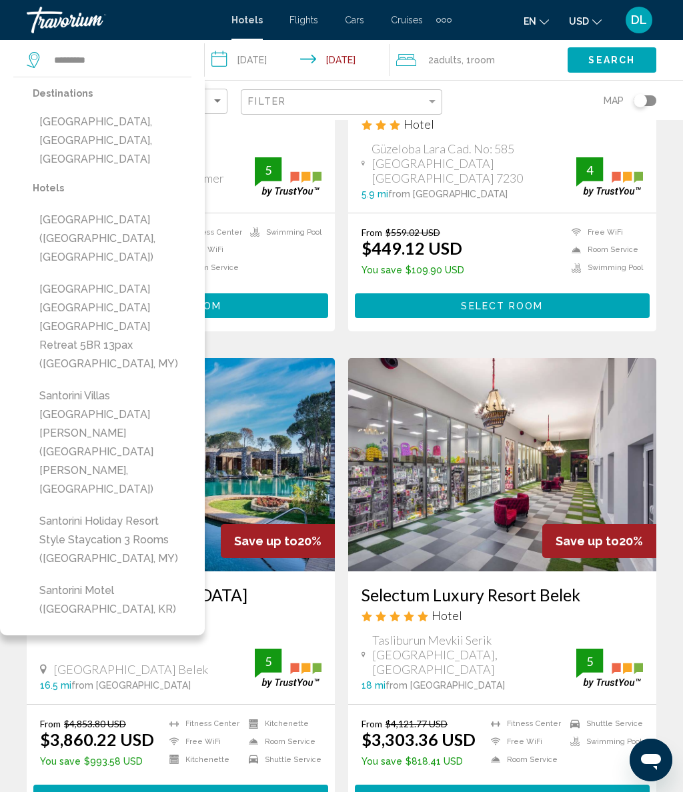
click at [147, 121] on button "Santorini, Santorini Island, Greece" at bounding box center [112, 140] width 159 height 63
type input "**********"
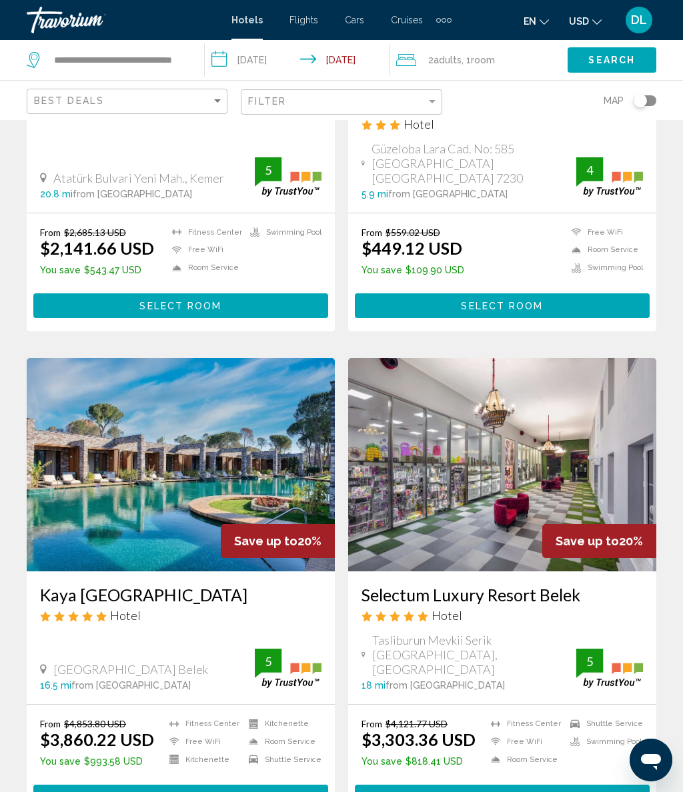
click at [269, 60] on input "**********" at bounding box center [300, 62] width 190 height 44
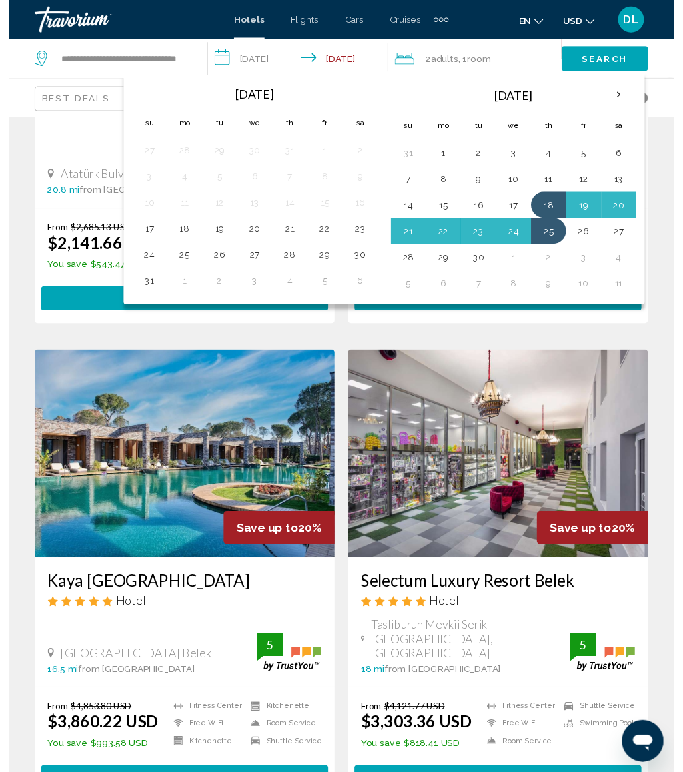
scroll to position [321, 0]
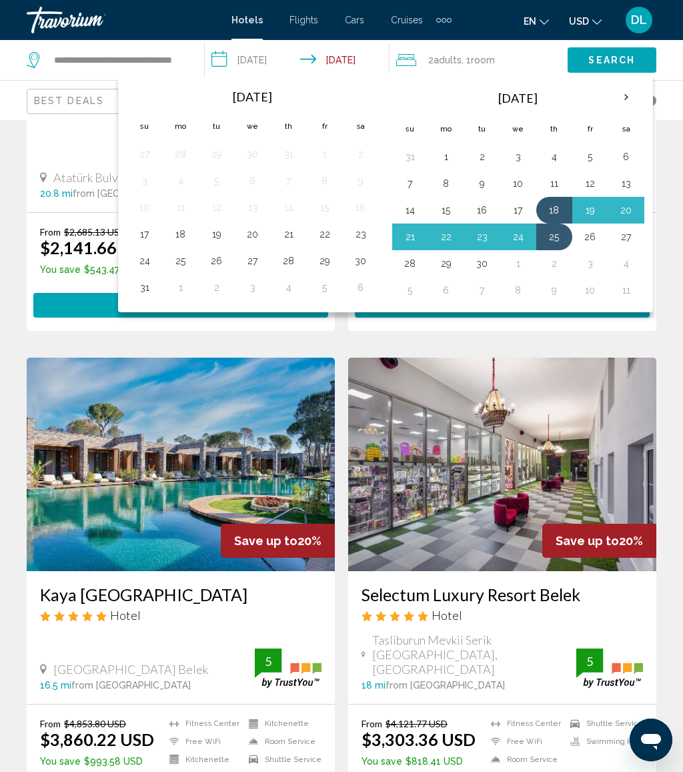
click at [487, 216] on button "16" at bounding box center [482, 210] width 21 height 19
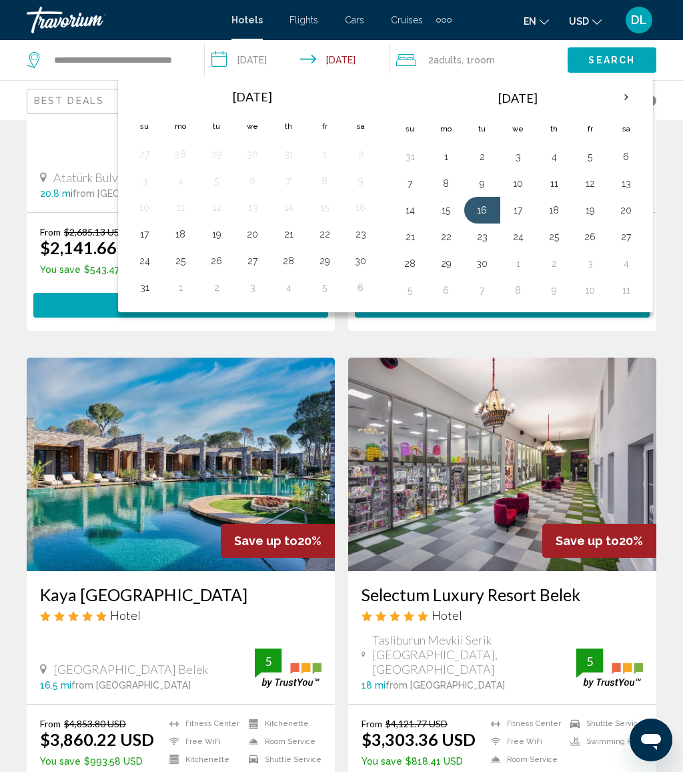
click at [478, 238] on button "23" at bounding box center [482, 236] width 21 height 19
type input "**********"
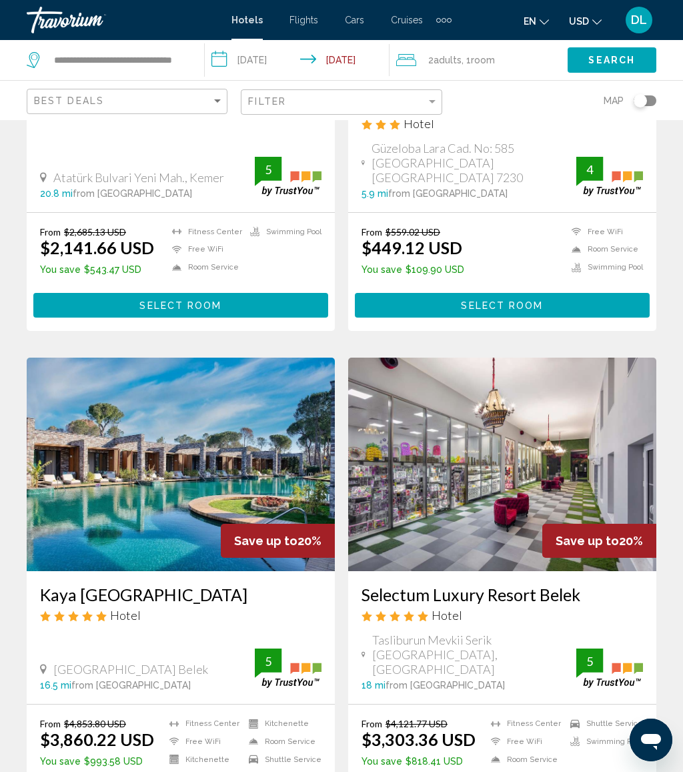
click at [640, 63] on button "Search" at bounding box center [612, 59] width 89 height 25
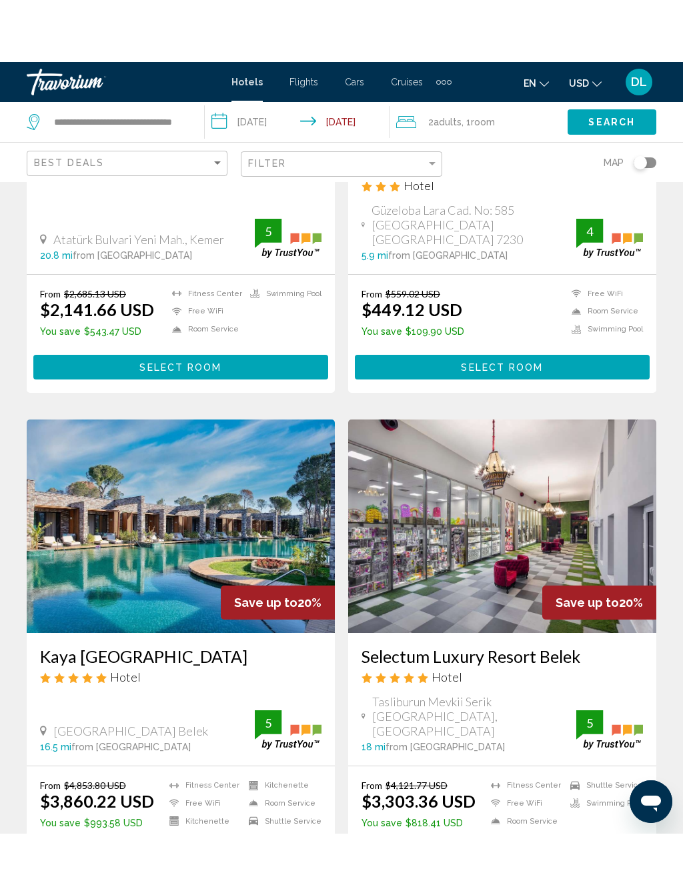
scroll to position [0, 0]
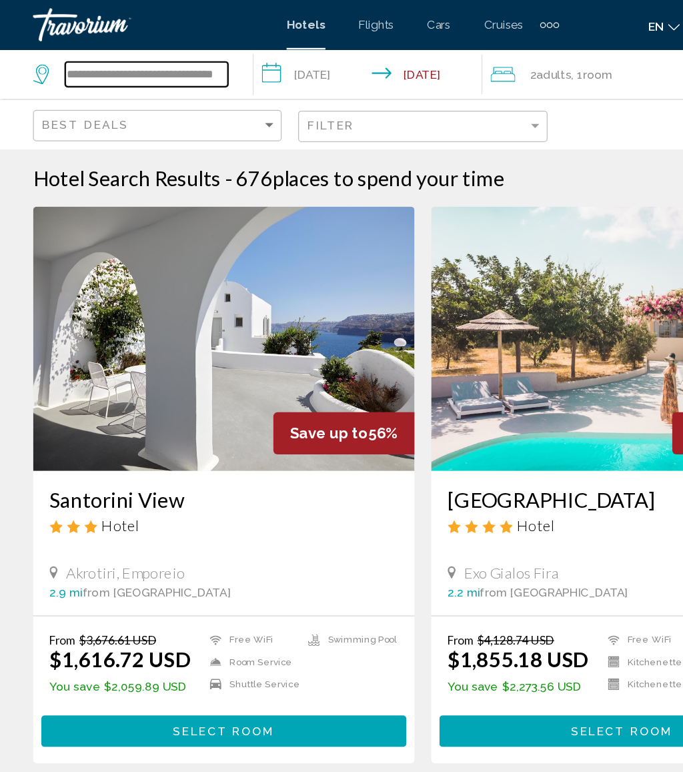
click at [182, 59] on input "**********" at bounding box center [118, 60] width 131 height 20
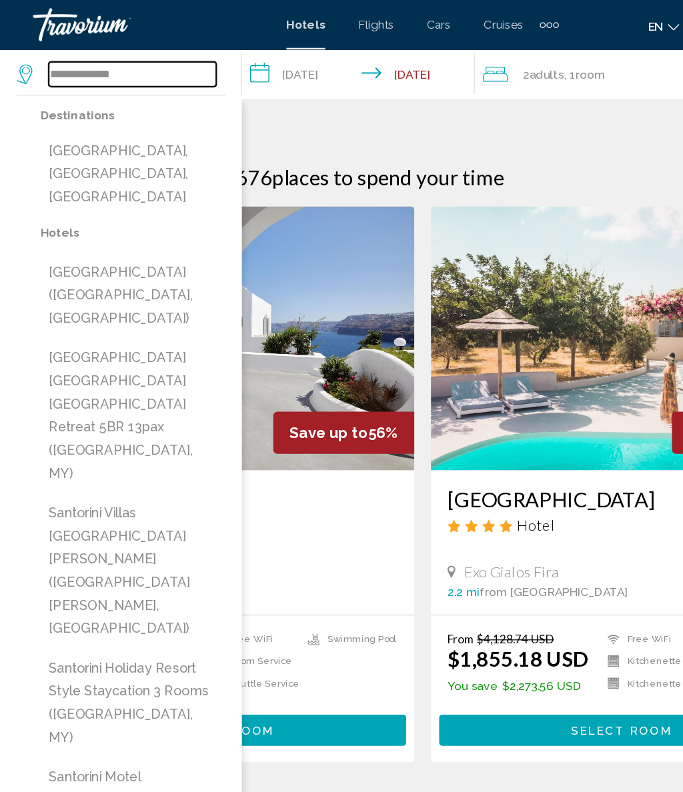
type input "**********"
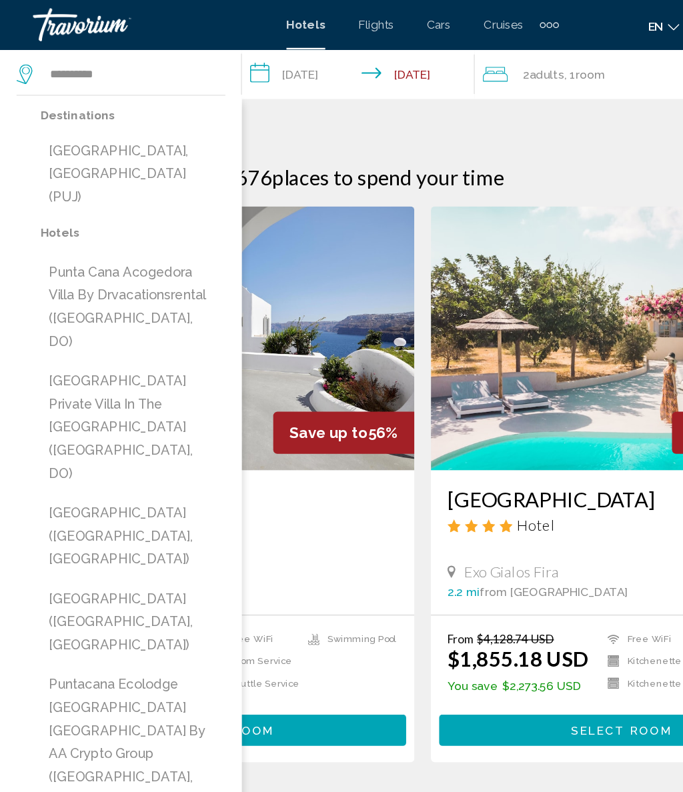
click at [131, 126] on button "Punta Cana, Dominican Republic (PUJ)" at bounding box center [107, 140] width 149 height 63
type input "**********"
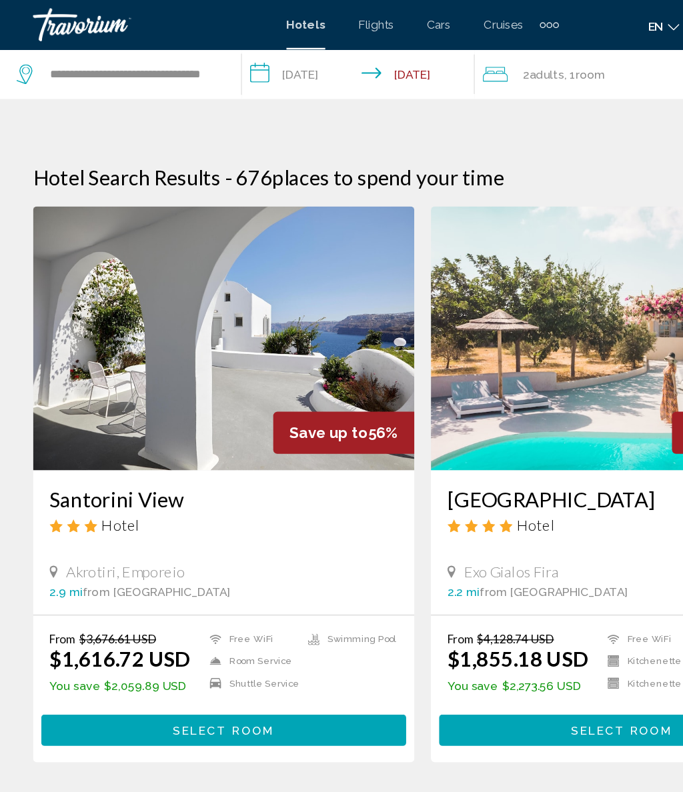
click at [250, 57] on input "**********" at bounding box center [292, 62] width 194 height 44
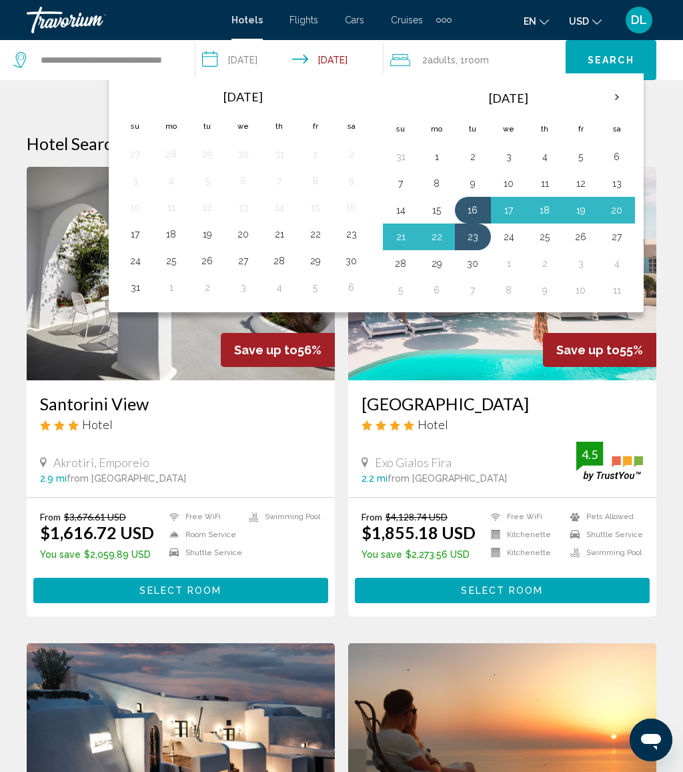
click at [468, 182] on button "9" at bounding box center [472, 183] width 21 height 19
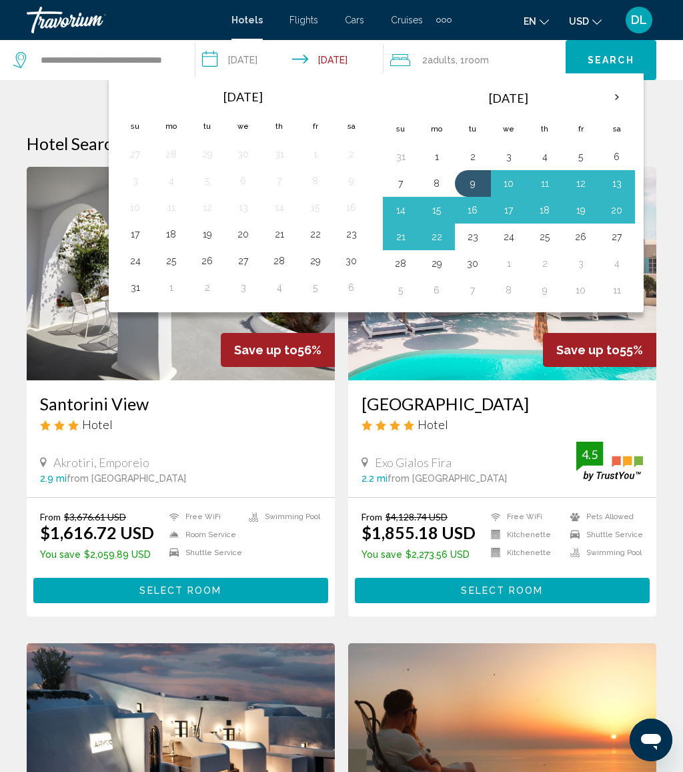
click at [441, 206] on button "15" at bounding box center [436, 210] width 21 height 19
type input "**********"
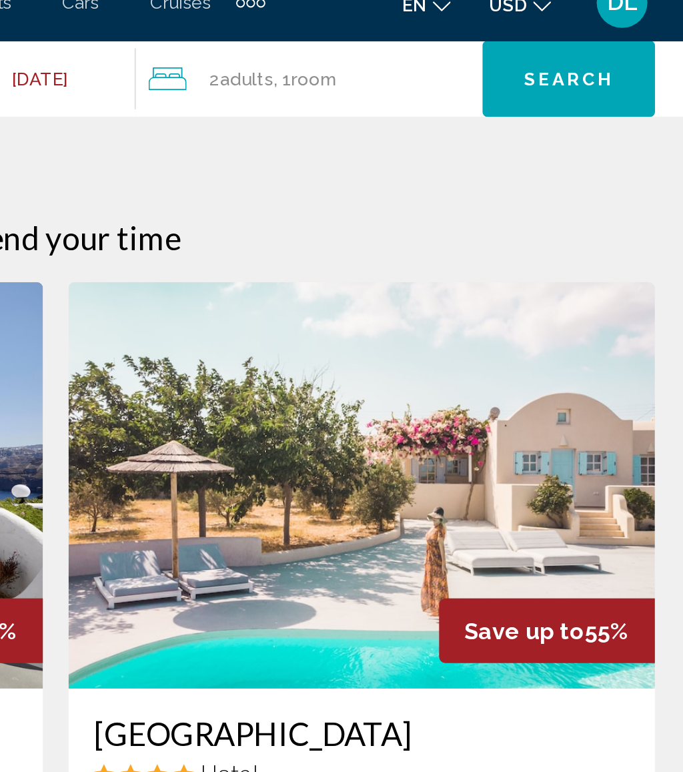
click at [390, 51] on div "2 Adult Adults , 1 Room rooms" at bounding box center [477, 60] width 175 height 19
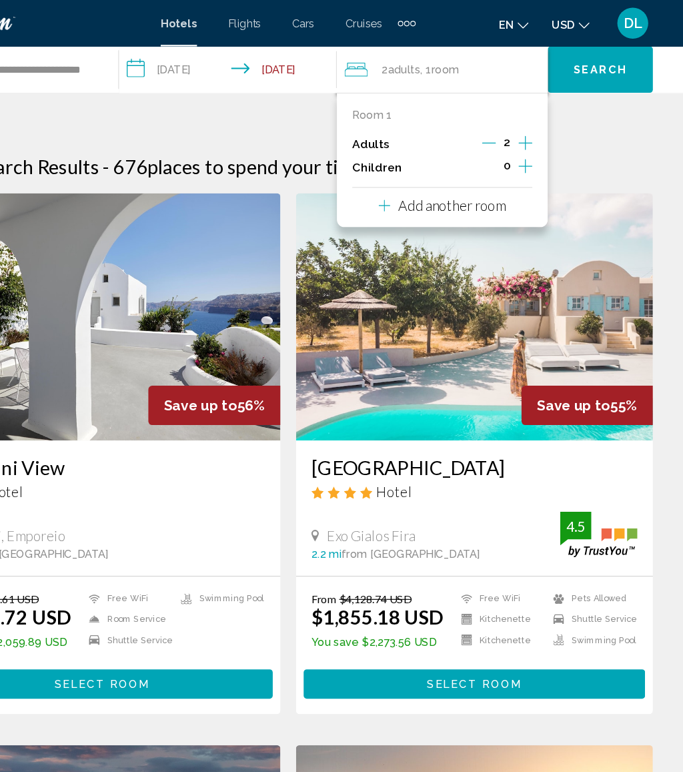
click at [445, 177] on div "Room 1 Adults 2 Children 0 Add another room" at bounding box center [474, 138] width 182 height 116
click at [436, 178] on p "Add another room" at bounding box center [482, 177] width 93 height 15
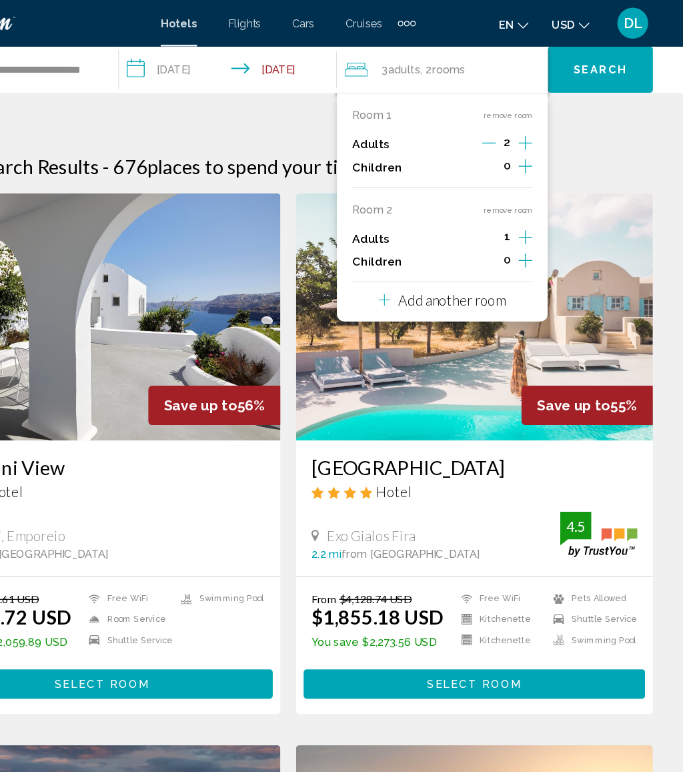
click at [427, 260] on div "Add another room" at bounding box center [473, 259] width 109 height 16
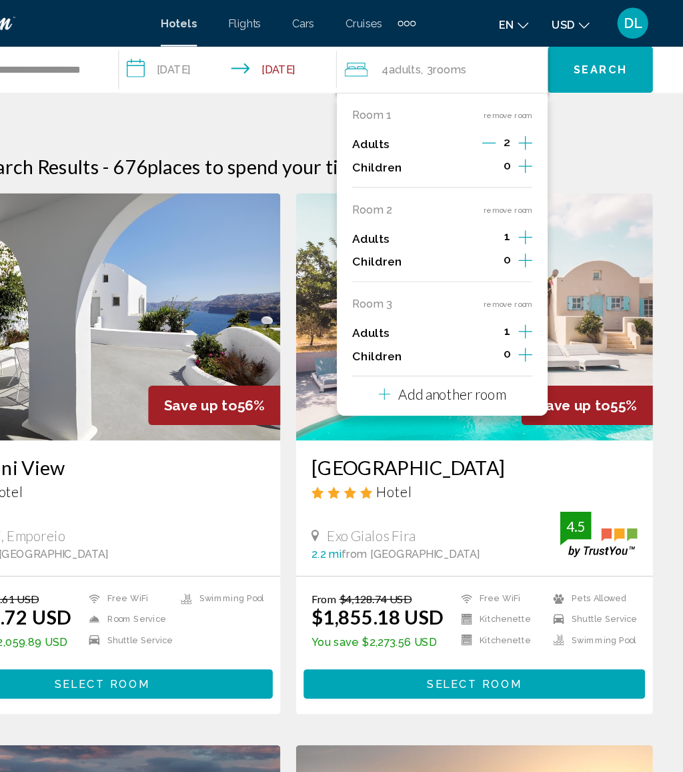
click at [436, 335] on p "Add another room" at bounding box center [482, 340] width 93 height 15
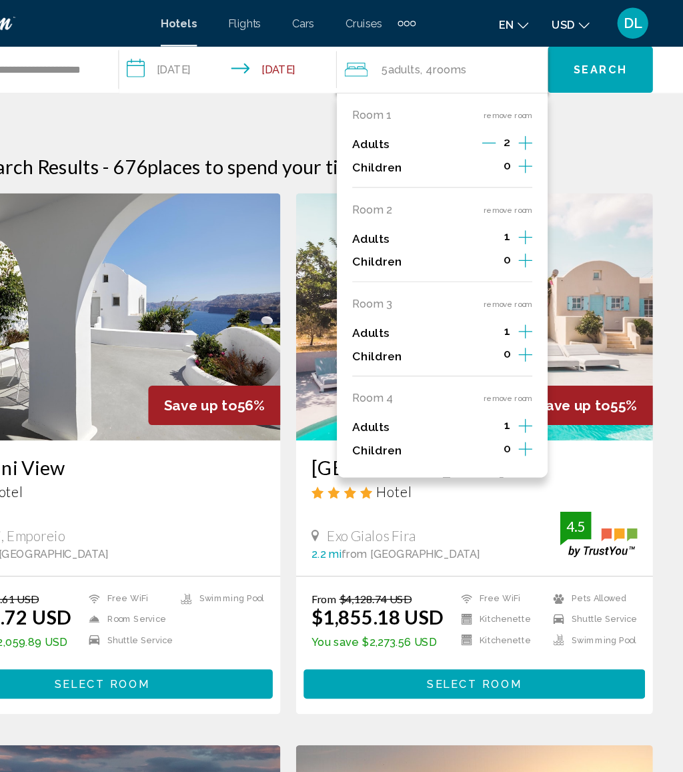
click at [540, 131] on icon "Increment adults" at bounding box center [546, 123] width 12 height 16
click at [540, 151] on icon "Increment children" at bounding box center [546, 143] width 12 height 16
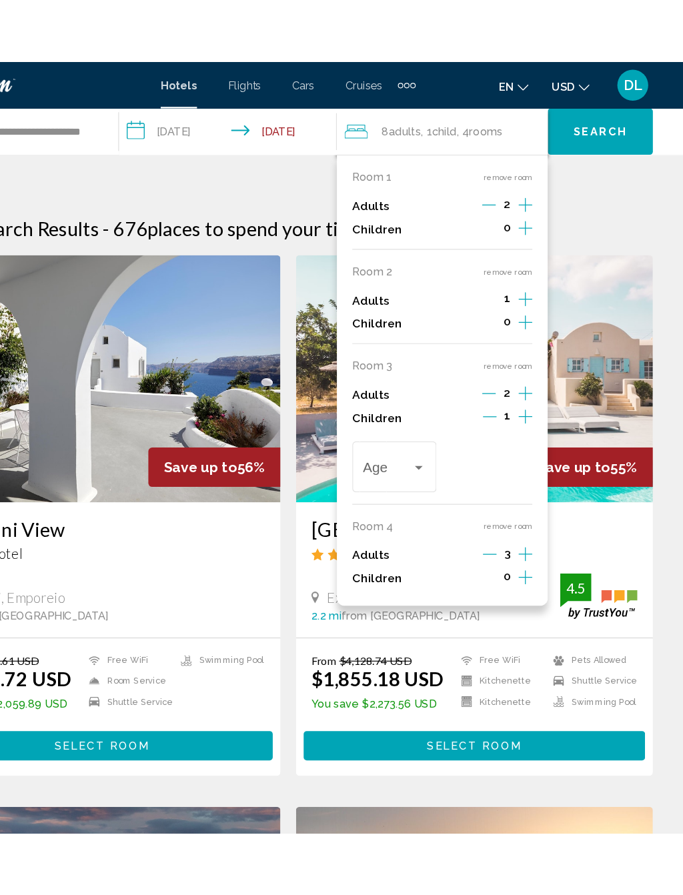
scroll to position [18, 0]
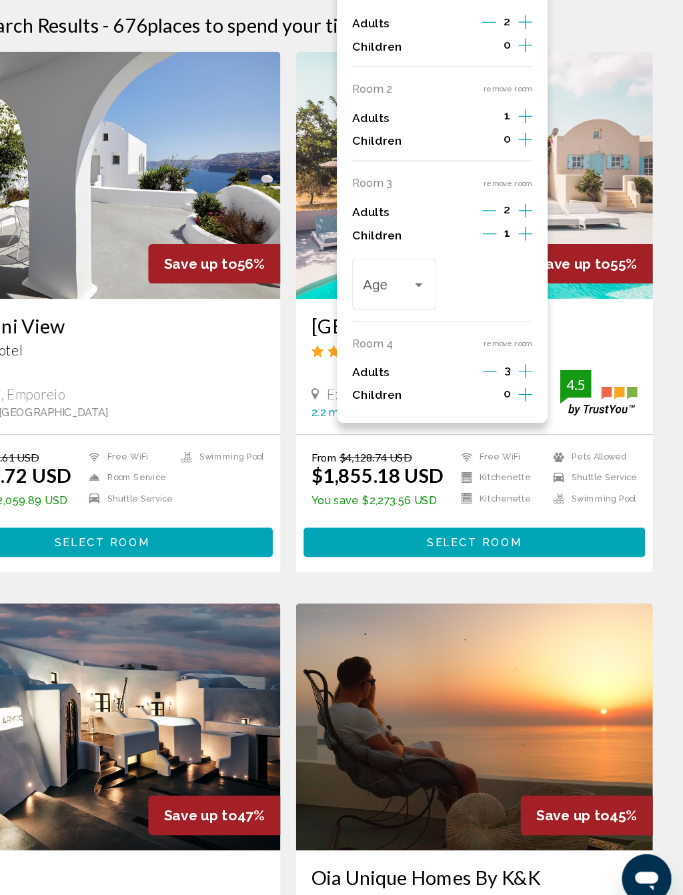
click at [406, 346] on span "Travelers: 8 adults, 1 child" at bounding box center [427, 352] width 43 height 13
click at [406, 347] on span "13" at bounding box center [433, 365] width 55 height 36
click at [540, 115] on icon "Increment adults" at bounding box center [546, 123] width 12 height 16
click at [540, 135] on icon "Increment children" at bounding box center [546, 143] width 12 height 16
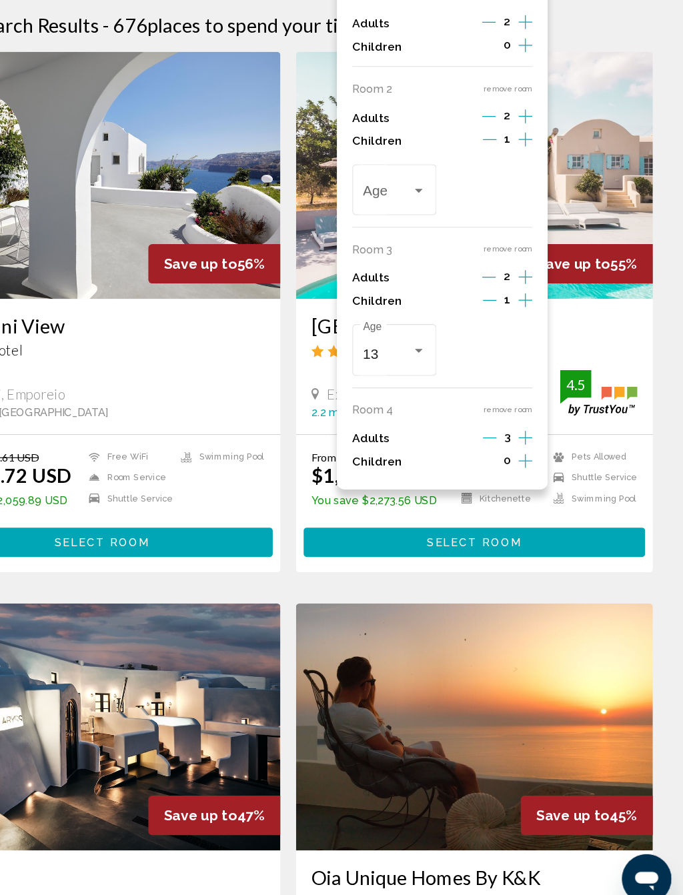
click at [448, 263] on div "Travelers: 9 adults, 2 children" at bounding box center [454, 268] width 12 height 11
click at [406, 301] on span "12" at bounding box center [433, 319] width 55 height 36
click at [540, 115] on button "Increment adults" at bounding box center [546, 125] width 12 height 20
click at [510, 199] on icon "Decrement adults" at bounding box center [516, 205] width 12 height 12
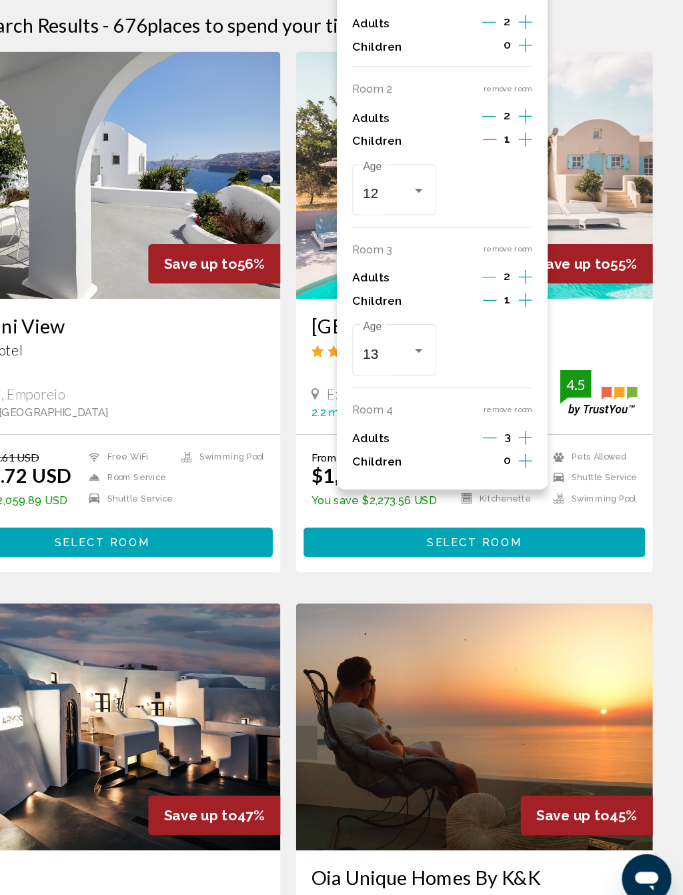
click at [540, 135] on icon "Increment children" at bounding box center [546, 143] width 12 height 16
click at [531, 263] on div "Travelers: 9 adults, 3 children" at bounding box center [537, 268] width 12 height 11
click at [488, 299] on span "8" at bounding box center [515, 317] width 55 height 36
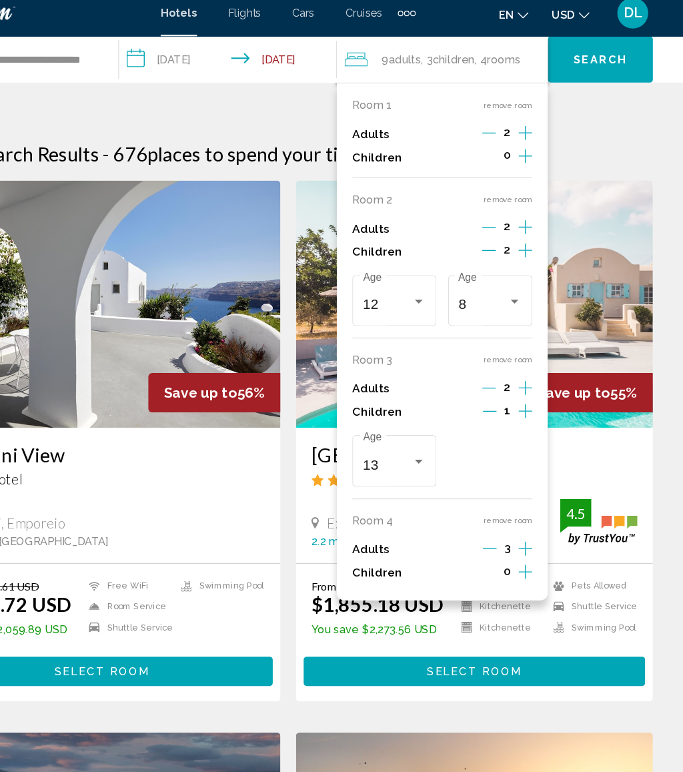
scroll to position [0, 0]
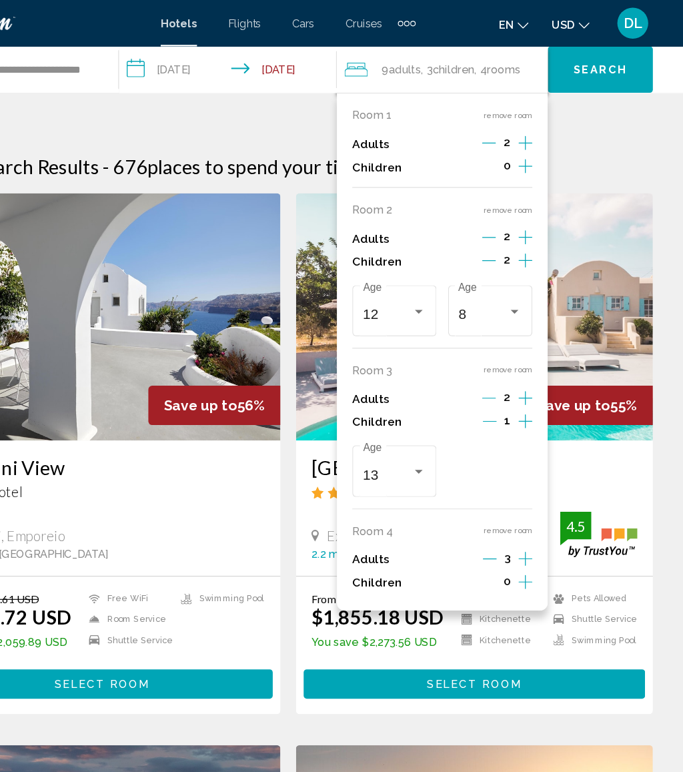
click at [540, 135] on icon "Increment children" at bounding box center [546, 143] width 12 height 16
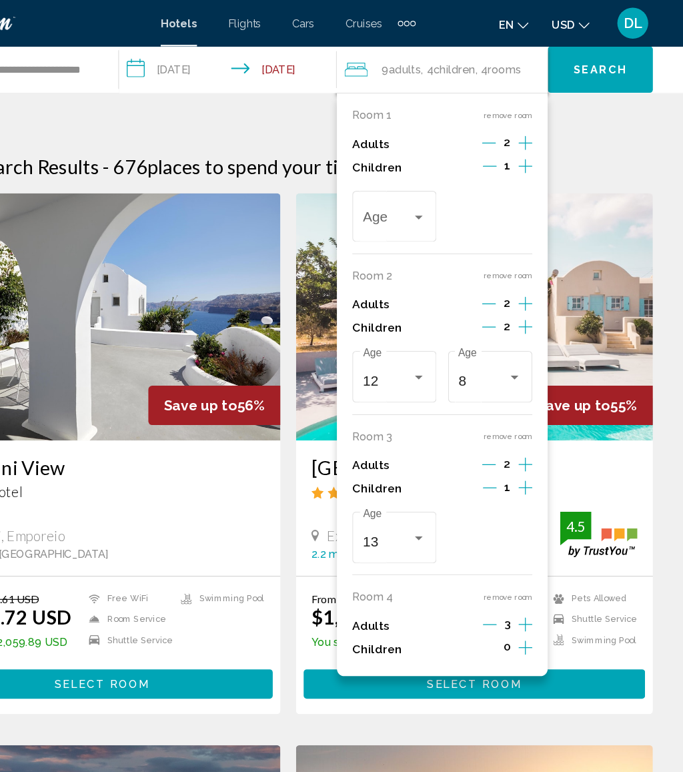
click at [406, 190] on span "Travelers: 9 adults, 4 children" at bounding box center [427, 189] width 43 height 13
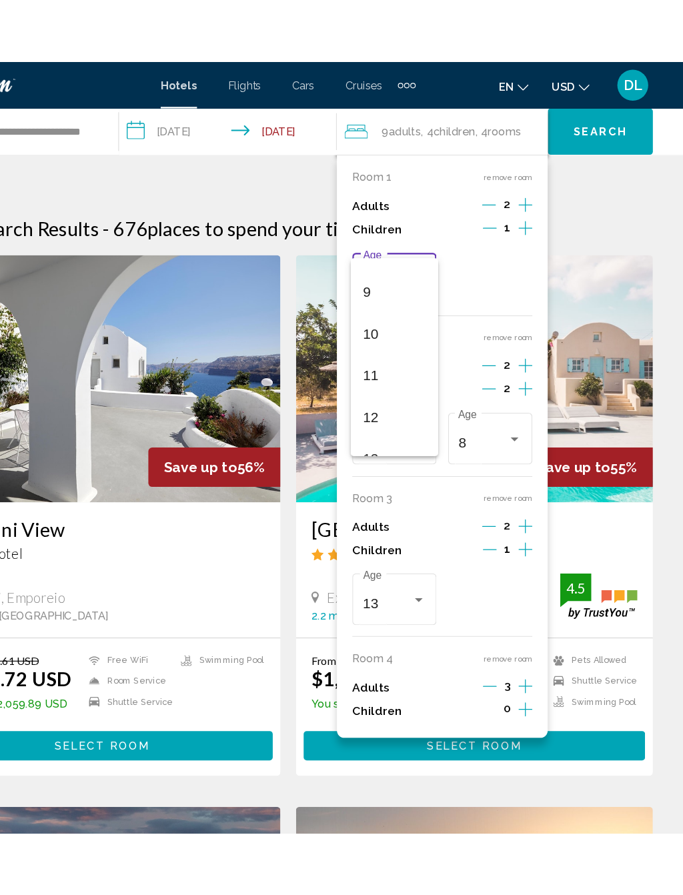
scroll to position [333, 0]
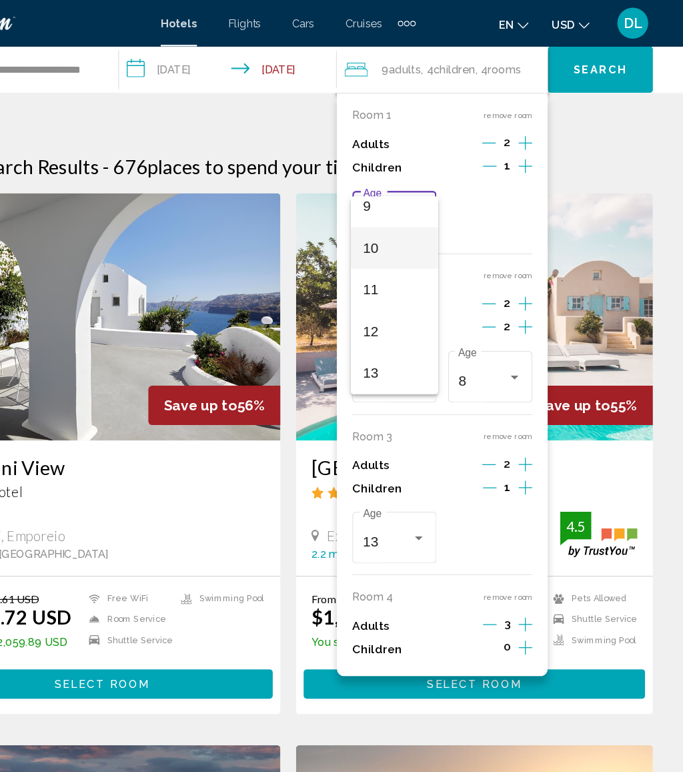
click at [406, 215] on span "10" at bounding box center [433, 214] width 55 height 36
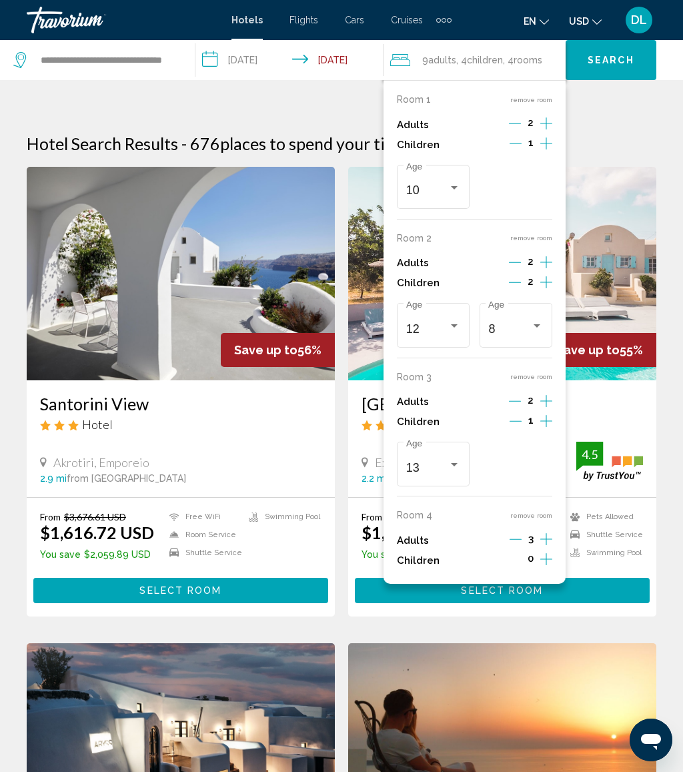
click at [618, 70] on button "Search" at bounding box center [611, 60] width 91 height 40
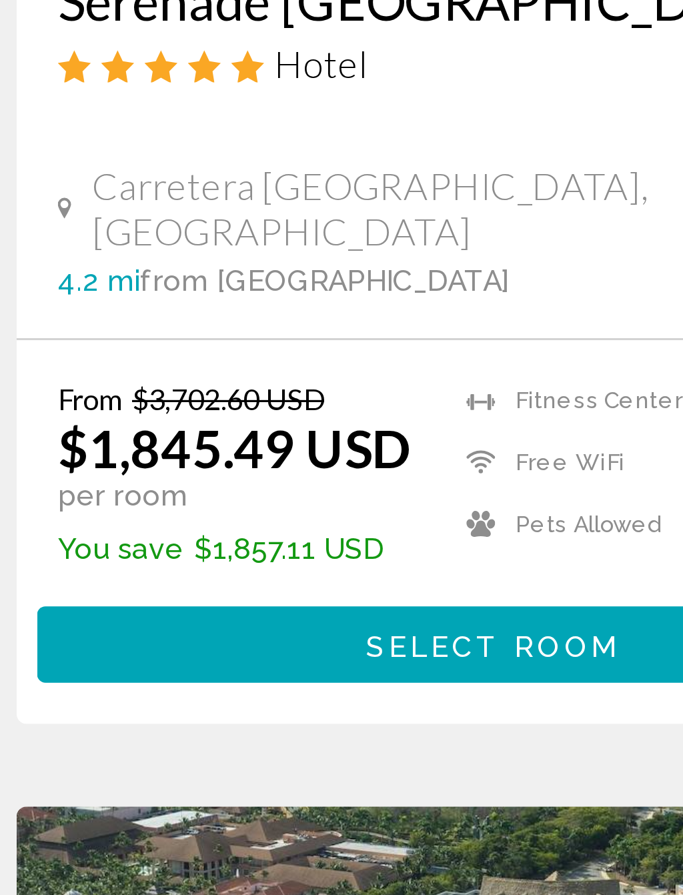
click at [139, 607] on span "Select Room" at bounding box center [180, 612] width 82 height 11
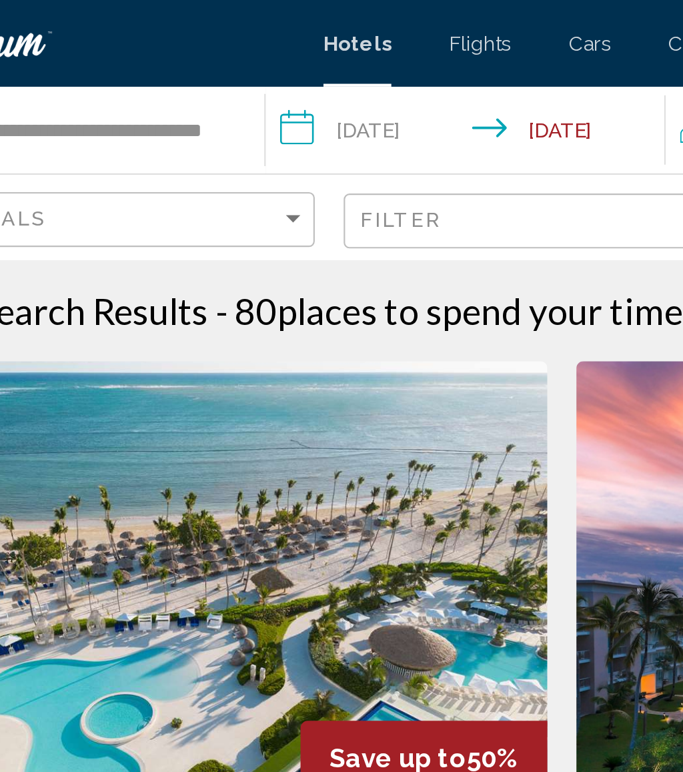
click at [205, 62] on input "**********" at bounding box center [300, 62] width 190 height 44
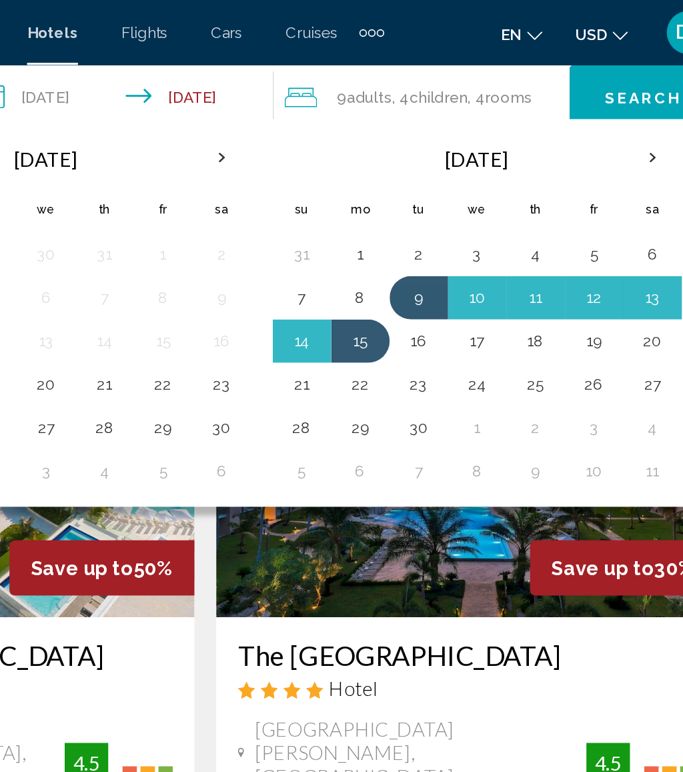
click at [534, 187] on button "11" at bounding box center [544, 183] width 21 height 19
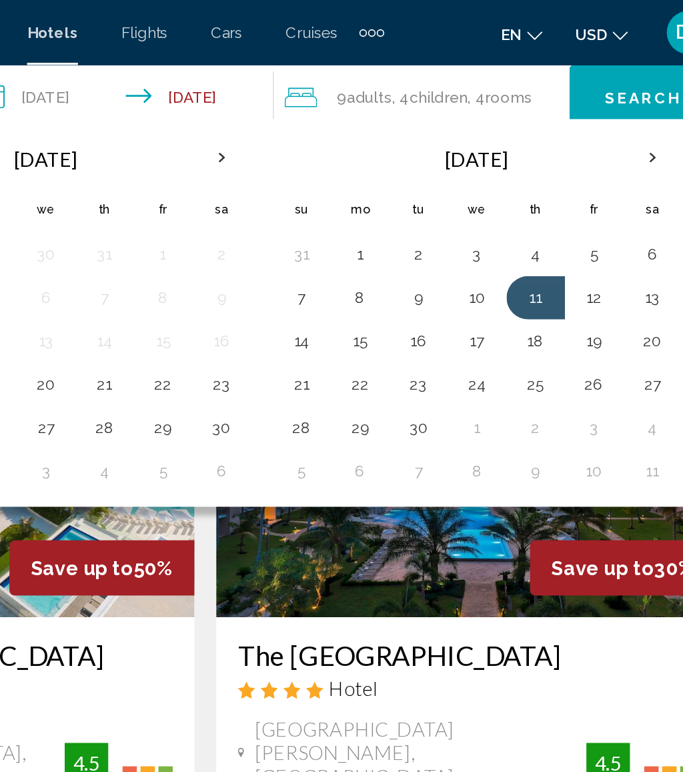
click at [390, 212] on button "14" at bounding box center [400, 210] width 21 height 19
type input "**********"
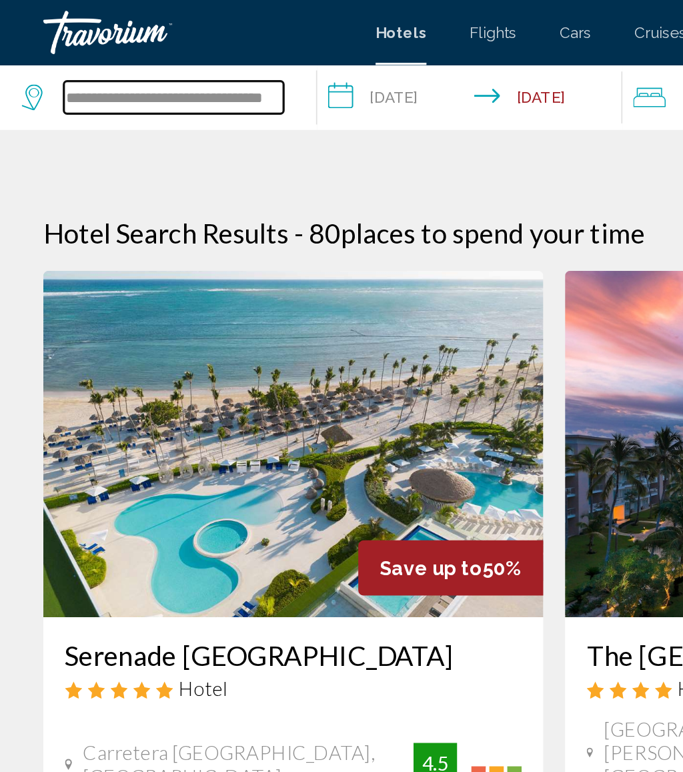
click at [171, 56] on input "**********" at bounding box center [106, 60] width 135 height 20
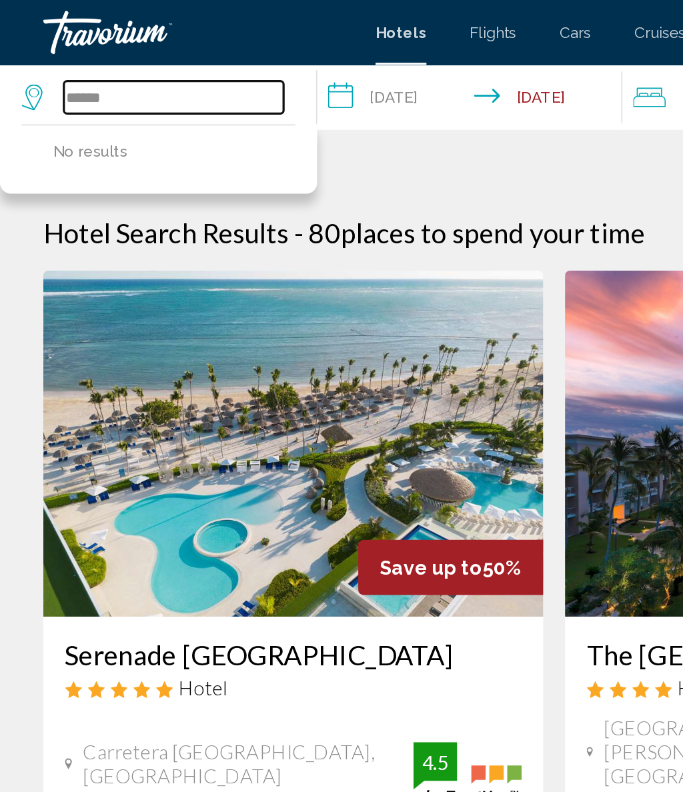
click at [117, 58] on input "*****" at bounding box center [106, 60] width 135 height 20
type input "*"
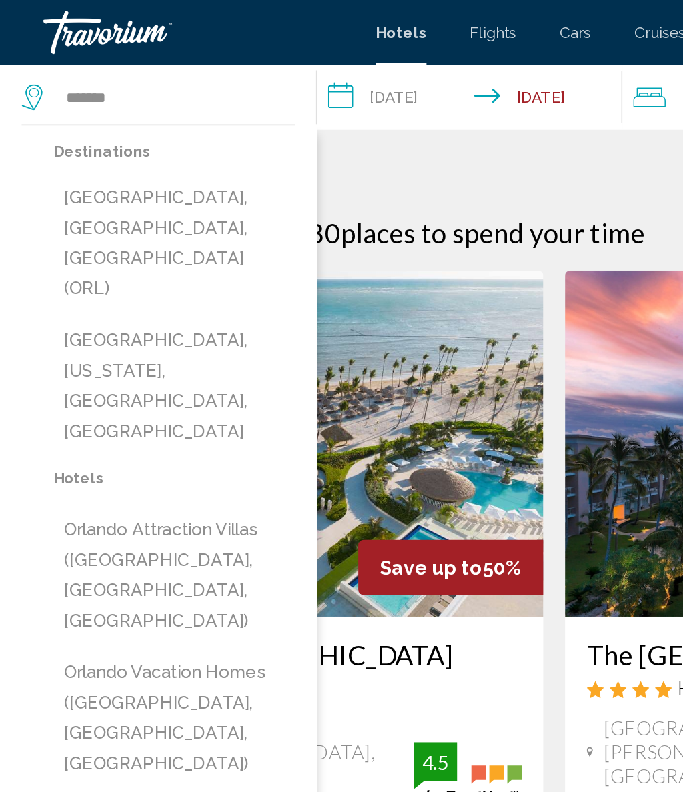
click at [145, 125] on button "[GEOGRAPHIC_DATA], [GEOGRAPHIC_DATA], [GEOGRAPHIC_DATA] (ORL)" at bounding box center [107, 149] width 149 height 81
type input "**********"
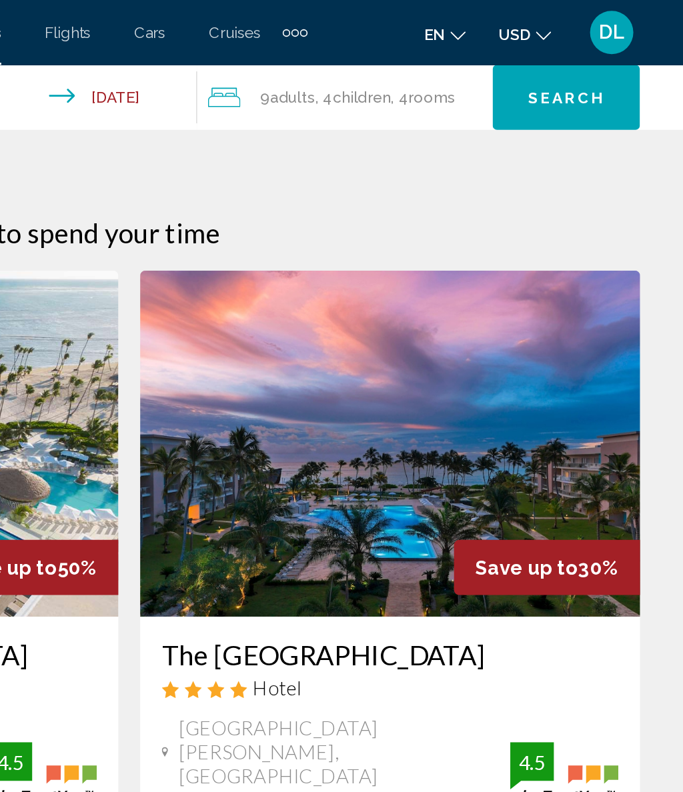
click at [566, 53] on button "Search" at bounding box center [611, 60] width 91 height 40
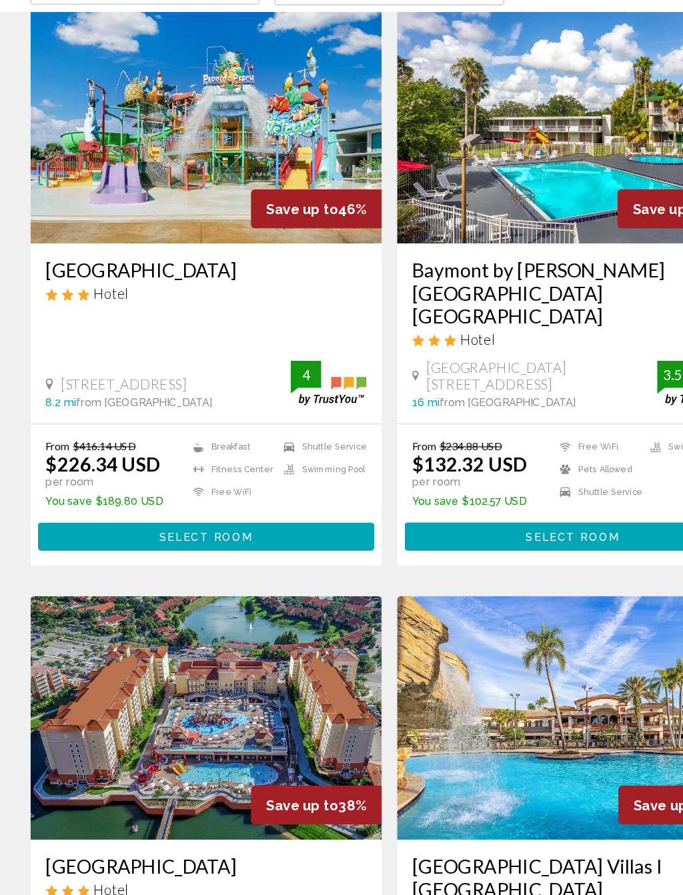
scroll to position [59, 0]
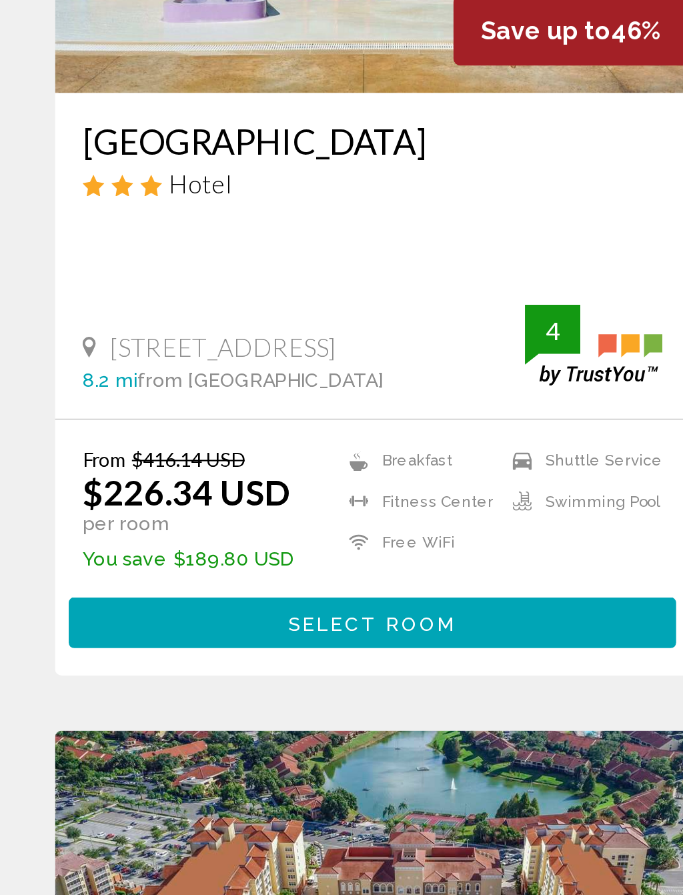
click at [181, 574] on span "Select Room" at bounding box center [180, 579] width 82 height 11
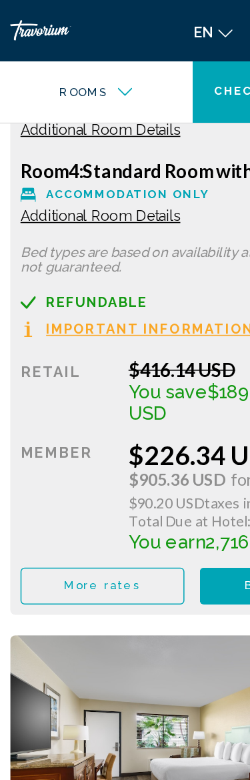
scroll to position [2051, 0]
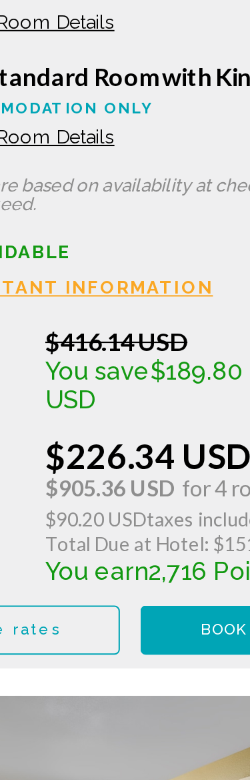
click at [83, 336] on span "$90.20 USD" at bounding box center [107, 341] width 49 height 11
click at [159, 391] on span "Book now" at bounding box center [183, 395] width 48 height 9
